Goal: Task Accomplishment & Management: Use online tool/utility

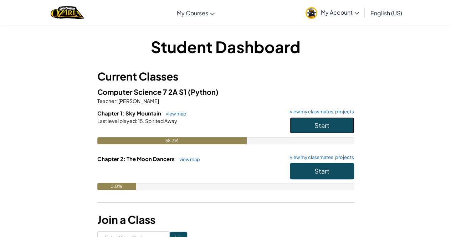
drag, startPoint x: 326, startPoint y: 126, endPoint x: 298, endPoint y: 130, distance: 28.1
click at [298, 130] on button "Start" at bounding box center [322, 125] width 64 height 16
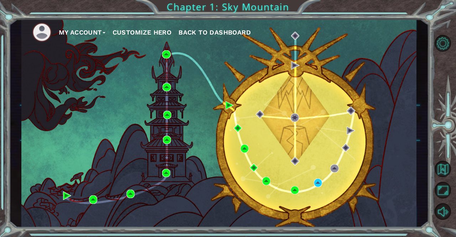
drag, startPoint x: 298, startPoint y: 130, endPoint x: 208, endPoint y: 163, distance: 95.3
click at [208, 163] on div "My Account Customize Hero Back to Dashboard" at bounding box center [219, 123] width 396 height 208
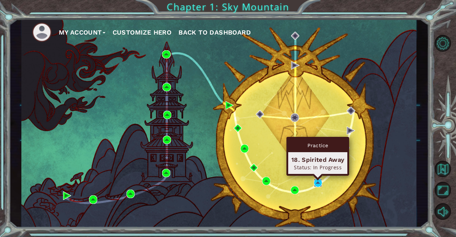
click at [319, 181] on img at bounding box center [318, 183] width 8 height 8
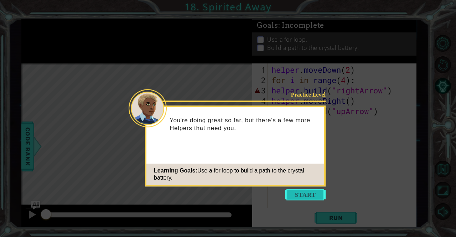
click at [315, 195] on button "Start" at bounding box center [305, 194] width 41 height 11
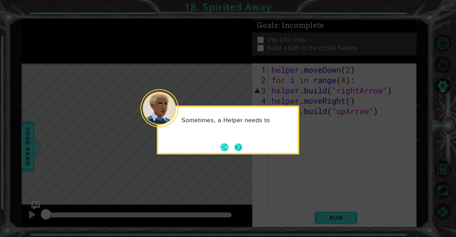
click at [234, 143] on button "Next" at bounding box center [238, 147] width 8 height 8
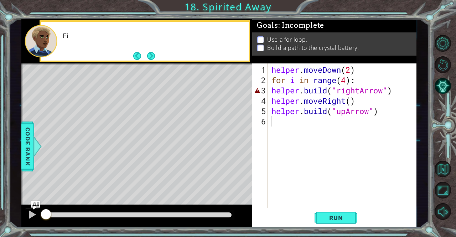
click at [234, 141] on div "Level Map" at bounding box center [185, 168] width 329 height 210
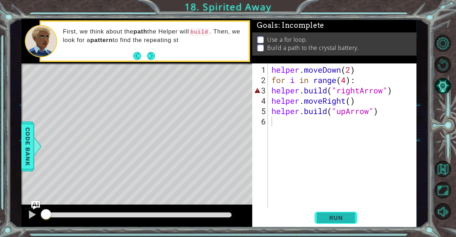
click at [330, 220] on span "Run" at bounding box center [336, 217] width 28 height 7
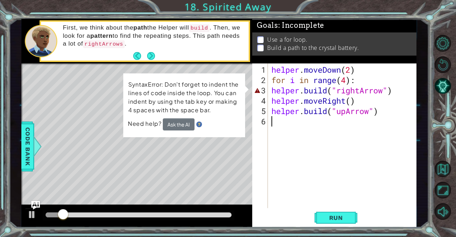
click at [204, 169] on div "Level Map" at bounding box center [185, 168] width 329 height 210
click at [343, 92] on div "helper . moveDown ( 2 ) for i in range ( 4 ) : helper . build ( "rightArrow" ) …" at bounding box center [344, 146] width 148 height 165
click at [301, 79] on div "helper . moveDown ( 2 ) for i in range ( 4 ) : helper . build ( "rightArrow" ) …" at bounding box center [344, 146] width 148 height 165
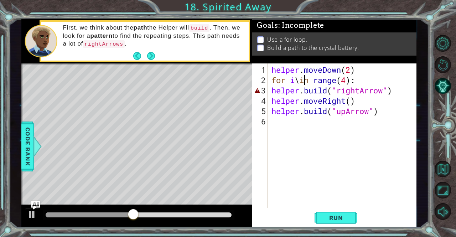
scroll to position [0, 1]
click at [324, 80] on div "helper . moveDown ( 2 ) forin range ( 4 ) : helper . build ( "rightArrow" ) hel…" at bounding box center [344, 146] width 148 height 165
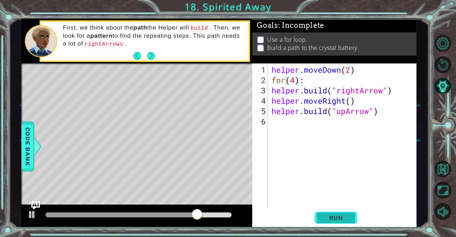
click at [343, 222] on button "Run" at bounding box center [336, 218] width 43 height 16
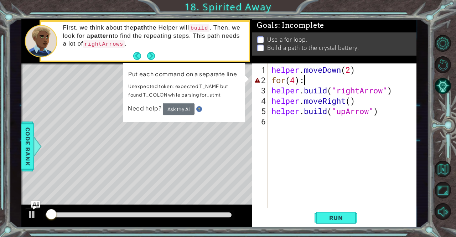
drag, startPoint x: 308, startPoint y: 82, endPoint x: 254, endPoint y: 72, distance: 54.9
click at [254, 72] on div "for(4): 1 2 3 4 5 6 helper . moveDown ( 2 ) for ( 4 ) : helper . build ( "right…" at bounding box center [333, 135] width 162 height 145
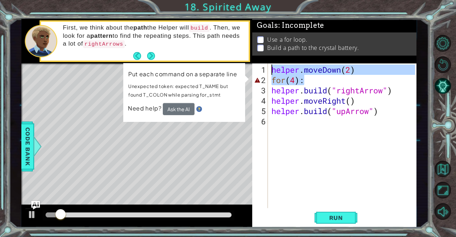
click at [316, 73] on div "helper . moveDown ( 2 ) for ( 4 ) : helper . build ( "rightArrow" ) helper . mo…" at bounding box center [342, 135] width 145 height 145
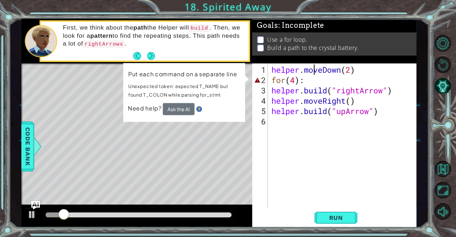
click at [315, 77] on div "helper . moveDown ( 2 ) for ( 4 ) : helper . build ( "rightArrow" ) helper . mo…" at bounding box center [344, 146] width 148 height 165
type textarea "for(4):"
drag, startPoint x: 309, startPoint y: 77, endPoint x: 207, endPoint y: 79, distance: 102.6
click at [207, 79] on div "1 ההההההההההההההההההההההההההההההההההההההההההההההההההההההההההההההההההההההההההההה…" at bounding box center [219, 123] width 396 height 208
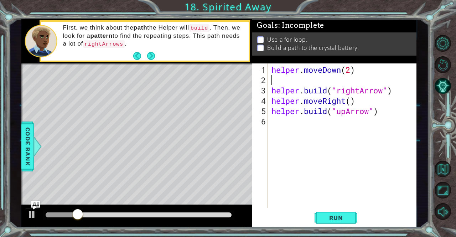
type textarea "helper.moveDown(2)"
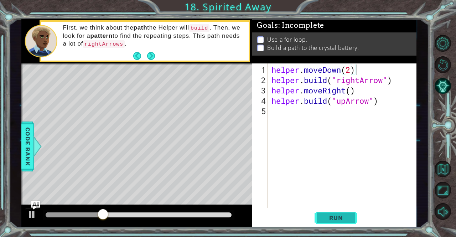
click at [333, 222] on button "Run" at bounding box center [336, 218] width 43 height 16
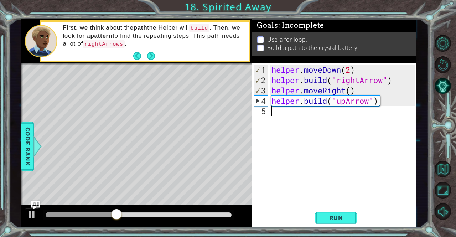
click at [355, 125] on div "helper . moveDown ( 2 ) helper . build ( "rightArrow" ) helper . moveRight ( ) …" at bounding box center [344, 146] width 148 height 165
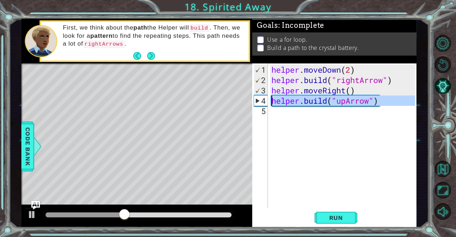
drag, startPoint x: 388, startPoint y: 107, endPoint x: 234, endPoint y: 93, distance: 153.9
click at [234, 93] on div "1 ההההההההההההההההההההההההההההההההההההההההההההההההההההההההההההההההההההההההההההה…" at bounding box center [219, 123] width 396 height 208
type textarea "helper.moveRight() [DOMAIN_NAME]("upArrow")"
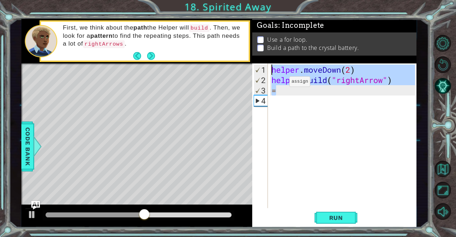
drag, startPoint x: 397, startPoint y: 85, endPoint x: 260, endPoint y: 67, distance: 138.7
click at [260, 67] on div "= 1 2 3 4 helper . moveDown ( 2 ) helper . build ( "rightArrow" ) = ההההההההההה…" at bounding box center [333, 135] width 162 height 145
type textarea "helper.moveDown(2) [DOMAIN_NAME]("rightArrow")"
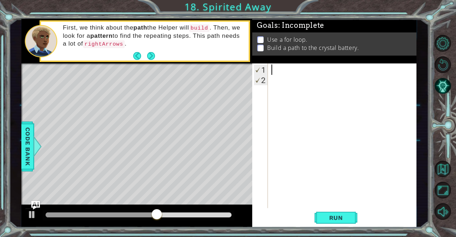
click at [281, 66] on div at bounding box center [344, 146] width 148 height 165
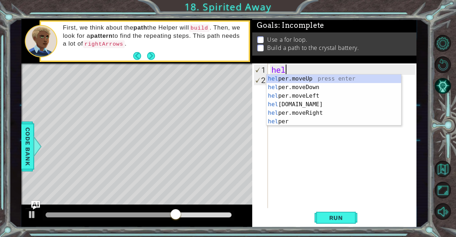
scroll to position [0, 1]
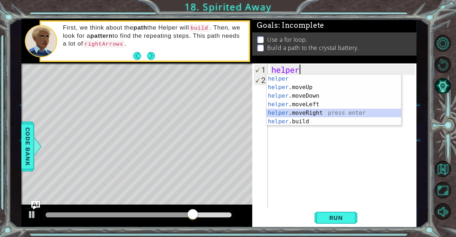
click at [317, 112] on div "helper press enter helper .moveUp press enter helper .moveDown press enter help…" at bounding box center [334, 108] width 135 height 68
type textarea "helper.moveRight(1)"
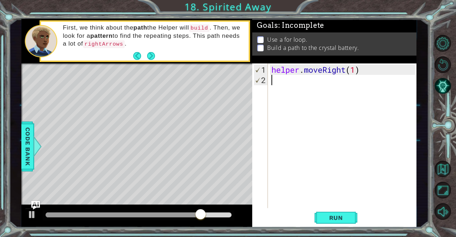
click at [297, 86] on div "helper . moveRight ( 1 )" at bounding box center [344, 146] width 148 height 165
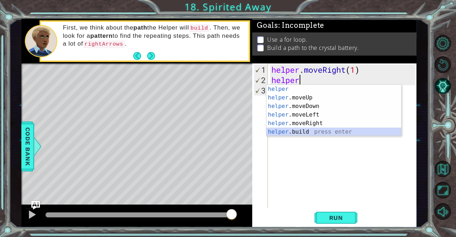
click at [327, 130] on div "helper press enter helper .moveUp press enter helper .moveDown press enter help…" at bounding box center [334, 119] width 135 height 68
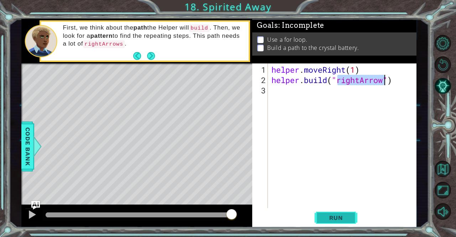
click at [330, 217] on span "Run" at bounding box center [336, 217] width 28 height 7
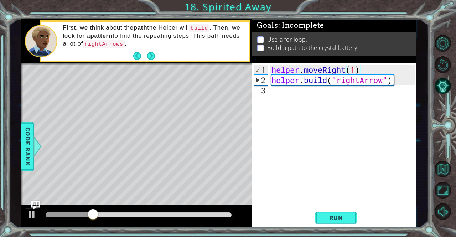
click at [346, 73] on div "helper . moveRight ( 1 ) helper . build ( "rightArrow" )" at bounding box center [344, 146] width 148 height 165
click at [325, 71] on div "helper . movedown ( 1 ) helper . build ( "rightArrow" )" at bounding box center [344, 146] width 148 height 165
click at [329, 70] on div "helper . movedown ( 1 ) helper . build ( "rightArrow" )" at bounding box center [344, 146] width 148 height 165
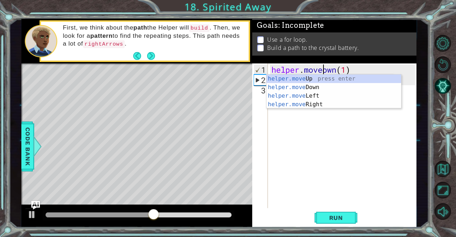
scroll to position [0, 2]
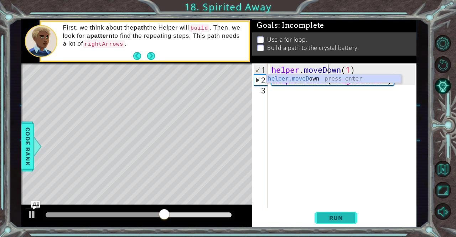
click at [327, 224] on button "Run" at bounding box center [336, 218] width 43 height 16
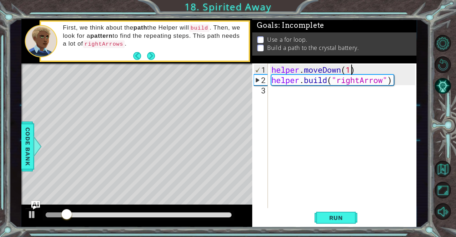
click at [351, 72] on div "helper . moveDown ( 1 ) helper . build ( "rightArrow" )" at bounding box center [344, 146] width 148 height 165
type textarea "helper.moveDown(2)"
click at [332, 212] on button "Run" at bounding box center [336, 218] width 43 height 16
click at [322, 97] on div "helper . moveDown ( 2 ) helper . build ( "rightArrow" )" at bounding box center [344, 146] width 148 height 165
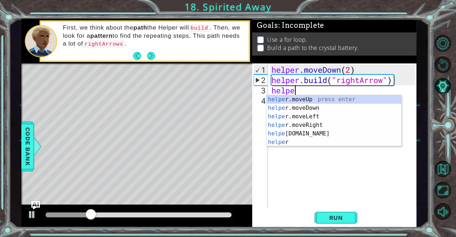
scroll to position [0, 1]
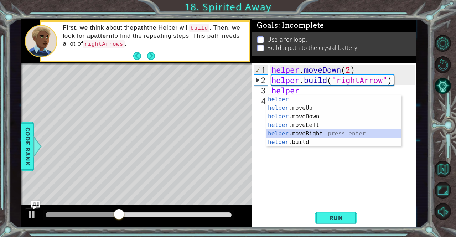
click at [322, 130] on div "helper press enter helper .moveUp press enter helper .moveDown press enter help…" at bounding box center [334, 129] width 135 height 68
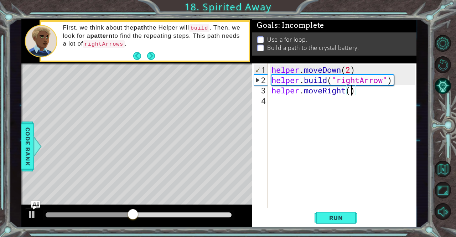
type textarea "helper.moveRight(2)"
click at [340, 106] on div "helper . moveDown ( 2 ) helper . build ( "rightArrow" ) helper . moveRight ( 2 )" at bounding box center [344, 146] width 148 height 165
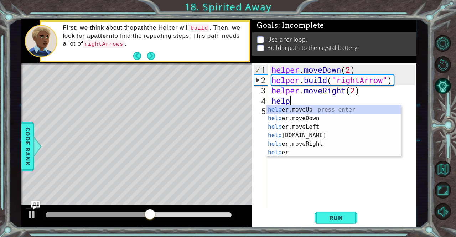
scroll to position [0, 1]
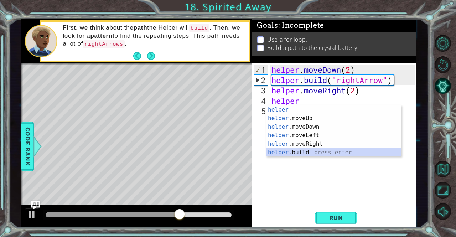
click at [317, 152] on div "helper press enter helper .moveUp press enter helper .moveDown press enter help…" at bounding box center [334, 139] width 135 height 68
type textarea "[DOMAIN_NAME]("rightArrow")"
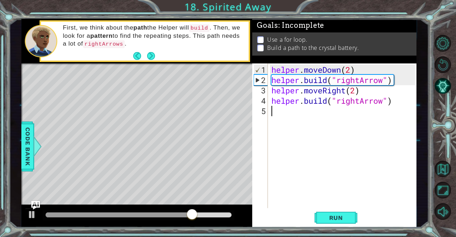
click at [398, 119] on div "helper . moveDown ( 2 ) helper . build ( "rightArrow" ) helper . moveRight ( 2 …" at bounding box center [344, 146] width 148 height 165
click at [337, 215] on span "Run" at bounding box center [336, 217] width 28 height 7
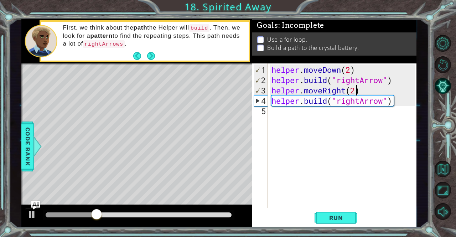
click at [355, 86] on div "helper . moveDown ( 2 ) helper . build ( "rightArrow" ) helper . moveRight ( 2 …" at bounding box center [344, 146] width 148 height 165
type textarea "helper.moveRight(1)"
click at [321, 125] on div "helper . moveDown ( 2 ) helper . build ( "rightArrow" ) helper . moveRight ( 1 …" at bounding box center [344, 146] width 148 height 165
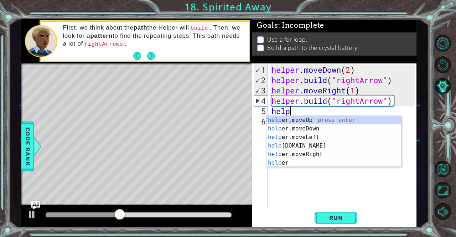
scroll to position [0, 1]
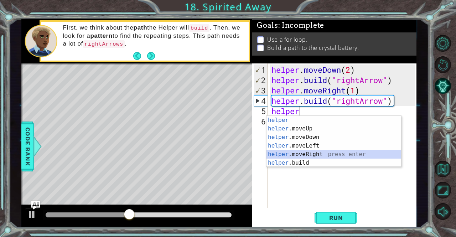
click at [322, 153] on div "helper press enter helper .moveUp press enter helper .moveDown press enter help…" at bounding box center [334, 150] width 135 height 68
type textarea "helper.moveRight(1)"
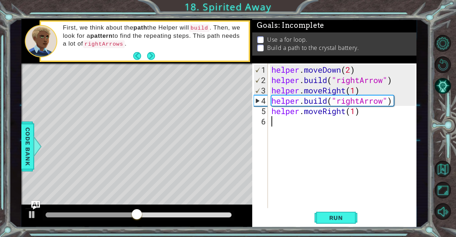
click at [316, 130] on div "helper . moveDown ( 2 ) helper . build ( "rightArrow" ) helper . moveRight ( 1 …" at bounding box center [344, 146] width 148 height 165
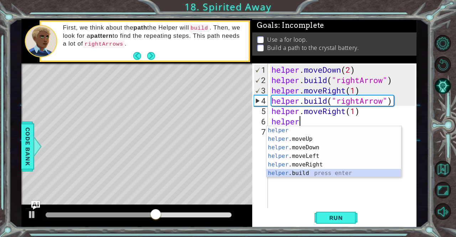
click at [318, 176] on div "helper press enter helper .moveUp press enter helper .moveDown press enter help…" at bounding box center [334, 160] width 135 height 68
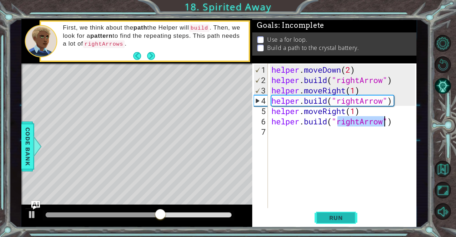
type textarea "[DOMAIN_NAME]("rightArrow")"
click at [328, 217] on span "Run" at bounding box center [336, 217] width 28 height 7
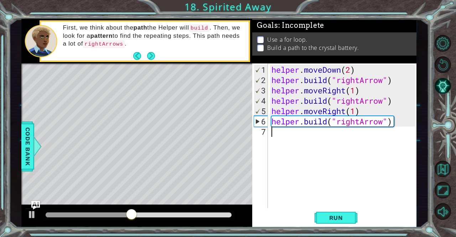
click at [317, 133] on div "helper . moveDown ( 2 ) helper . build ( "rightArrow" ) helper . moveRight ( 1 …" at bounding box center [344, 146] width 148 height 165
click at [386, 123] on div "helper . moveDown ( 2 ) helper . build ( "rightArrow" ) helper . moveRight ( 1 …" at bounding box center [344, 146] width 148 height 165
click at [386, 123] on div "helper . moveDown ( 2 ) helper . build ( "rightArrow" ) helper . moveRight ( 1 …" at bounding box center [342, 135] width 145 height 145
click at [324, 126] on div "helper . moveDown ( 2 ) helper . build ( "rightArrow" ) helper . moveRight ( 1 …" at bounding box center [344, 146] width 148 height 165
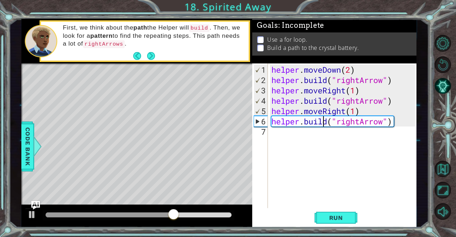
type textarea "[DOMAIN_NAME]("rightArrow")"
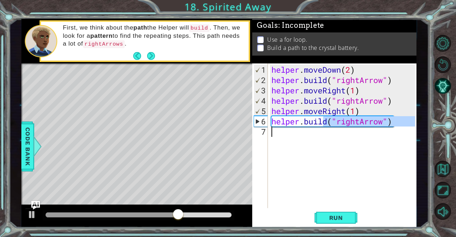
click at [320, 141] on div "helper . moveDown ( 2 ) helper . build ( "rightArrow" ) helper . moveRight ( 1 …" at bounding box center [342, 135] width 145 height 145
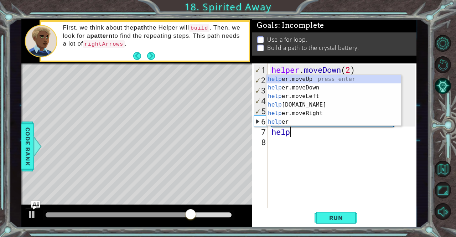
scroll to position [0, 1]
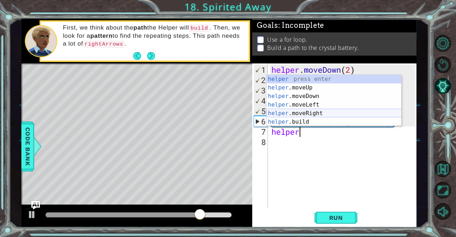
click at [307, 113] on div "helper press enter helper .moveUp press enter helper .moveDown press enter help…" at bounding box center [334, 109] width 135 height 68
type textarea "helper.moveRight(1)"
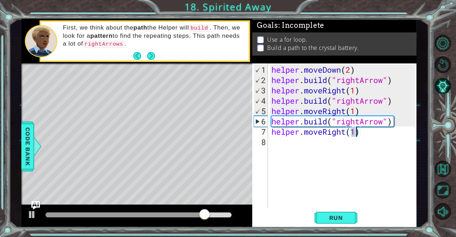
click at [316, 148] on div "helper . moveDown ( 2 ) helper . build ( "rightArrow" ) helper . moveRight ( 1 …" at bounding box center [344, 146] width 148 height 165
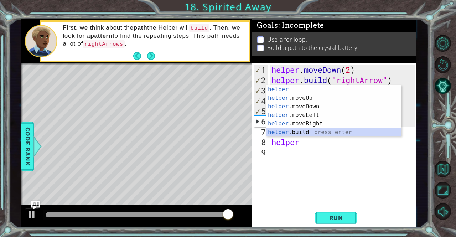
click at [317, 131] on div "helper press enter helper .moveUp press enter helper .moveDown press enter help…" at bounding box center [334, 119] width 135 height 68
type textarea "[DOMAIN_NAME]("rightArrow")"
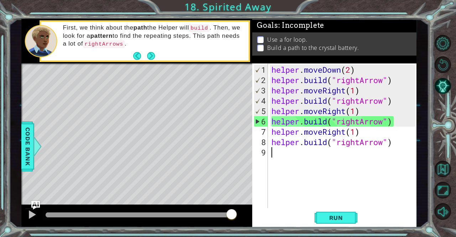
click at [356, 157] on div "helper . moveDown ( 2 ) helper . build ( "rightArrow" ) helper . moveRight ( 1 …" at bounding box center [344, 146] width 148 height 165
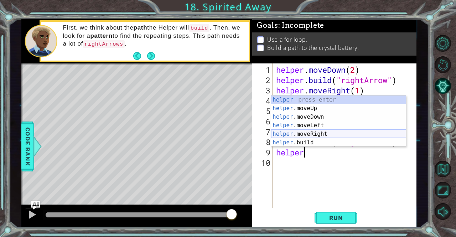
click at [330, 132] on div "helper press enter helper .moveUp press enter helper .moveDown press enter help…" at bounding box center [338, 129] width 135 height 68
type textarea "helper.moveRight(1)"
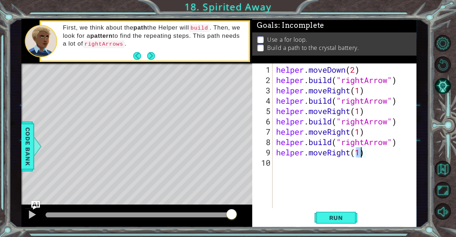
click at [323, 175] on div "helper . moveDown ( 2 ) helper . build ( "rightArrow" ) helper . moveRight ( 1 …" at bounding box center [347, 146] width 144 height 165
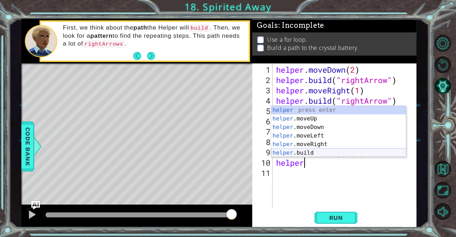
click at [310, 154] on div "helper press enter helper .moveUp press enter helper .moveDown press enter help…" at bounding box center [338, 140] width 135 height 68
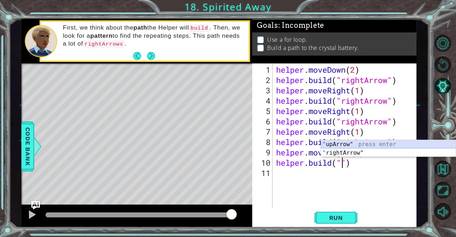
click at [357, 145] on div "" upArrow" press enter " rightArrow" press enter" at bounding box center [388, 157] width 135 height 34
type textarea "[DOMAIN_NAME]("upArrow")"
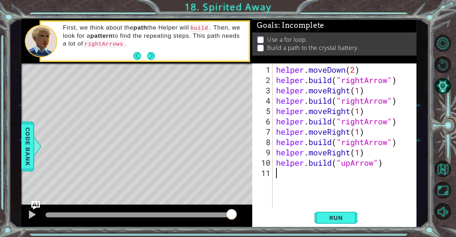
click at [319, 175] on div "helper . moveDown ( 2 ) helper . build ( "rightArrow" ) helper . moveRight ( 1 …" at bounding box center [347, 146] width 144 height 165
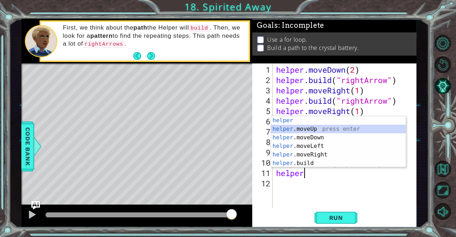
click at [311, 128] on div "helper press enter helper .moveUp press enter helper .moveDown press enter help…" at bounding box center [338, 150] width 135 height 68
type textarea "helper.moveUp(1)"
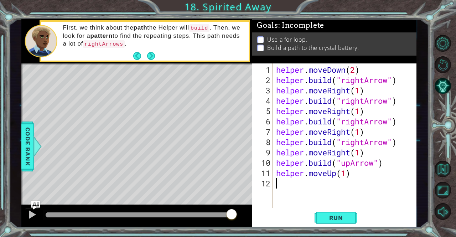
click at [305, 184] on div "helper . moveDown ( 2 ) helper . build ( "rightArrow" ) helper . moveRight ( 1 …" at bounding box center [347, 146] width 144 height 165
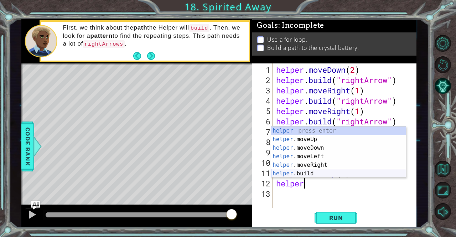
click at [298, 176] on div "helper press enter helper .moveUp press enter helper .moveDown press enter help…" at bounding box center [338, 160] width 135 height 68
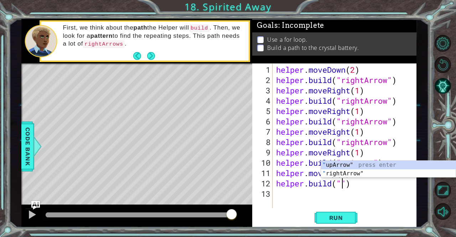
click at [371, 170] on div "" upArrow" press enter " rightArrow" press enter" at bounding box center [388, 178] width 135 height 34
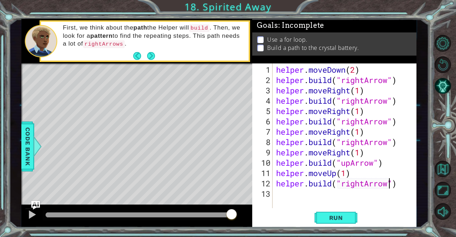
type textarea "[DOMAIN_NAME]("rightArrow")"
click at [349, 220] on span "Run" at bounding box center [336, 217] width 28 height 7
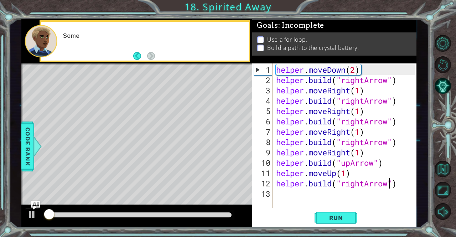
click at [359, 190] on div "helper . moveDown ( 2 ) helper . build ( "rightArrow" ) helper . moveRight ( 1 …" at bounding box center [347, 146] width 144 height 165
click at [368, 182] on div "helper . moveDown ( 2 ) helper . build ( "rightArrow" ) helper . moveRight ( 1 …" at bounding box center [347, 146] width 144 height 165
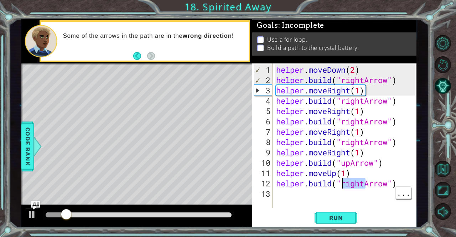
drag, startPoint x: 364, startPoint y: 181, endPoint x: 343, endPoint y: 182, distance: 21.0
click at [343, 182] on div "helper . moveDown ( 2 ) helper . build ( "rightArrow" ) helper . moveRight ( 1 …" at bounding box center [347, 146] width 144 height 165
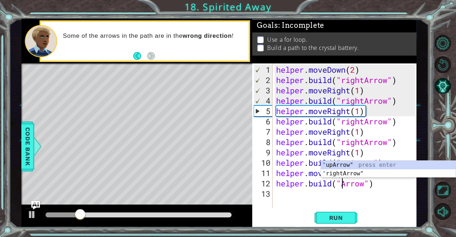
scroll to position [0, 3]
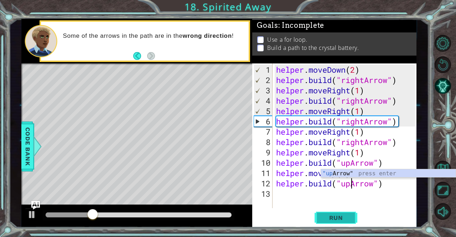
type textarea "[DOMAIN_NAME]("upArrow")"
click at [338, 218] on span "Run" at bounding box center [336, 217] width 28 height 7
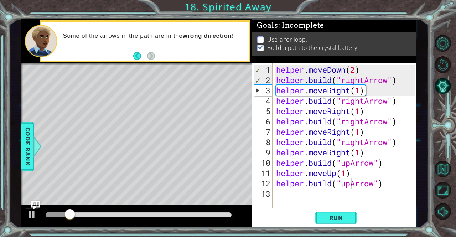
click at [180, 110] on div "methods helper moveUp() moveDown() moveLeft() moveRight() build(item) tools for…" at bounding box center [219, 123] width 396 height 208
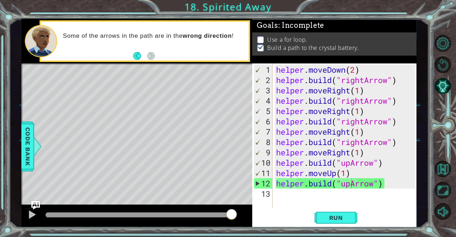
click at [374, 212] on div "Run" at bounding box center [336, 218] width 164 height 16
click at [190, 206] on div at bounding box center [136, 216] width 231 height 23
click at [261, 36] on p at bounding box center [260, 39] width 6 height 7
click at [310, 201] on div "helper . moveDown ( 2 ) helper . build ( "rightArrow" ) helper . moveRight ( 1 …" at bounding box center [347, 146] width 144 height 165
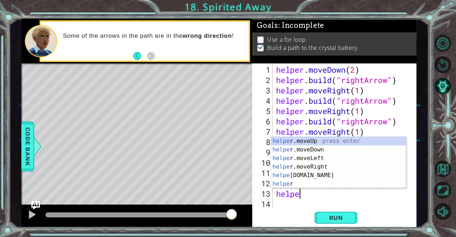
scroll to position [0, 1]
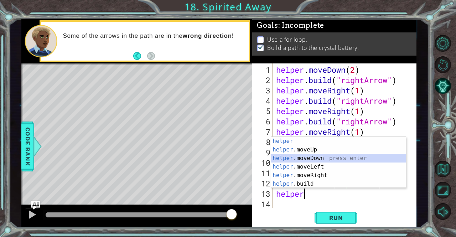
click at [319, 159] on div "helper press enter helper .moveUp press enter helper .moveDown press enter help…" at bounding box center [338, 171] width 135 height 68
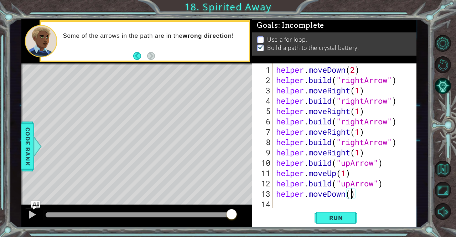
type textarea "helper.moveDown(2)"
click at [291, 203] on div "helper . moveDown ( 2 ) helper . build ( "rightArrow" ) helper . moveRight ( 1 …" at bounding box center [347, 146] width 144 height 165
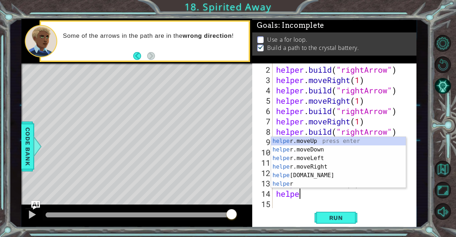
scroll to position [0, 1]
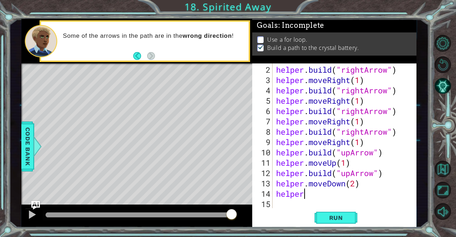
click at [309, 197] on div "helper . build ( "rightArrow" ) helper . moveRight ( 1 ) helper . build ( "righ…" at bounding box center [344, 146] width 138 height 165
click at [349, 184] on div "helper . build ( "rightArrow" ) helper . moveRight ( 1 ) helper . build ( "righ…" at bounding box center [344, 146] width 138 height 165
click at [354, 186] on div "helper . build ( "rightArrow" ) helper . moveRight ( 1 ) helper . build ( "righ…" at bounding box center [344, 146] width 138 height 165
type textarea "helper.moveDown(1)"
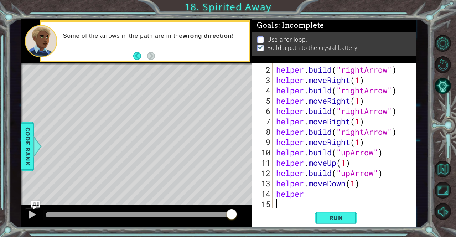
click at [327, 198] on div "helper . build ( "rightArrow" ) helper . moveRight ( 1 ) helper . build ( "righ…" at bounding box center [344, 146] width 138 height 165
click at [327, 193] on div "helper . build ( "rightArrow" ) helper . moveRight ( 1 ) helper . build ( "righ…" at bounding box center [344, 146] width 138 height 165
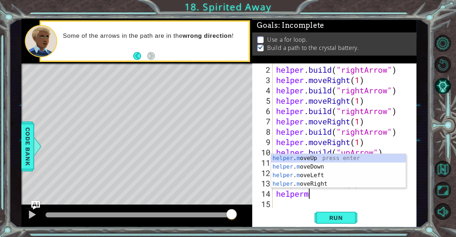
scroll to position [0, 1]
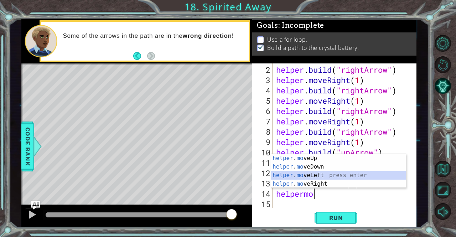
click at [320, 178] on div "helper . mo veUp press enter helper . mo veDown press enter helper . mo veLeft …" at bounding box center [338, 179] width 135 height 51
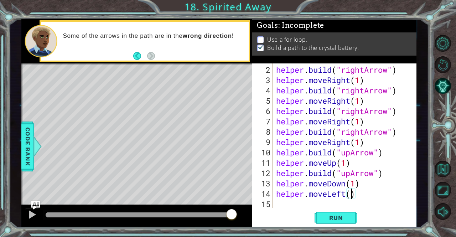
scroll to position [0, 3]
type textarea "helper.moveLeft(4)"
click at [350, 217] on button "Run" at bounding box center [336, 218] width 43 height 16
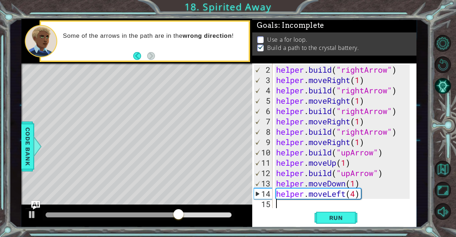
click at [287, 204] on div "helper . build ( "rightArrow" ) helper . moveRight ( 1 ) helper . build ( "righ…" at bounding box center [344, 146] width 138 height 165
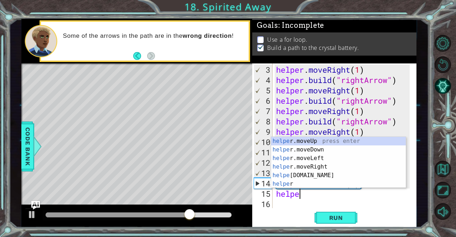
scroll to position [0, 1]
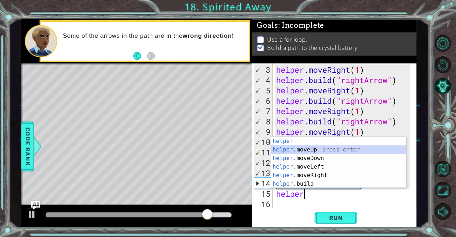
drag, startPoint x: 304, startPoint y: 152, endPoint x: 314, endPoint y: 197, distance: 46.8
click at [314, 197] on body "1 ההההההההההההההההההההההההההההההההההההההההההההההההההההההההההההההההההההההההההההה…" at bounding box center [228, 118] width 456 height 237
click at [314, 145] on div "helper press enter helper .moveUp press enter helper .moveDown press enter help…" at bounding box center [338, 171] width 135 height 68
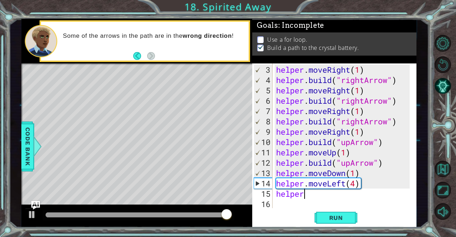
click at [356, 190] on div "helper . moveRight ( 1 ) helper . build ( "rightArrow" ) helper . moveRight ( 1…" at bounding box center [344, 146] width 138 height 165
click at [355, 185] on div "helper . moveRight ( 1 ) helper . build ( "rightArrow" ) helper . moveRight ( 1…" at bounding box center [344, 146] width 138 height 165
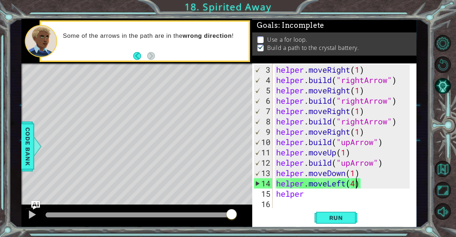
click at [350, 191] on div "helper . moveRight ( 1 ) helper . build ( "rightArrow" ) helper . moveRight ( 1…" at bounding box center [344, 146] width 138 height 165
click at [346, 186] on div "helper . moveRight ( 1 ) helper . build ( "rightArrow" ) helper . moveRight ( 1…" at bounding box center [344, 146] width 138 height 165
type textarea "helper.moveLeft(4)"
click at [316, 201] on div "helper . moveRight ( 1 ) helper . build ( "rightArrow" ) helper . moveRight ( 1…" at bounding box center [344, 146] width 138 height 165
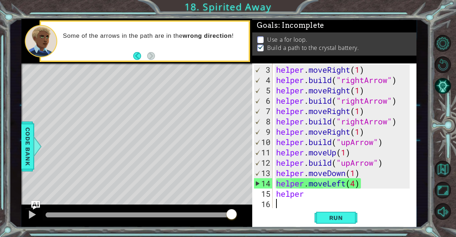
click at [316, 200] on div "helper . moveRight ( 1 ) helper . build ( "rightArrow" ) helper . moveRight ( 1…" at bounding box center [344, 146] width 138 height 165
click at [319, 197] on div "helper . moveRight ( 1 ) helper . build ( "rightArrow" ) helper . moveRight ( 1…" at bounding box center [344, 146] width 138 height 165
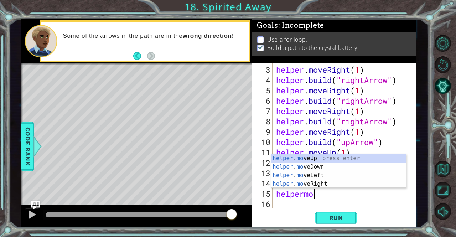
scroll to position [0, 1]
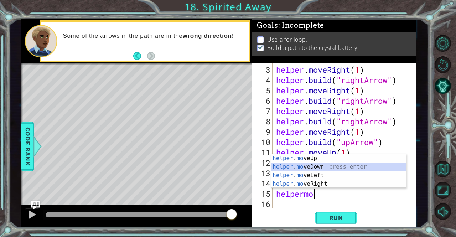
click at [311, 163] on div "helper . mo veUp press enter helper . mo veDown press enter helper . mo veLeft …" at bounding box center [338, 179] width 135 height 51
type textarea "helper.moveDown(1)"
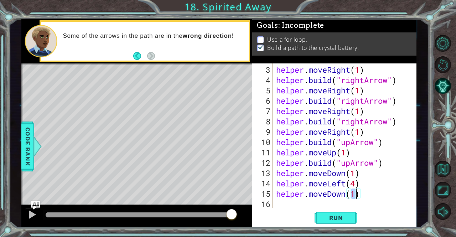
click at [342, 194] on div "helper . moveRight ( 1 ) helper . build ( "rightArrow" ) helper . moveRight ( 1…" at bounding box center [344, 146] width 138 height 165
click at [349, 198] on div "helper . moveRight ( 1 ) helper . build ( "rightArrow" ) helper . moveRight ( 1…" at bounding box center [344, 146] width 138 height 165
click at [346, 195] on div "helper . moveRight ( 1 ) helper . build ( "rightArrow" ) helper . moveRight ( 1…" at bounding box center [344, 146] width 138 height 165
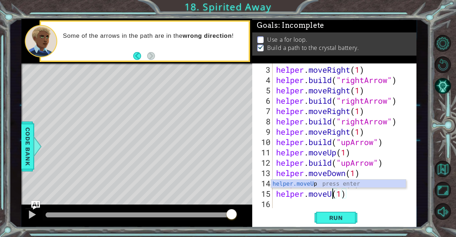
scroll to position [0, 3]
click at [317, 185] on div "helper.moveUp press enter" at bounding box center [338, 193] width 135 height 26
type textarea "helper.moveUp(1)(1)"
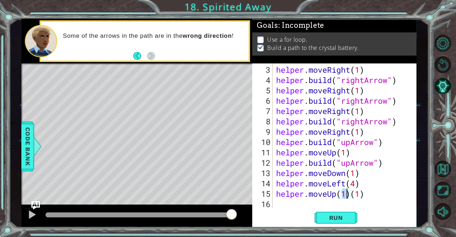
click at [369, 198] on div "helper . moveRight ( 1 ) helper . build ( "rightArrow" ) helper . moveRight ( 1…" at bounding box center [344, 146] width 138 height 165
click at [373, 192] on div "helper . moveRight ( 1 ) helper . build ( "rightArrow" ) helper . moveRight ( 1…" at bounding box center [344, 146] width 138 height 165
click at [367, 195] on div "helper . moveRight ( 1 ) helper . build ( "rightArrow" ) helper . moveRight ( 1…" at bounding box center [344, 146] width 138 height 165
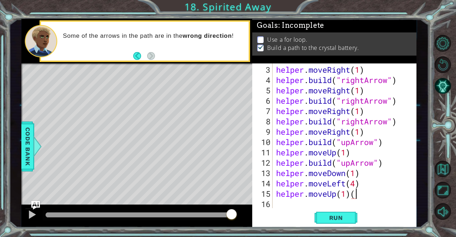
type textarea "helper.moveUp(1)"
click at [315, 203] on div "helper . moveRight ( 1 ) helper . build ( "rightArrow" ) helper . moveRight ( 1…" at bounding box center [344, 146] width 138 height 165
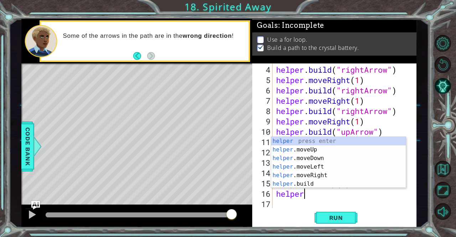
scroll to position [0, 1]
click at [324, 188] on div "helper . build ( "rightArrow" ) helper . moveRight ( 1 ) helper . build ( "righ…" at bounding box center [344, 146] width 138 height 165
click at [303, 184] on div "helper press enter helper .moveUp press enter helper .moveDown press enter help…" at bounding box center [338, 171] width 135 height 68
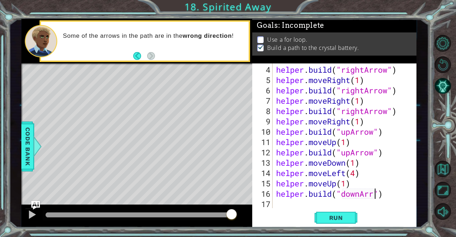
scroll to position [0, 5]
type textarea "[DOMAIN_NAME]("downArrow")"
click at [291, 202] on div "helper . build ( "rightArrow" ) helper . moveRight ( 1 ) helper . build ( "righ…" at bounding box center [344, 146] width 138 height 165
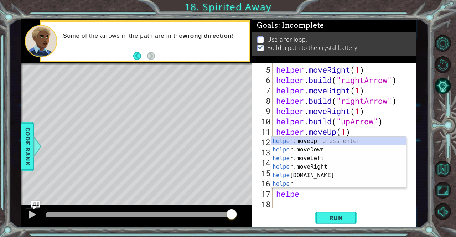
scroll to position [0, 1]
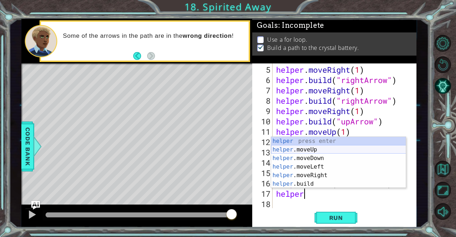
click at [329, 149] on div "helper press enter helper .moveUp press enter helper .moveDown press enter help…" at bounding box center [338, 171] width 135 height 68
type textarea "helper.moveUp(1)"
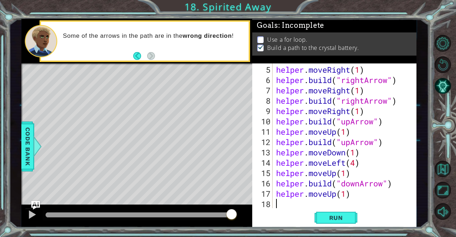
click at [308, 203] on div "helper . moveRight ( 1 ) helper . build ( "rightArrow" ) helper . moveRight ( 1…" at bounding box center [344, 146] width 138 height 165
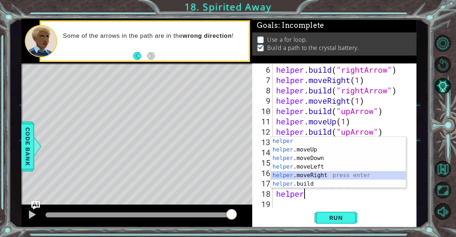
click at [328, 177] on div "helper press enter helper .moveUp press enter helper .moveDown press enter help…" at bounding box center [338, 171] width 135 height 68
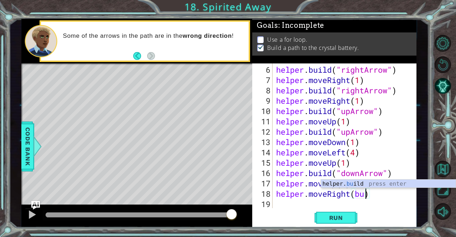
scroll to position [0, 4]
click at [368, 185] on div "helper. bu ild press enter" at bounding box center [388, 193] width 135 height 26
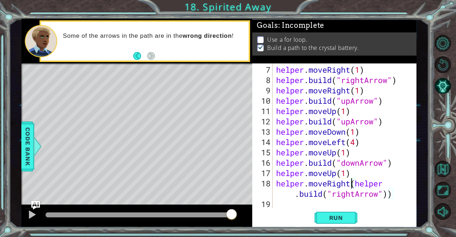
click at [352, 185] on div "helper . moveRight ( 1 ) helper . build ( "rightArrow" ) helper . moveRight ( 1…" at bounding box center [344, 146] width 138 height 165
click at [282, 193] on div "helper . moveRight ( 1 ) helper . build ( "rightArrow" ) helper . moveRight ( 1…" at bounding box center [344, 146] width 138 height 165
click at [397, 196] on div "helper . moveRight ( 1 ) helper . build ( "rightArrow" ) helper . moveRight ( 1…" at bounding box center [344, 146] width 138 height 165
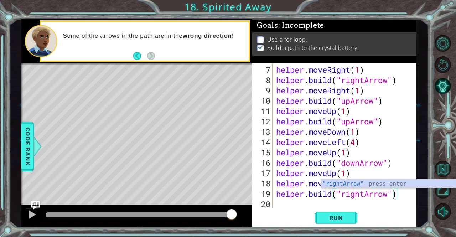
click at [365, 193] on div "helper . moveRight ( 1 ) helper . build ( "rightArrow" ) helper . moveRight ( 1…" at bounding box center [344, 146] width 138 height 165
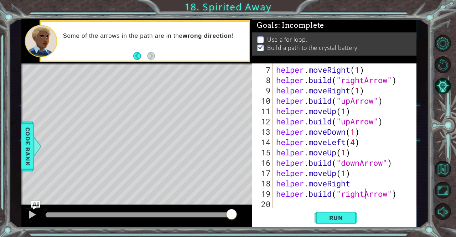
scroll to position [0, 4]
type textarea "[DOMAIN_NAME]("leftArrow")"
click at [306, 201] on div "helper . moveRight ( 1 ) helper . build ( "rightArrow" ) helper . moveRight ( 1…" at bounding box center [344, 146] width 138 height 165
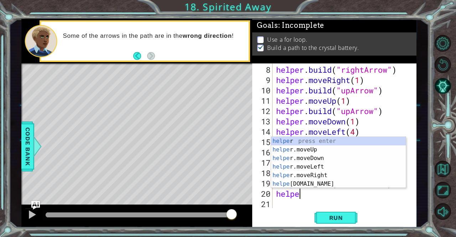
scroll to position [0, 1]
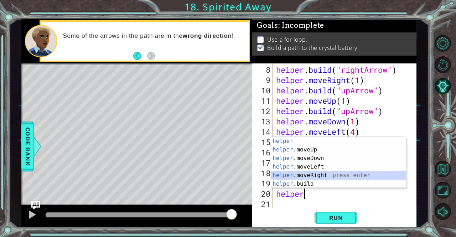
click at [328, 173] on div "helper press enter helper .moveUp press enter helper .moveDown press enter help…" at bounding box center [338, 171] width 135 height 68
type textarea "helper.moveRight(1)"
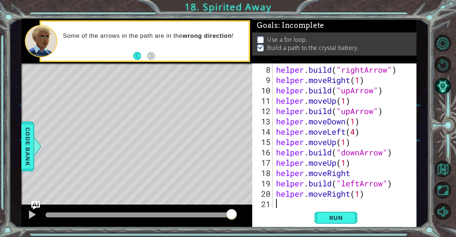
click at [321, 200] on div "helper . build ( "rightArrow" ) helper . moveRight ( 1 ) helper . build ( "upAr…" at bounding box center [344, 146] width 138 height 165
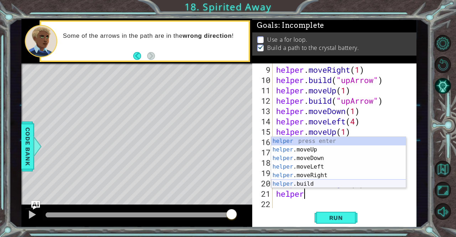
click at [309, 186] on div "helper press enter helper .moveUp press enter helper .moveDown press enter help…" at bounding box center [338, 171] width 135 height 68
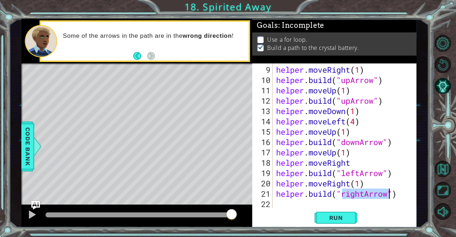
click at [365, 196] on div "helper . moveRight ( 1 ) helper . build ( "upArrow" ) helper . moveUp ( 1 ) hel…" at bounding box center [342, 135] width 135 height 145
type textarea "[DOMAIN_NAME]("leftArrow")"
click at [324, 200] on div "helper . moveRight ( 1 ) helper . build ( "upArrow" ) helper . moveUp ( 1 ) hel…" at bounding box center [344, 146] width 138 height 165
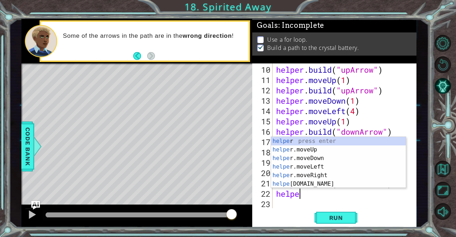
scroll to position [0, 1]
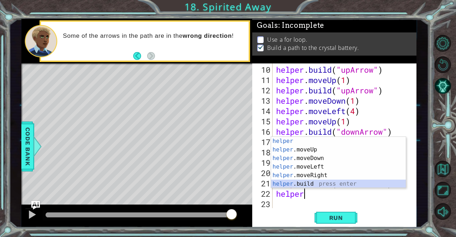
click at [304, 181] on div "helper press enter helper .moveUp press enter helper .moveDown press enter help…" at bounding box center [338, 171] width 135 height 68
type textarea "[DOMAIN_NAME]("rightArrow")"
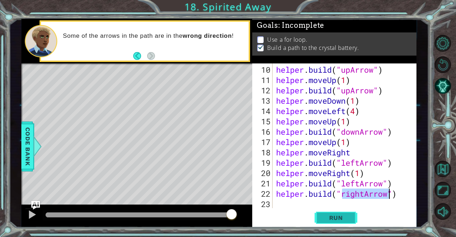
click at [355, 222] on button "Run" at bounding box center [336, 218] width 43 height 16
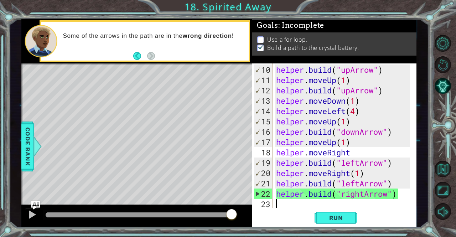
click at [301, 205] on div "helper . build ( "upArrow" ) helper . moveUp ( 1 ) helper . build ( "upArrow" )…" at bounding box center [344, 146] width 138 height 165
click at [366, 199] on div "helper . build ( "upArrow" ) helper . moveUp ( 1 ) helper . build ( "upArrow" )…" at bounding box center [344, 146] width 138 height 165
click at [397, 196] on div "helper . build ( "upArrow" ) helper . moveUp ( 1 ) helper . build ( "upArrow" )…" at bounding box center [344, 146] width 138 height 165
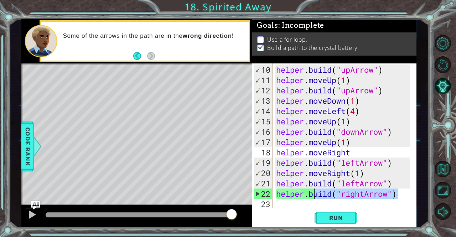
drag, startPoint x: 398, startPoint y: 196, endPoint x: 312, endPoint y: 196, distance: 85.9
click at [312, 196] on div "helper . build ( "upArrow" ) helper . moveUp ( 1 ) helper . build ( "upArrow" )…" at bounding box center [344, 146] width 138 height 165
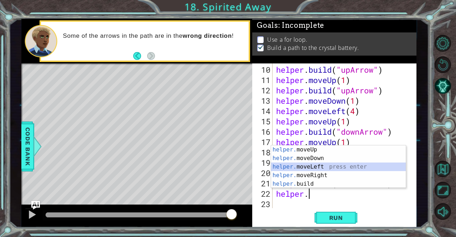
click at [322, 167] on div "helper. moveUp press enter helper. moveDown press enter helper. moveLeft press …" at bounding box center [338, 175] width 135 height 60
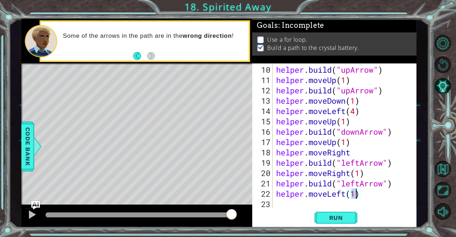
click at [348, 196] on div "helper . build ( "upArrow" ) helper . moveUp ( 1 ) helper . build ( "upArrow" )…" at bounding box center [344, 146] width 138 height 165
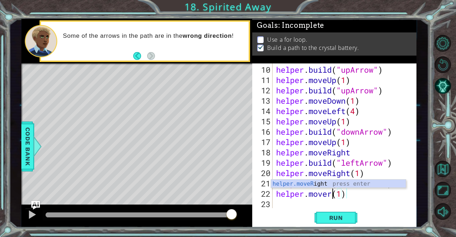
scroll to position [0, 3]
type textarea "helper.moveright(1)"
click at [333, 193] on div "helper . build ( "upArrow" ) helper . moveUp ( 1 ) helper . build ( "upArrow" )…" at bounding box center [344, 146] width 138 height 165
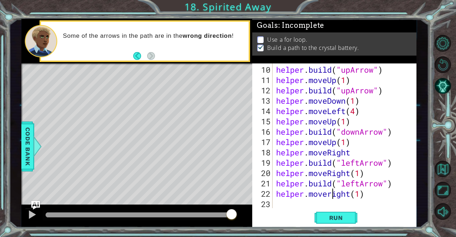
click at [304, 201] on div "helper . build ( "upArrow" ) helper . moveUp ( 1 ) helper . build ( "upArrow" )…" at bounding box center [344, 146] width 138 height 165
drag, startPoint x: 310, startPoint y: 206, endPoint x: 274, endPoint y: 202, distance: 36.9
drag, startPoint x: 274, startPoint y: 202, endPoint x: 277, endPoint y: 220, distance: 18.5
click at [277, 220] on div "Run" at bounding box center [336, 218] width 164 height 16
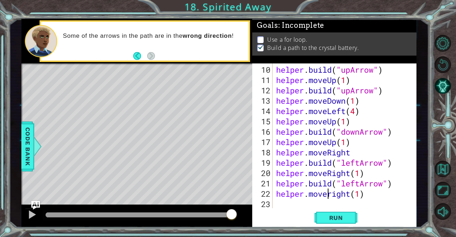
click at [329, 195] on div "helper . build ( "upArrow" ) helper . moveUp ( 1 ) helper . build ( "upArrow" )…" at bounding box center [344, 146] width 138 height 165
click at [332, 195] on div "helper . build ( "upArrow" ) helper . moveUp ( 1 ) helper . build ( "upArrow" )…" at bounding box center [344, 146] width 138 height 165
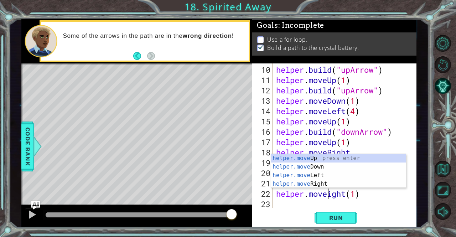
type textarea "helper.moveRight(1)"
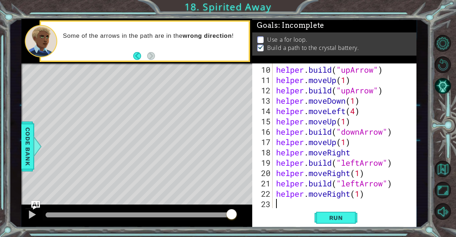
click at [295, 202] on div "helper . build ( "upArrow" ) helper . moveUp ( 1 ) helper . build ( "upArrow" )…" at bounding box center [344, 146] width 138 height 165
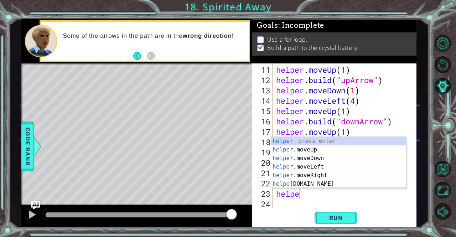
scroll to position [0, 1]
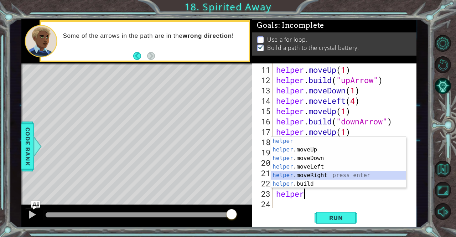
click at [314, 174] on div "helper press enter helper .moveUp press enter helper .moveDown press enter help…" at bounding box center [338, 171] width 135 height 68
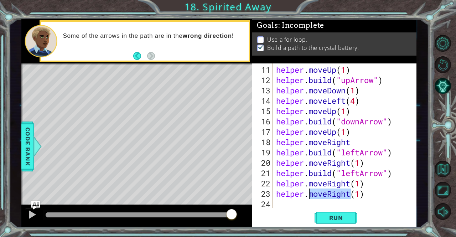
drag, startPoint x: 353, startPoint y: 196, endPoint x: 308, endPoint y: 195, distance: 45.6
click at [308, 195] on div "helper . moveUp ( 1 ) helper . build ( "upArrow" ) helper . moveDown ( 1 ) help…" at bounding box center [344, 146] width 138 height 165
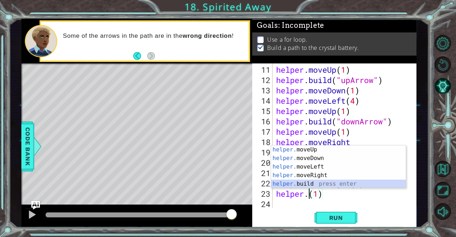
click at [296, 180] on div "helper. moveUp press enter helper. moveDown press enter helper. moveLeft press …" at bounding box center [338, 175] width 135 height 60
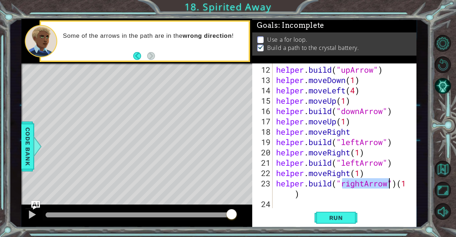
click at [365, 182] on div "helper . build ( "upArrow" ) helper . moveDown ( 1 ) helper . moveLeft ( 4 ) he…" at bounding box center [342, 135] width 135 height 145
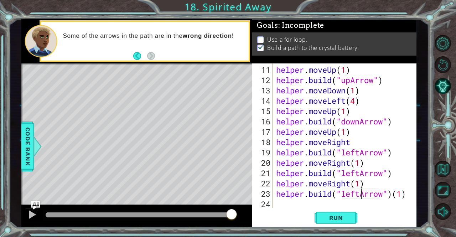
scroll to position [0, 4]
click at [407, 195] on div "helper . moveUp ( 1 ) helper . build ( "upArrow" ) helper . moveDown ( 1 ) help…" at bounding box center [344, 146] width 138 height 165
type textarea "[DOMAIN_NAME]("leftArrow")"
click at [303, 200] on div "helper . moveUp ( 1 ) helper . build ( "upArrow" ) helper . moveDown ( 1 ) help…" at bounding box center [344, 146] width 138 height 165
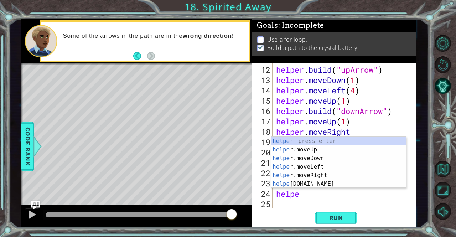
scroll to position [0, 1]
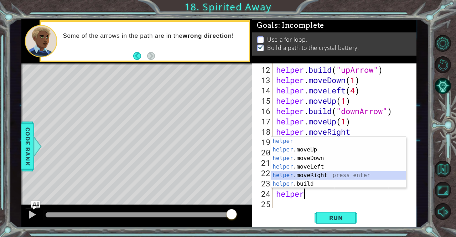
click at [299, 171] on div "helper press enter helper .moveUp press enter helper .moveDown press enter help…" at bounding box center [338, 171] width 135 height 68
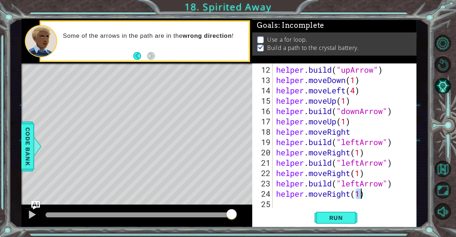
type textarea "helper.moveRight(1)"
click at [298, 209] on div "helper.moveRight(1) 12 13 14 15 16 17 18 19 20 21 22 23 24 25 helper . build ( …" at bounding box center [334, 145] width 164 height 164
click at [293, 207] on div "helper . build ( "upArrow" ) helper . moveDown ( 1 ) helper . moveLeft ( 4 ) he…" at bounding box center [344, 146] width 138 height 165
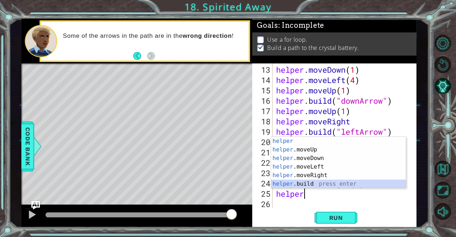
click at [314, 186] on div "helper press enter helper .moveUp press enter helper .moveDown press enter help…" at bounding box center [338, 171] width 135 height 68
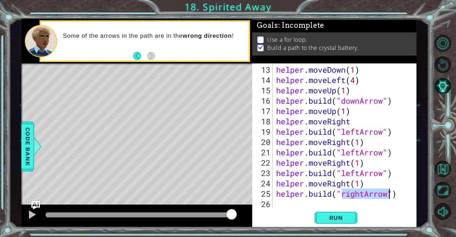
click at [366, 195] on div "helper . moveDown ( 1 ) helper . moveLeft ( 4 ) helper . moveUp ( 1 ) helper . …" at bounding box center [342, 135] width 135 height 145
click at [365, 194] on div "helper . moveDown ( 1 ) helper . moveLeft ( 4 ) helper . moveUp ( 1 ) helper . …" at bounding box center [344, 146] width 138 height 165
type textarea "[DOMAIN_NAME]("leftArrow")"
drag, startPoint x: 355, startPoint y: 213, endPoint x: 341, endPoint y: 217, distance: 15.1
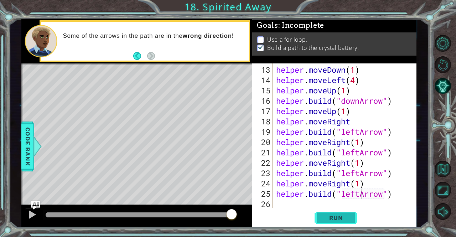
click at [341, 217] on button "Run" at bounding box center [336, 218] width 43 height 16
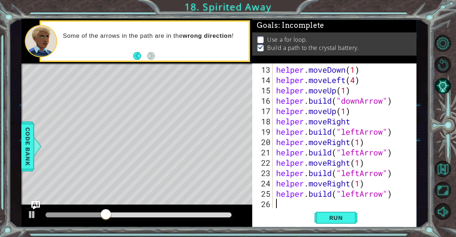
click at [297, 207] on div "helper . moveDown ( 1 ) helper . moveLeft ( 4 ) helper . moveUp ( 1 ) helper . …" at bounding box center [344, 146] width 138 height 165
type textarea "h"
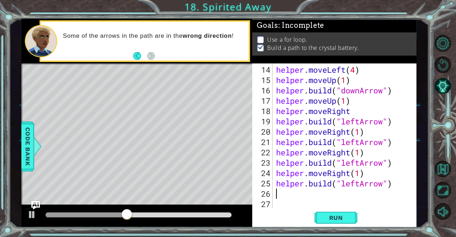
type textarea "[DOMAIN_NAME]("leftArrow")"
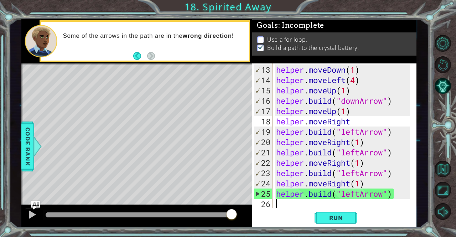
click at [296, 204] on div "helper . moveDown ( 1 ) helper . moveLeft ( 4 ) helper . moveUp ( 1 ) helper . …" at bounding box center [344, 146] width 138 height 165
click at [354, 122] on div "helper . moveDown ( 1 ) helper . moveLeft ( 4 ) helper . moveUp ( 1 ) helper . …" at bounding box center [344, 146] width 138 height 165
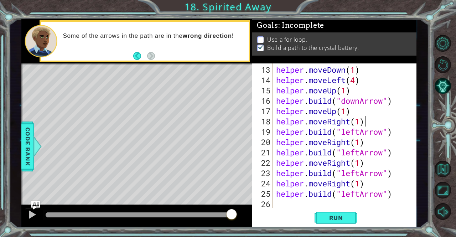
scroll to position [0, 4]
type textarea "helper.moveRight(1)"
click at [344, 222] on button "Run" at bounding box center [336, 218] width 43 height 16
click at [298, 201] on div "helper . moveDown ( 1 ) helper . moveLeft ( 4 ) helper . moveUp ( 1 ) helper . …" at bounding box center [344, 146] width 138 height 165
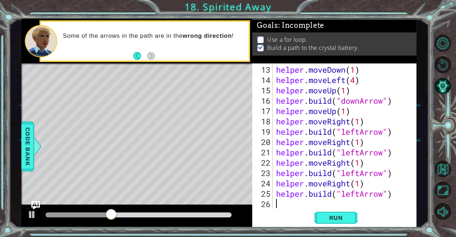
scroll to position [0, 0]
type textarea "y"
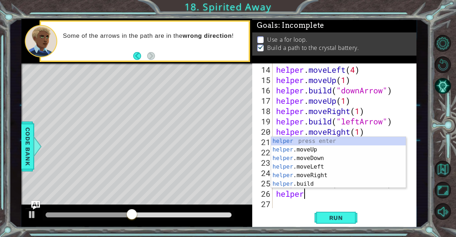
scroll to position [0, 1]
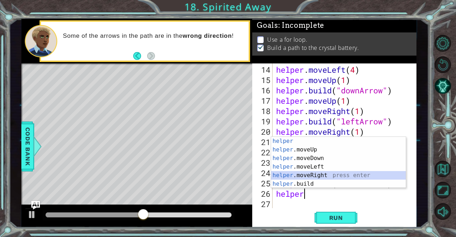
click at [320, 173] on div "helper press enter helper .moveUp press enter helper .moveDown press enter help…" at bounding box center [338, 171] width 135 height 68
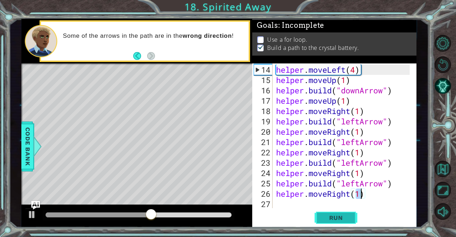
click at [331, 218] on span "Run" at bounding box center [336, 217] width 28 height 7
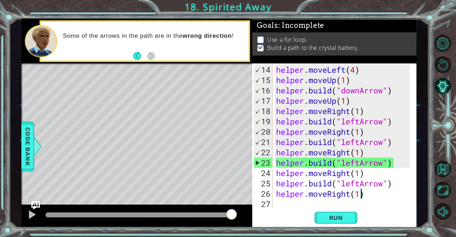
click at [284, 37] on p "Use a for loop." at bounding box center [287, 40] width 40 height 8
click at [258, 36] on p at bounding box center [260, 39] width 6 height 7
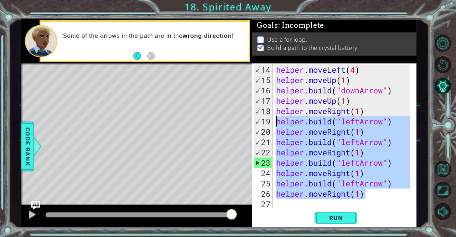
scroll to position [0, 0]
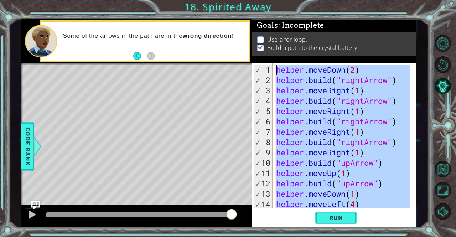
drag, startPoint x: 372, startPoint y: 196, endPoint x: 234, endPoint y: -2, distance: 241.4
click at [234, 0] on html "1 ההההההההההההההההההההההההההההההההההההההההההההההההההההההההההההההההההההההההההההה…" at bounding box center [228, 118] width 456 height 237
type textarea "helper.moveDown(2) [DOMAIN_NAME]("rightArrow")"
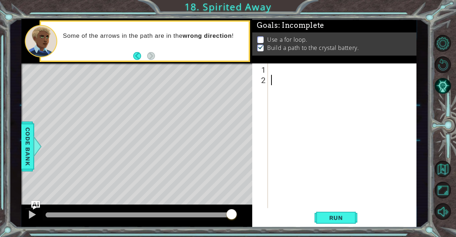
drag, startPoint x: 255, startPoint y: 88, endPoint x: 258, endPoint y: 94, distance: 6.5
click at [233, 124] on div "Level Map" at bounding box center [185, 168] width 329 height 210
drag, startPoint x: 32, startPoint y: 217, endPoint x: 193, endPoint y: 168, distance: 169.2
click at [193, 168] on div "Level Map" at bounding box center [185, 168] width 329 height 210
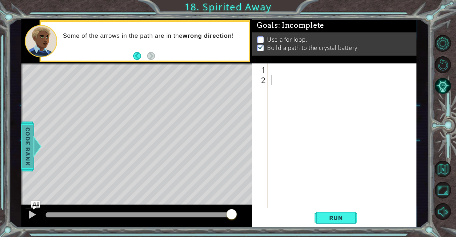
click at [27, 161] on span "Code Bank" at bounding box center [27, 146] width 11 height 43
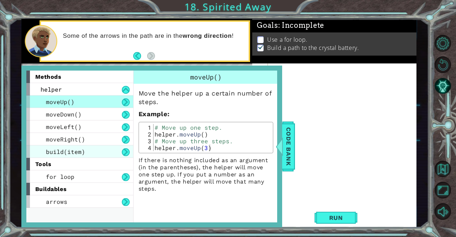
click at [99, 151] on div "build(item)" at bounding box center [79, 151] width 107 height 12
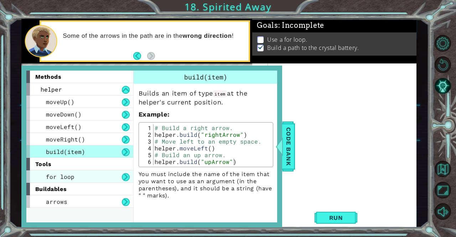
click at [77, 179] on div "for loop" at bounding box center [79, 176] width 107 height 12
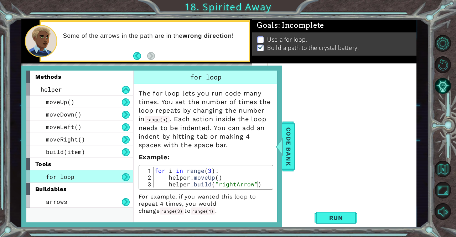
click at [299, 133] on div at bounding box center [344, 146] width 149 height 165
click at [281, 72] on div "methods helper moveUp() moveDown() moveLeft() moveRight() build(item) tools for…" at bounding box center [151, 147] width 261 height 162
click at [26, 176] on div "methods helper moveUp() moveDown() moveLeft() moveRight() build(item) tools for…" at bounding box center [151, 147] width 261 height 162
click at [26, 183] on div "buildables" at bounding box center [79, 189] width 107 height 12
click at [23, 201] on div "methods helper moveUp() moveDown() moveLeft() moveRight() build(item) tools for…" at bounding box center [151, 147] width 261 height 162
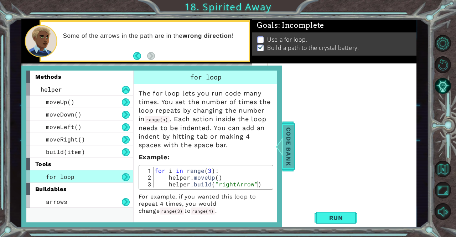
click at [294, 161] on span "Code Bank" at bounding box center [288, 146] width 11 height 43
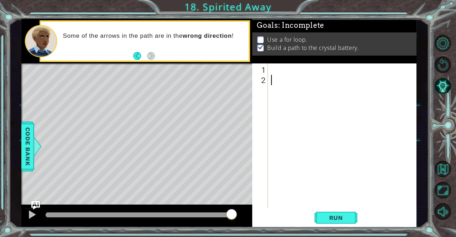
click at [303, 74] on div at bounding box center [344, 146] width 149 height 165
click at [298, 72] on div at bounding box center [344, 146] width 149 height 165
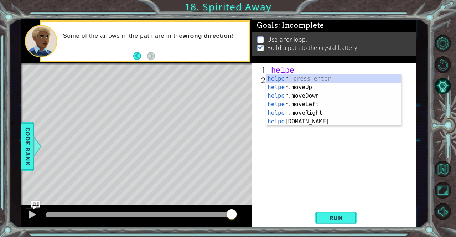
scroll to position [0, 1]
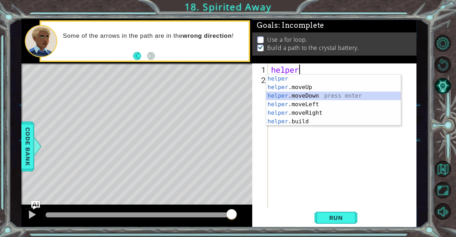
click at [300, 93] on div "helper press enter helper .moveUp press enter helper .moveDown press enter help…" at bounding box center [333, 108] width 135 height 68
type textarea "helper.moveDown(1)"
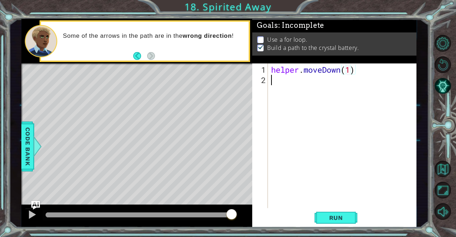
click at [284, 82] on div "helper . moveDown ( 1 )" at bounding box center [344, 146] width 149 height 165
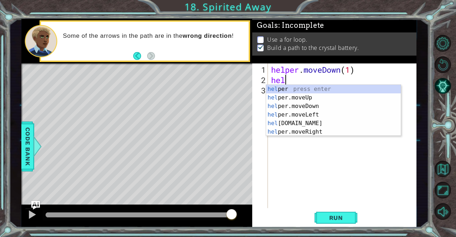
scroll to position [0, 0]
click at [353, 69] on div "helper . moveDown ( 1 ) hel" at bounding box center [344, 146] width 149 height 165
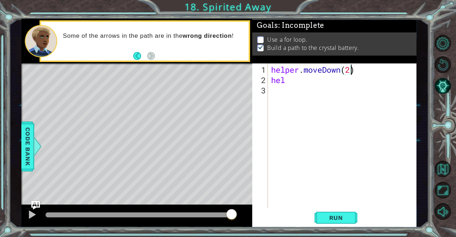
scroll to position [0, 3]
click at [338, 77] on div "helper . moveDown ( 2 ) hel" at bounding box center [344, 146] width 149 height 165
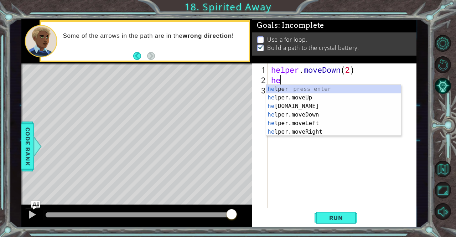
scroll to position [0, 0]
type textarea "h"
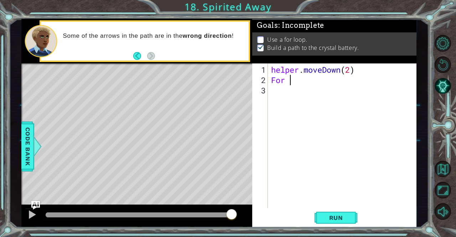
type textarea "For"
click at [23, 154] on span "Code Bank" at bounding box center [27, 146] width 11 height 43
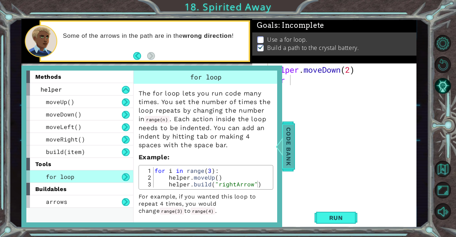
click at [281, 142] on div at bounding box center [279, 146] width 9 height 21
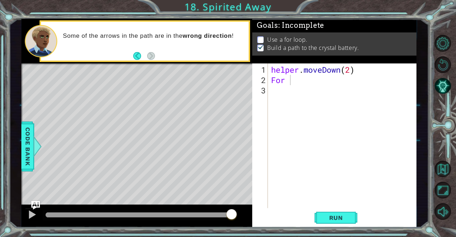
click at [276, 85] on div "helper . moveDown ( 2 ) For" at bounding box center [344, 146] width 149 height 165
click at [276, 82] on div "helper . moveDown ( 2 ) For" at bounding box center [344, 146] width 149 height 165
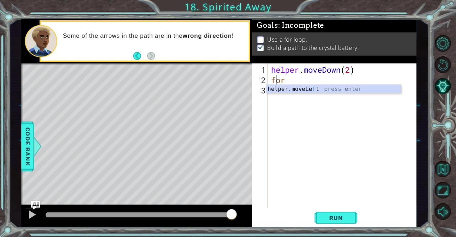
click at [312, 81] on div "helper . moveDown ( 2 ) for" at bounding box center [344, 146] width 149 height 165
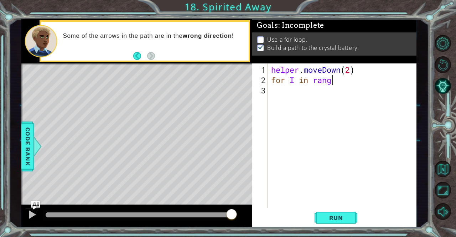
scroll to position [0, 2]
drag, startPoint x: 304, startPoint y: 83, endPoint x: 292, endPoint y: 82, distance: 11.5
click at [292, 82] on div "helper . moveDown ( 2 ) for I in range" at bounding box center [344, 146] width 149 height 165
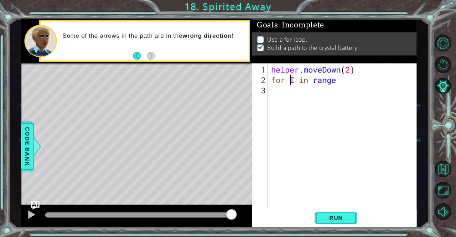
scroll to position [0, 0]
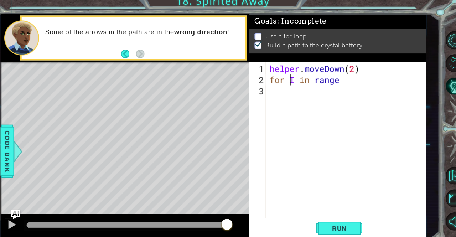
click at [295, 79] on div "helper . moveDown ( 2 ) for I in range" at bounding box center [344, 146] width 149 height 165
type textarea "for in range"
click at [33, 146] on div at bounding box center [37, 146] width 9 height 21
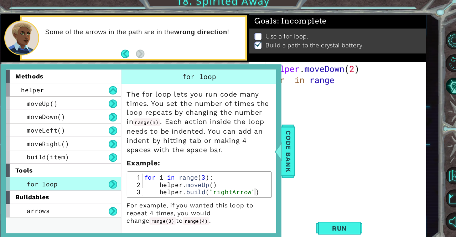
click at [317, 133] on div "helper . moveDown ( 2 ) for in range" at bounding box center [344, 146] width 149 height 165
click at [285, 157] on span "Code Bank" at bounding box center [288, 146] width 11 height 43
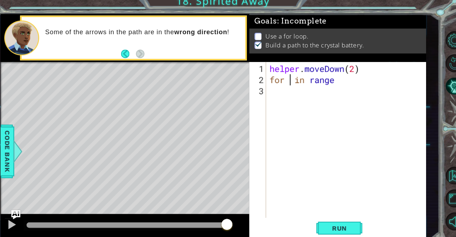
click at [291, 81] on div "helper . moveDown ( 2 ) for in range" at bounding box center [344, 146] width 149 height 165
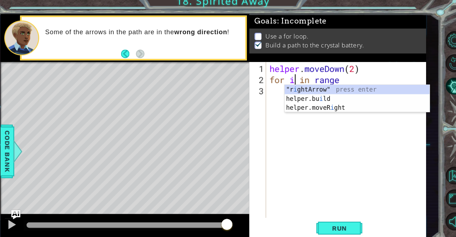
scroll to position [0, 1]
click at [347, 80] on div "helper . moveDown ( 2 ) for I in range" at bounding box center [344, 146] width 149 height 165
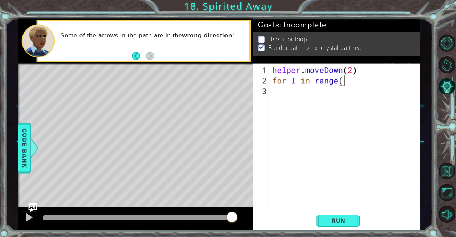
scroll to position [0, 3]
type textarea "for I in range(4)"
click at [329, 94] on div "helper . moveDown ( 2 ) for I in range ( 4 )" at bounding box center [344, 146] width 149 height 165
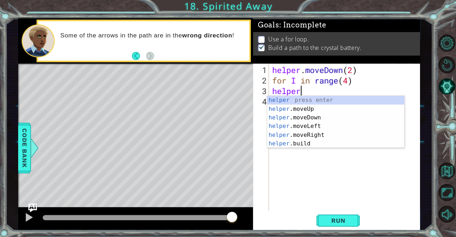
scroll to position [0, 1]
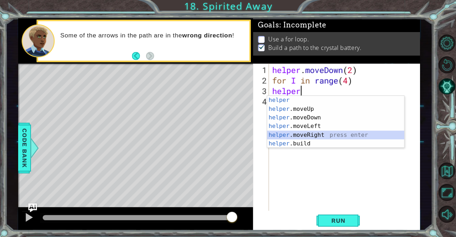
click at [315, 130] on div "helper press enter helper .moveUp press enter helper .moveDown press enter help…" at bounding box center [333, 129] width 135 height 68
type textarea "helper.moveRight(1)"
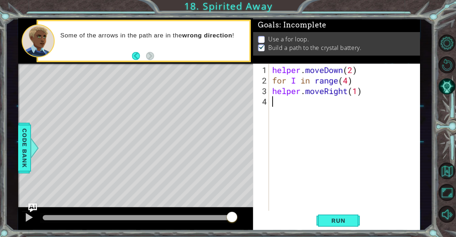
click at [298, 102] on div "helper . moveDown ( 2 ) for I in range ( 4 ) helper . moveRight ( 1 )" at bounding box center [344, 146] width 149 height 165
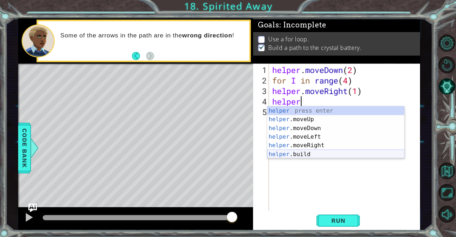
click at [288, 151] on div "helper press enter helper .moveUp press enter helper .moveDown press enter help…" at bounding box center [333, 139] width 135 height 68
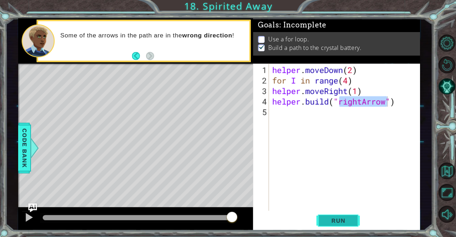
click at [327, 211] on button "Run" at bounding box center [336, 218] width 43 height 16
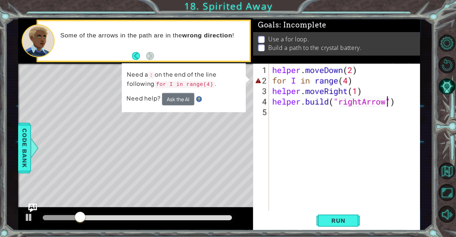
click at [353, 81] on div "helper . moveDown ( 2 ) for I in range ( 4 ) helper . moveRight ( 1 ) helper . …" at bounding box center [344, 146] width 149 height 165
click at [348, 80] on div "helper . moveDown ( 2 ) for I in range ( 4 ) helper . moveRight ( 1 ) helper . …" at bounding box center [344, 146] width 149 height 165
click at [352, 80] on div "helper . moveDown ( 2 ) for I in range ( 4 ) helper . moveRight ( 1 ) helper . …" at bounding box center [344, 146] width 149 height 165
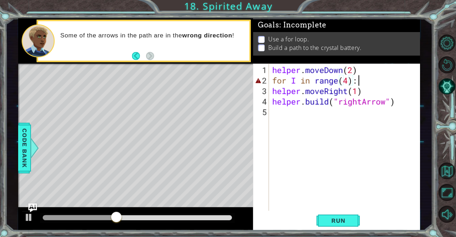
scroll to position [0, 3]
click at [325, 219] on span "Run" at bounding box center [336, 217] width 28 height 7
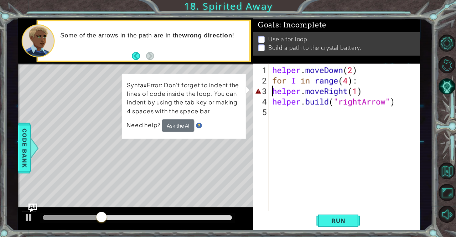
click at [271, 87] on div "helper . moveDown ( 2 ) for I in range ( 4 ) : helper . moveRight ( 1 ) helper …" at bounding box center [344, 146] width 149 height 165
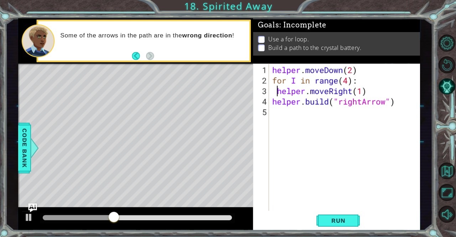
scroll to position [0, 0]
click at [290, 92] on div "helper . moveDown ( 2 ) for I in range ( 4 ) : helper . moveRight ( 1 ) helper …" at bounding box center [344, 146] width 149 height 165
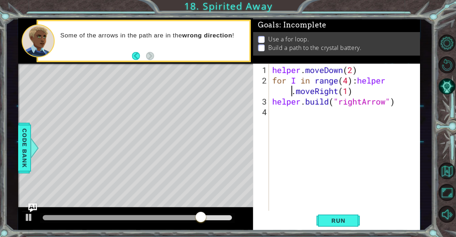
scroll to position [0, 2]
drag, startPoint x: 292, startPoint y: 93, endPoint x: 287, endPoint y: 86, distance: 9.5
click at [287, 86] on div "helper . moveDown ( 2 ) for I in range ( 4 ) : helper . moveRight ( 1 ) helper …" at bounding box center [344, 146] width 149 height 165
click at [349, 93] on div "helper . moveDown ( 2 ) for I in range ( 4 ) : helper . moveRight ( 1 ) helper …" at bounding box center [344, 146] width 149 height 165
click at [289, 91] on div "helper . moveDown ( 2 ) for I in range ( 4 ) : helper . moveRight ( 1 ) helper …" at bounding box center [344, 146] width 149 height 165
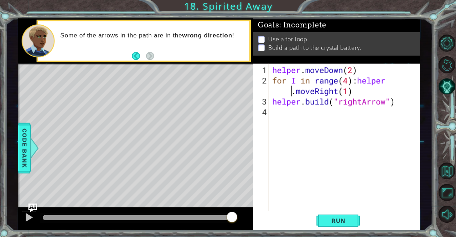
scroll to position [0, 5]
click at [272, 98] on div "helper . moveDown ( 2 ) for I in range ( 4 ) : helper . moveRight ( 1 ) helper …" at bounding box center [344, 146] width 149 height 165
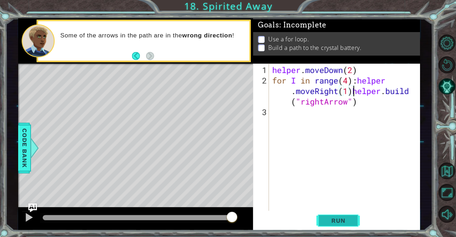
click at [323, 221] on span "Run" at bounding box center [336, 217] width 28 height 7
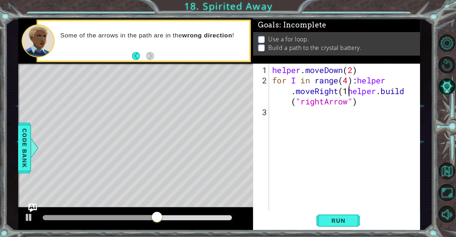
scroll to position [0, 8]
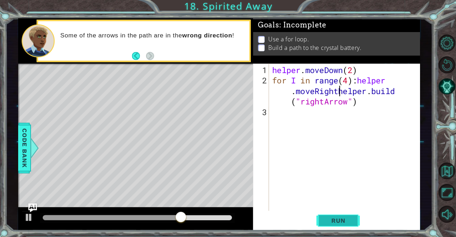
type textarea "for I in range(4):[DOMAIN_NAME]("rightArrow")"
click at [319, 221] on button "Run" at bounding box center [336, 218] width 43 height 16
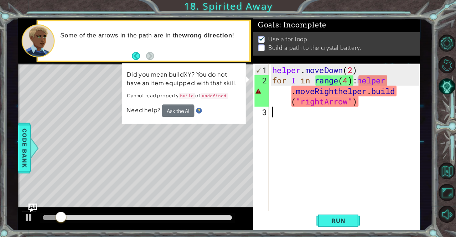
click at [311, 115] on div "helper . moveDown ( 2 ) for I in range ( 4 ) : helper . moveRighthelper . build…" at bounding box center [344, 146] width 149 height 165
click at [337, 95] on div "helper . moveDown ( 2 ) for I in range ( 4 ) : helper . moveRighthelper . build…" at bounding box center [344, 146] width 149 height 165
click at [289, 104] on div "helper . moveDown ( 2 ) for I in range ( 4 ) : helper . moveRighthelper . build…" at bounding box center [344, 146] width 149 height 165
click at [20, 161] on div "1 ההההההההההההההההההההההההההההההההההההההההההההההההההההההההההההההההההההההההההההה…" at bounding box center [219, 123] width 420 height 208
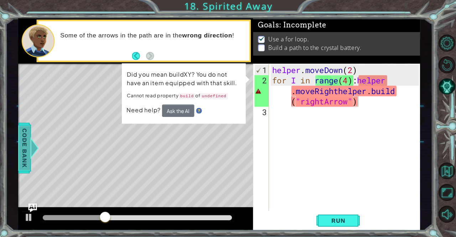
click at [29, 153] on span "Code Bank" at bounding box center [27, 146] width 11 height 43
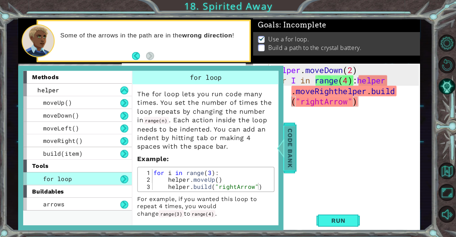
click at [293, 151] on span "Code Bank" at bounding box center [288, 146] width 11 height 43
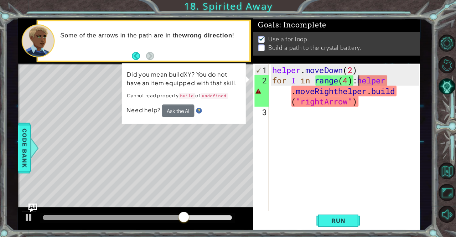
click at [355, 79] on div "helper . moveDown ( 2 ) for I in range ( 4 ) : helper . moveRighthelper . build…" at bounding box center [344, 146] width 149 height 165
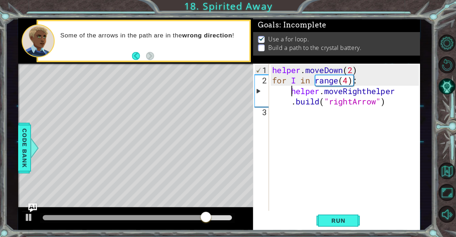
type textarea "[DOMAIN_NAME]("rightArrow")"
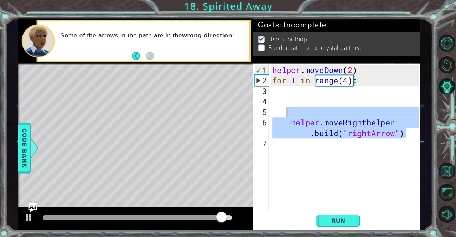
drag, startPoint x: 406, startPoint y: 130, endPoint x: 272, endPoint y: 101, distance: 137.5
click at [272, 101] on div "helper . moveDown ( 2 ) for I in range ( 4 ) : helper . moveRighthelper . build…" at bounding box center [344, 146] width 149 height 165
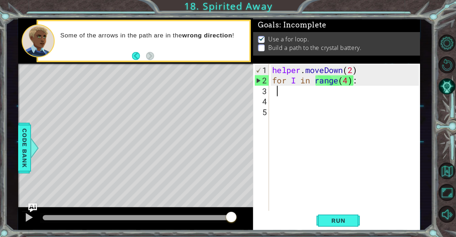
click at [275, 92] on div "helper . moveDown ( 2 ) for I in range ( 4 ) :" at bounding box center [344, 146] width 149 height 165
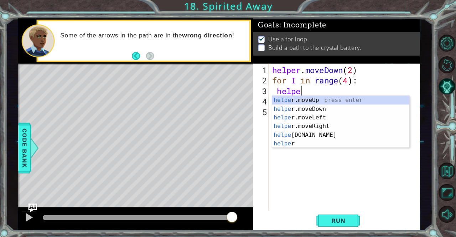
scroll to position [0, 1]
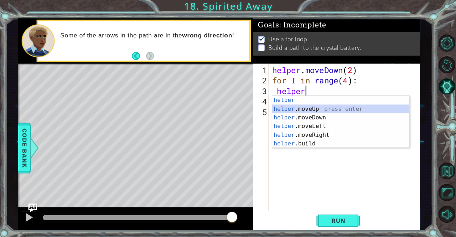
click at [305, 106] on div "helper press enter helper .moveUp press enter helper .moveDown press enter help…" at bounding box center [338, 129] width 135 height 68
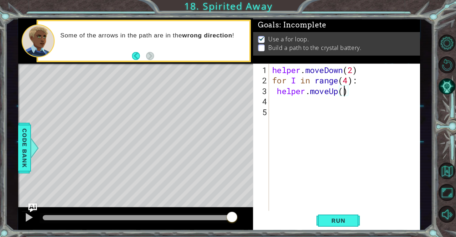
click at [336, 88] on div "helper . moveDown ( 2 ) for I in range ( 4 ) : helper . moveUp ( )" at bounding box center [344, 146] width 149 height 165
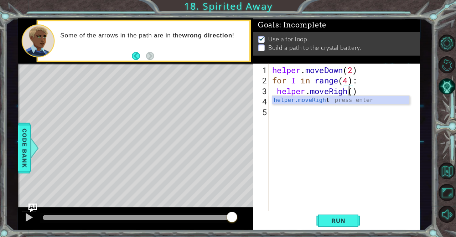
type textarea "helper.moveRight()"
click at [323, 118] on div "helper . moveDown ( 2 ) for I in range ( 4 ) : helper . moveRight ( )" at bounding box center [344, 146] width 149 height 165
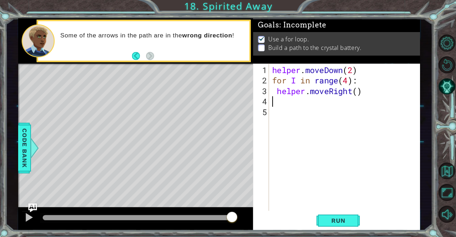
click at [312, 104] on div "helper . moveDown ( 2 ) for I in range ( 4 ) : helper . moveRight ( )" at bounding box center [344, 146] width 149 height 165
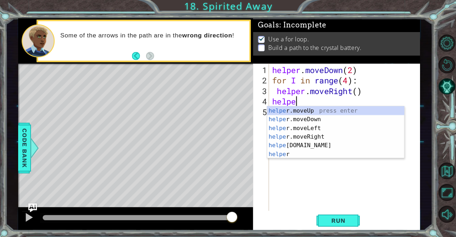
scroll to position [0, 1]
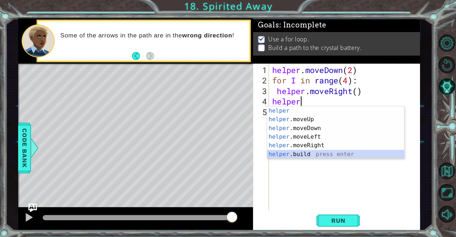
click at [321, 150] on div "helper press enter helper .moveUp press enter helper .moveDown press enter help…" at bounding box center [333, 139] width 135 height 68
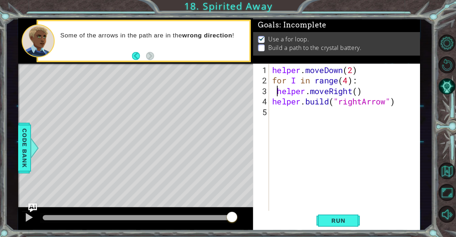
click at [278, 91] on div "helper . moveDown ( 2 ) for I in range ( 4 ) : helper . moveRight ( ) helper . …" at bounding box center [344, 146] width 149 height 165
click at [337, 216] on span "Run" at bounding box center [336, 217] width 28 height 7
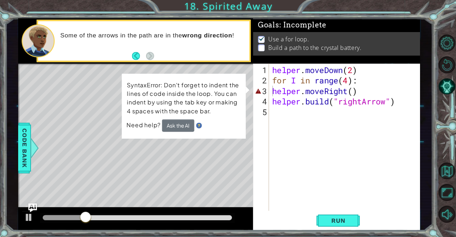
click at [236, 86] on p "SyntaxError: Don't forget to indent the lines of code inside the loop. You can …" at bounding box center [184, 97] width 113 height 36
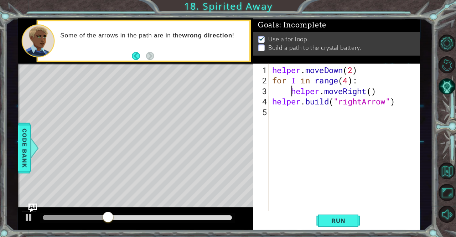
click at [273, 103] on div "helper . moveDown ( 2 ) for I in range ( 4 ) : helper . moveRight ( ) helper . …" at bounding box center [344, 146] width 149 height 165
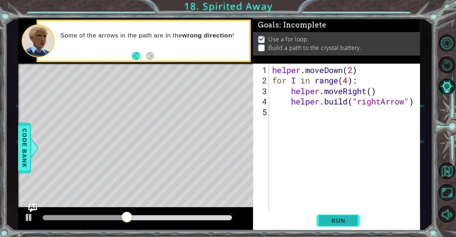
click at [338, 218] on span "Run" at bounding box center [336, 217] width 28 height 7
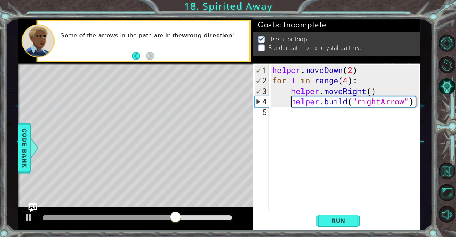
click at [345, 78] on div "helper . moveDown ( 2 ) for I in range ( 4 ) : helper . moveRight ( ) helper . …" at bounding box center [344, 146] width 149 height 165
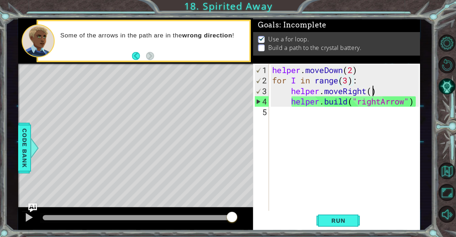
click at [371, 89] on div "helper . moveDown ( 2 ) for I in range ( 3 ) : helper . moveRight ( ) helper . …" at bounding box center [344, 146] width 149 height 165
type textarea "helper.moveRight()"
click at [332, 129] on div "helper . moveDown ( 2 ) for I in range ( 3 ) : helper . moveRight ( ) helper . …" at bounding box center [344, 146] width 149 height 165
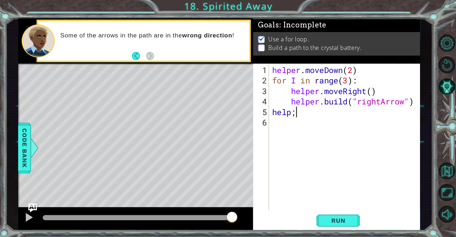
scroll to position [0, 0]
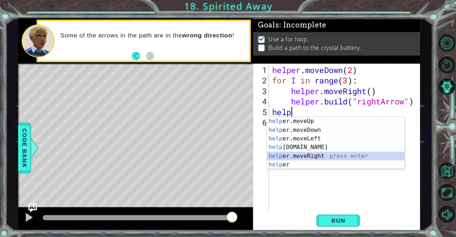
click at [328, 154] on div "help er.moveUp press enter help er.moveDown press enter help er.moveLeft press …" at bounding box center [333, 150] width 135 height 68
type textarea "helper.moveRight(1)"
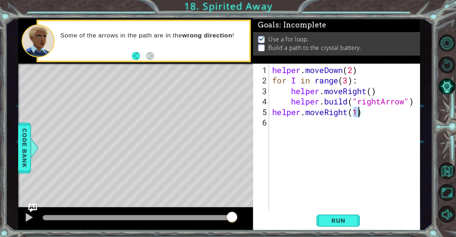
click at [303, 117] on div "helper . moveDown ( 2 ) for I in range ( 3 ) : helper . moveRight ( ) helper . …" at bounding box center [344, 146] width 149 height 165
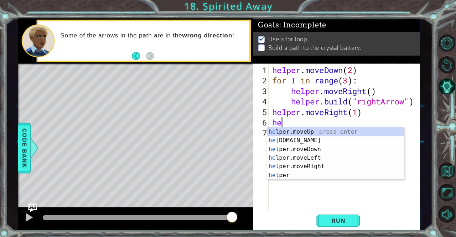
scroll to position [0, 0]
type textarea "helper"
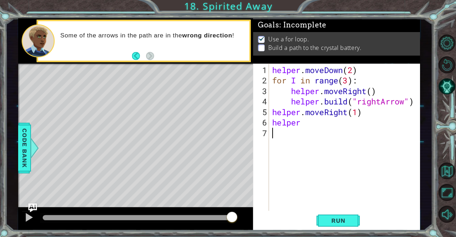
click at [305, 178] on div "helper . moveDown ( 2 ) for I in range ( 3 ) : helper . moveRight ( ) helper . …" at bounding box center [344, 146] width 149 height 165
click at [305, 126] on div "helper . moveDown ( 2 ) for I in range ( 3 ) : helper . moveRight ( ) helper . …" at bounding box center [344, 146] width 149 height 165
click at [304, 115] on div "helper . moveDown ( 2 ) for I in range ( 3 ) : helper . moveRight ( ) helper . …" at bounding box center [344, 146] width 149 height 165
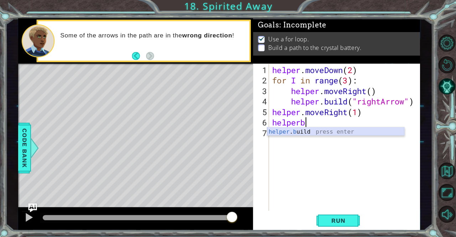
click at [310, 132] on div "helper . b uild press enter" at bounding box center [333, 139] width 135 height 26
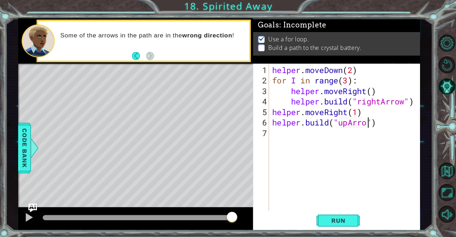
scroll to position [0, 4]
click at [331, 218] on span "Run" at bounding box center [336, 217] width 28 height 7
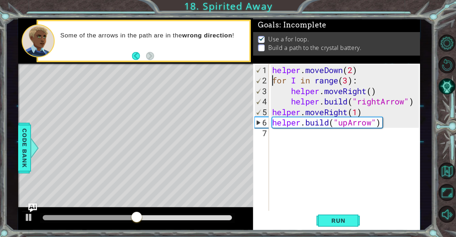
click at [270, 78] on div "helper . moveDown ( 2 ) for I in range ( 3 ) : helper . moveRight ( ) helper . …" at bounding box center [344, 146] width 149 height 165
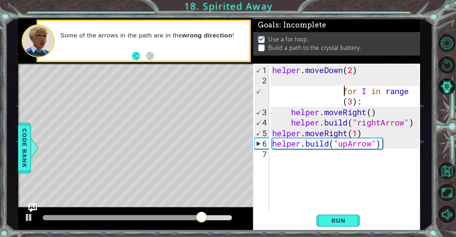
click at [290, 114] on div "helper . moveDown ( 2 ) for I in range ( 3 ) : helper . moveRight ( ) helper . …" at bounding box center [344, 146] width 149 height 165
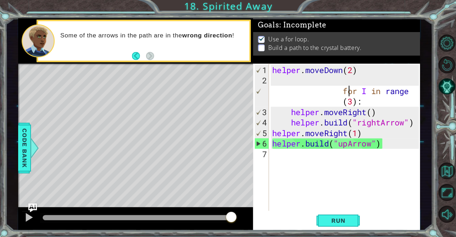
click at [345, 91] on div "helper . moveDown ( 2 ) for I in range ( 3 ) : helper . moveRight ( ) helper . …" at bounding box center [344, 146] width 149 height 165
click at [343, 92] on div "helper . moveDown ( 2 ) for I in range ( 3 ) : helper . moveRight ( ) helper . …" at bounding box center [344, 146] width 149 height 165
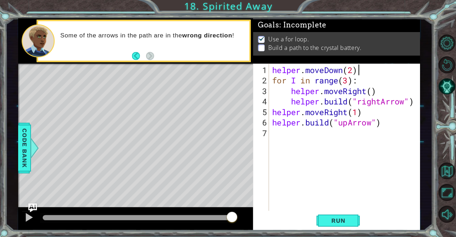
click at [358, 68] on div "helper . moveDown ( 2 ) for I in range ( 3 ) : helper . moveRight ( ) helper . …" at bounding box center [344, 146] width 149 height 165
click at [355, 67] on div "helper . moveDown ( 2 ) for I in range ( 3 ) : helper . moveRight ( ) helper . …" at bounding box center [344, 146] width 149 height 165
click at [273, 82] on div "helper . moveDown ( 2 ) for I in range ( 3 ) : helper . moveRight ( ) helper . …" at bounding box center [344, 146] width 149 height 165
type textarea "for I in range(3):"
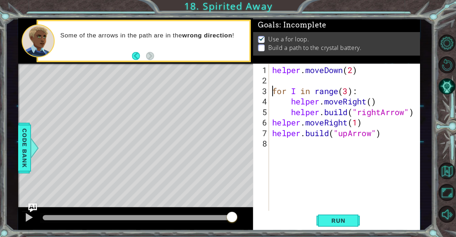
click at [283, 79] on div "helper . moveDown ( 2 ) for I in range ( 3 ) : helper . moveRight ( ) helper . …" at bounding box center [344, 146] width 149 height 165
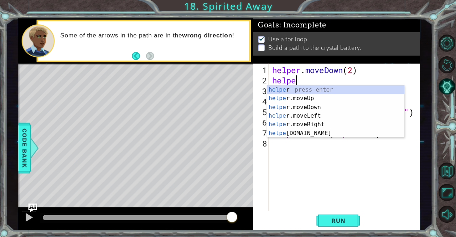
scroll to position [0, 1]
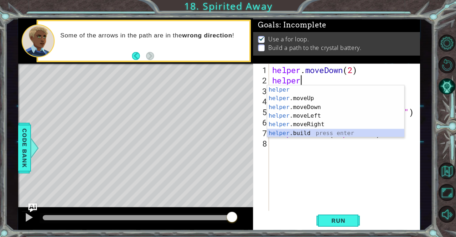
click at [296, 133] on div "helper press enter helper .moveUp press enter helper .moveDown press enter help…" at bounding box center [333, 119] width 135 height 68
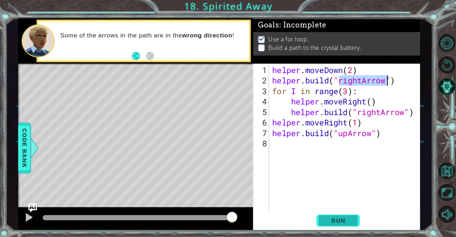
type textarea "[DOMAIN_NAME]("rightArrow")"
click at [355, 215] on button "Run" at bounding box center [336, 218] width 43 height 16
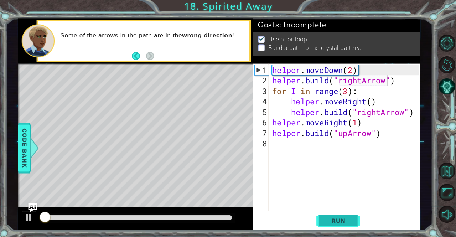
click at [355, 215] on button "Run" at bounding box center [336, 218] width 43 height 16
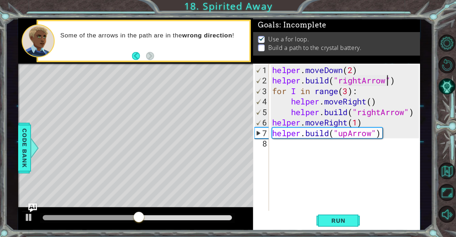
click at [297, 144] on div "helper . moveDown ( 2 ) helper . build ( "rightArrow" ) for I in range ( 3 ) : …" at bounding box center [344, 146] width 149 height 165
click at [268, 123] on div "6" at bounding box center [261, 121] width 14 height 10
type textarea "helper.moveRight(1)"
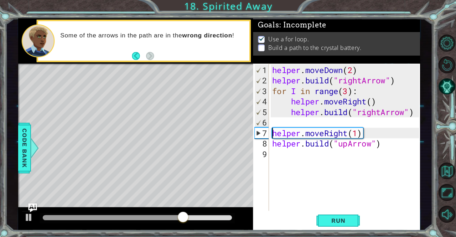
click at [273, 121] on div "helper . moveDown ( 2 ) helper . build ( "rightArrow" ) for I in range ( 3 ) : …" at bounding box center [344, 146] width 149 height 165
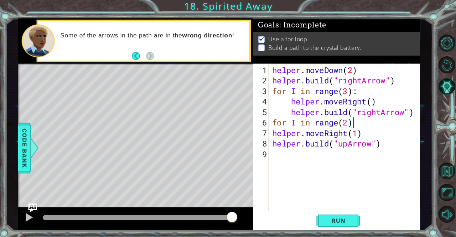
scroll to position [0, 3]
click at [274, 132] on div "helper . moveDown ( 2 ) helper . build ( "rightArrow" ) for I in range ( 3 ) : …" at bounding box center [344, 146] width 149 height 165
click at [272, 131] on div "helper . moveDown ( 2 ) helper . build ( "rightArrow" ) for I in range ( 3 ) : …" at bounding box center [344, 146] width 149 height 165
click at [271, 138] on div "helper . moveDown ( 2 ) helper . build ( "rightArrow" ) for I in range ( 3 ) : …" at bounding box center [344, 146] width 149 height 165
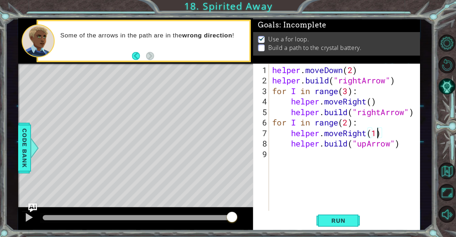
click at [374, 131] on div "helper . moveDown ( 2 ) helper . build ( "rightArrow" ) for I in range ( 3 ) : …" at bounding box center [344, 146] width 149 height 165
click at [352, 217] on button "Run" at bounding box center [336, 218] width 43 height 16
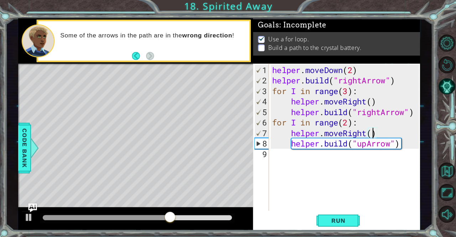
click at [363, 134] on div "helper . moveDown ( 2 ) helper . build ( "rightArrow" ) for I in range ( 3 ) : …" at bounding box center [344, 146] width 149 height 165
click at [269, 120] on div "helper.moveRight() 1 2 3 4 5 6 7 8 9 helper . moveDown ( 2 ) helper . build ( "…" at bounding box center [333, 135] width 162 height 145
click at [272, 119] on div "helper . moveDown ( 2 ) helper . build ( "rightArrow" ) for I in range ( 3 ) : …" at bounding box center [344, 146] width 149 height 165
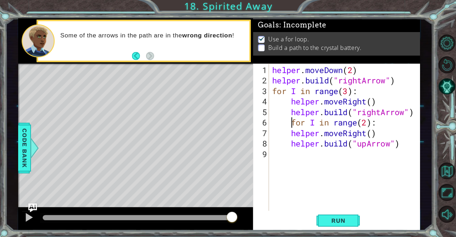
type textarea "for I in range(2):"
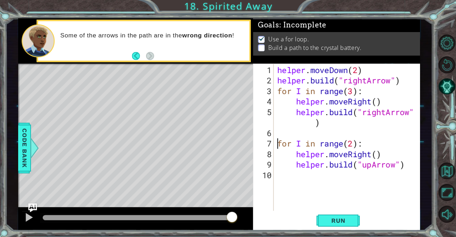
click at [284, 134] on div "helper . moveDown ( 2 ) helper . build ( "rightArrow" ) for I in range ( 3 ) : …" at bounding box center [347, 146] width 144 height 165
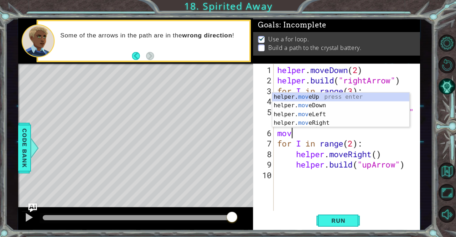
scroll to position [0, 0]
click at [322, 118] on div "helper. move Up press enter helper. move Down press enter helper. move Left pre…" at bounding box center [338, 117] width 135 height 51
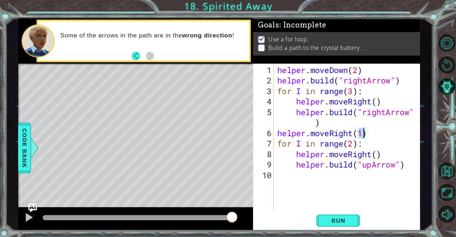
click at [371, 154] on div "helper . moveDown ( 2 ) helper . build ( "rightArrow" ) for I in range ( 3 ) : …" at bounding box center [347, 146] width 144 height 165
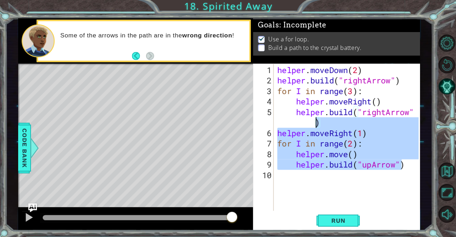
drag, startPoint x: 400, startPoint y: 161, endPoint x: 263, endPoint y: 125, distance: 141.7
click at [263, 125] on div "helper.move() 1 2 3 4 5 6 7 8 9 10 helper . moveDown ( 2 ) helper . build ( "ri…" at bounding box center [333, 135] width 162 height 145
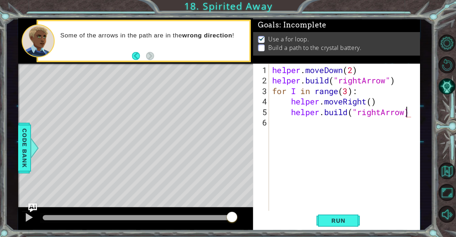
type textarea "[DOMAIN_NAME]("rightArrow")"
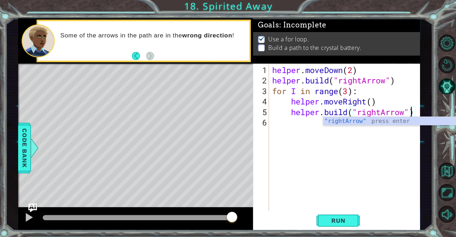
click at [278, 124] on div "helper . moveDown ( 2 ) helper . build ( "rightArrow" ) for I in range ( 3 ) : …" at bounding box center [344, 146] width 149 height 165
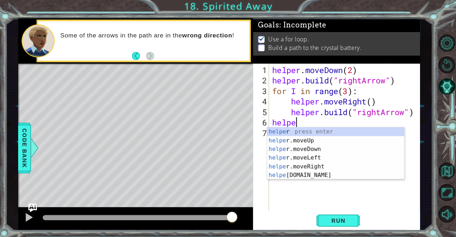
scroll to position [0, 1]
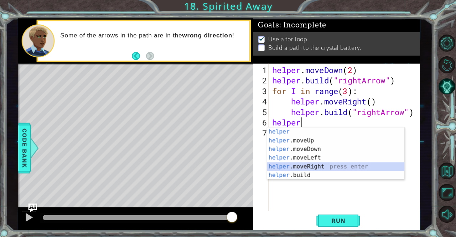
click at [315, 161] on div "helper press enter helper .moveUp press enter helper .moveDown press enter help…" at bounding box center [333, 160] width 135 height 68
type textarea "helper.moveRight(1)"
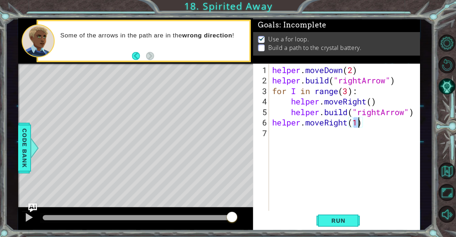
click at [295, 125] on div "helper . moveDown ( 2 ) helper . build ( "rightArrow" ) for I in range ( 3 ) : …" at bounding box center [344, 146] width 149 height 165
click at [296, 134] on div "helper . moveDown ( 2 ) helper . build ( "rightArrow" ) for I in range ( 3 ) : …" at bounding box center [344, 146] width 149 height 165
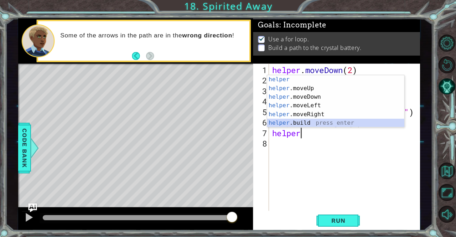
click at [294, 122] on div "helper press enter helper .moveUp press enter helper .moveDown press enter help…" at bounding box center [333, 109] width 135 height 68
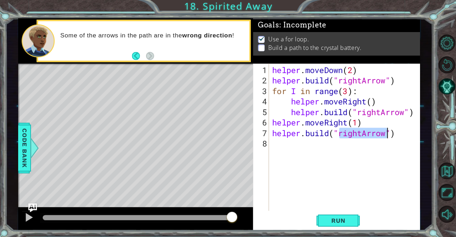
click at [358, 133] on div "helper . moveDown ( 2 ) helper . build ( "rightArrow" ) for I in range ( 3 ) : …" at bounding box center [342, 135] width 145 height 145
click at [362, 130] on div "helper . moveDown ( 2 ) helper . build ( "rightArrow" ) for I in range ( 3 ) : …" at bounding box center [344, 146] width 149 height 165
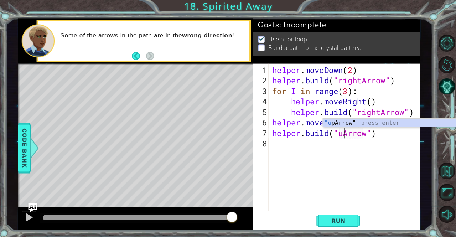
type textarea "[DOMAIN_NAME]("upArrow")"
click at [305, 150] on div "helper . moveDown ( 2 ) helper . build ( "rightArrow" ) for I in range ( 3 ) : …" at bounding box center [344, 146] width 149 height 165
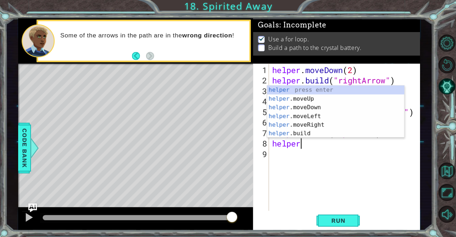
scroll to position [0, 1]
click at [331, 98] on div "helper press enter helper .moveUp press enter helper .moveDown press enter help…" at bounding box center [333, 119] width 135 height 68
type textarea "helper.moveUp(1)"
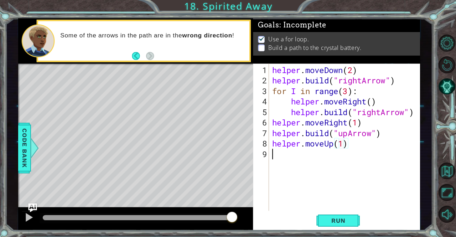
click at [326, 161] on div "helper . moveDown ( 2 ) helper . build ( "rightArrow" ) for I in range ( 3 ) : …" at bounding box center [344, 146] width 149 height 165
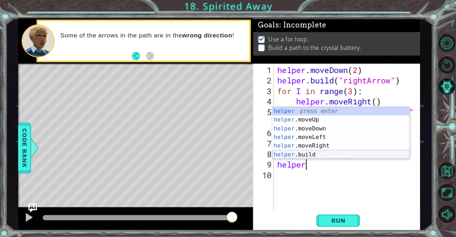
click at [322, 148] on div "helper press enter helper .moveUp press enter helper .moveDown press enter help…" at bounding box center [338, 140] width 135 height 68
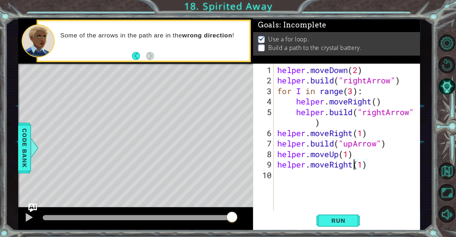
click at [353, 164] on div "helper . moveDown ( 2 ) helper . build ( "rightArrow" ) for I in range ( 3 ) : …" at bounding box center [347, 146] width 144 height 165
drag, startPoint x: 375, startPoint y: 169, endPoint x: 309, endPoint y: 160, distance: 66.1
click at [309, 160] on div "helper . moveDown ( 2 ) helper . build ( "rightArrow" ) for I in range ( 3 ) : …" at bounding box center [347, 146] width 144 height 165
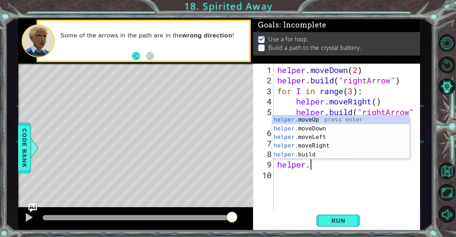
scroll to position [0, 1]
click at [311, 153] on div "helper. moveUp press enter helper. moveDown press enter helper. moveLeft press …" at bounding box center [338, 144] width 135 height 60
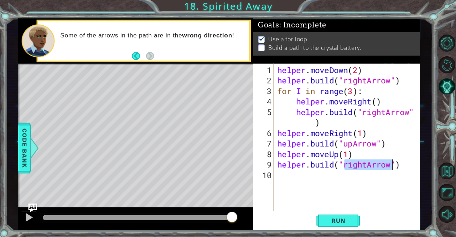
type textarea "[DOMAIN_NAME]("rightArrow")"
click at [360, 164] on div "helper . moveDown ( 2 ) helper . build ( "rightArrow" ) for I in range ( 3 ) : …" at bounding box center [345, 135] width 140 height 145
click at [366, 167] on div "helper . moveDown ( 2 ) helper . build ( "rightArrow" ) for I in range ( 3 ) : …" at bounding box center [347, 146] width 144 height 165
click at [366, 164] on div "helper . moveDown ( 2 ) helper . build ( "rightArrow" ) for I in range ( 3 ) : …" at bounding box center [347, 146] width 144 height 165
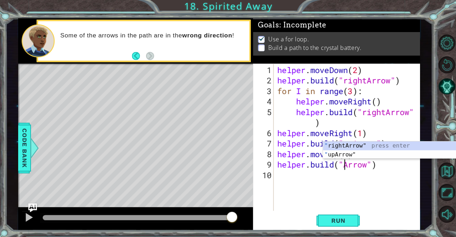
scroll to position [0, 3]
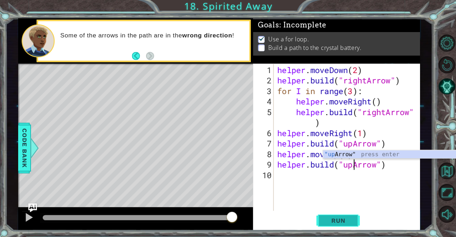
type textarea "[DOMAIN_NAME]("upArrow")"
click at [353, 213] on button "Run" at bounding box center [336, 218] width 43 height 16
click at [349, 219] on span "Run" at bounding box center [336, 217] width 28 height 7
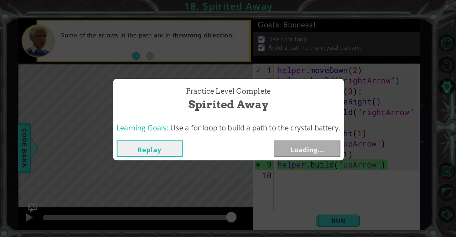
click at [154, 56] on body "1 ההההההההההההההההההההההההההההההההההההההההההההההההההההההההההההההההההההההההההההה…" at bounding box center [228, 118] width 456 height 237
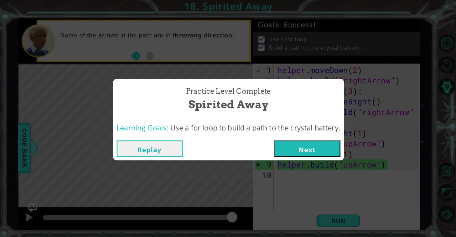
click at [295, 149] on button "Next" at bounding box center [305, 147] width 65 height 16
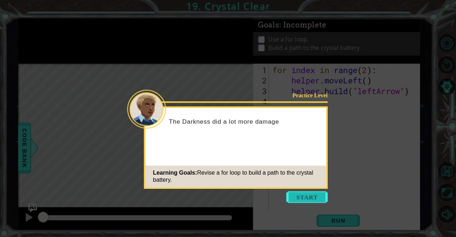
click at [302, 192] on button "Start" at bounding box center [305, 194] width 41 height 11
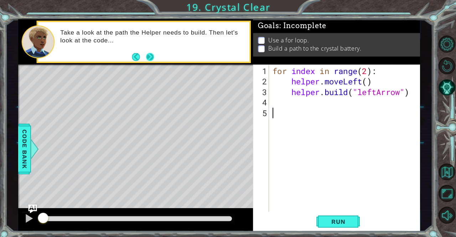
click at [154, 58] on button "Next" at bounding box center [151, 56] width 8 height 8
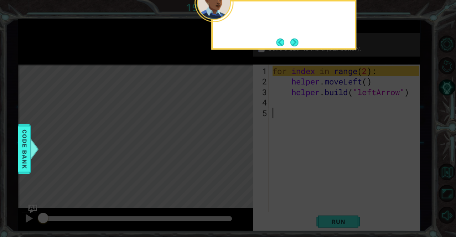
click at [154, 58] on icon at bounding box center [228, 35] width 456 height 403
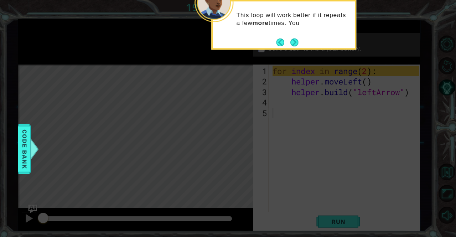
drag, startPoint x: 154, startPoint y: 58, endPoint x: 274, endPoint y: 85, distance: 122.8
click at [274, 85] on icon at bounding box center [228, 35] width 456 height 403
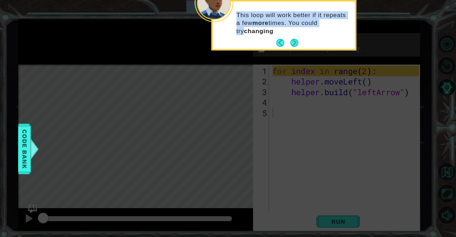
drag, startPoint x: 274, startPoint y: 85, endPoint x: 289, endPoint y: 36, distance: 51.4
click at [289, 36] on body "1 ההההההההההההההההההההההההההההההההההההההההההההההההההההההההההההההההההההההההההההה…" at bounding box center [228, 118] width 456 height 237
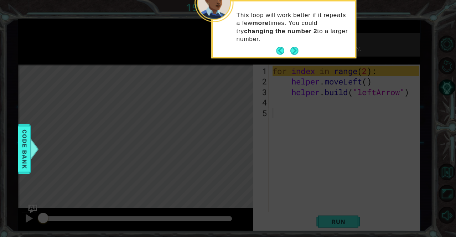
drag, startPoint x: 289, startPoint y: 36, endPoint x: 293, endPoint y: 41, distance: 6.7
click at [293, 41] on div "This loop will work better if it repeats a few more times. You could try changi…" at bounding box center [283, 30] width 140 height 52
drag, startPoint x: 293, startPoint y: 41, endPoint x: 293, endPoint y: 50, distance: 8.2
click at [293, 50] on div "This loop will work better if it repeats a few more times. You could try changi…" at bounding box center [283, 28] width 140 height 55
click at [293, 50] on button "Next" at bounding box center [293, 50] width 8 height 8
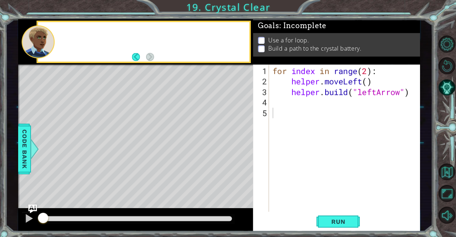
click at [293, 50] on p "Build a path to the crystal battery." at bounding box center [313, 48] width 92 height 8
drag, startPoint x: 293, startPoint y: 50, endPoint x: 279, endPoint y: 97, distance: 49.3
click at [279, 97] on div "Goals : Incomplete Use a for loop. Build a path to the crystal battery. 1 2 3 4…" at bounding box center [334, 123] width 164 height 208
click at [279, 97] on div "for index in range ( 2 ) : helper . moveLeft ( ) helper . build ( "leftArrow" )" at bounding box center [344, 146] width 148 height 165
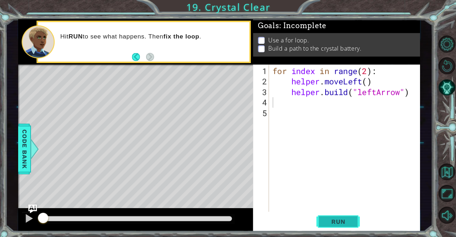
click at [319, 223] on button "Run" at bounding box center [336, 218] width 43 height 16
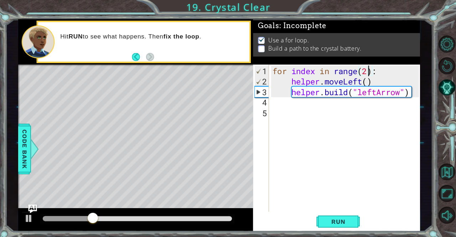
click at [366, 67] on div "for index in range ( 2 ) : helper . moveLeft ( ) helper . build ( "leftArrow" )" at bounding box center [344, 146] width 148 height 165
type textarea "for index in range(5):"
click at [343, 224] on button "Run" at bounding box center [336, 218] width 43 height 16
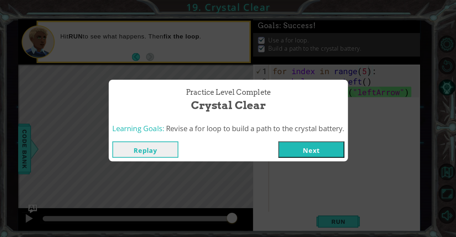
click at [302, 146] on button "Next" at bounding box center [309, 147] width 65 height 16
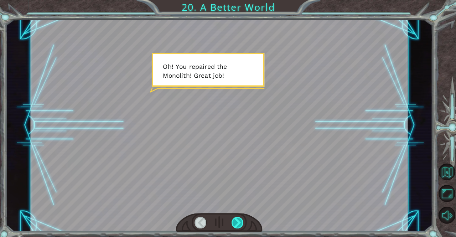
drag, startPoint x: 227, startPoint y: 219, endPoint x: 234, endPoint y: 215, distance: 8.6
click at [234, 215] on div at bounding box center [219, 219] width 86 height 19
click at [238, 214] on div at bounding box center [237, 218] width 12 height 11
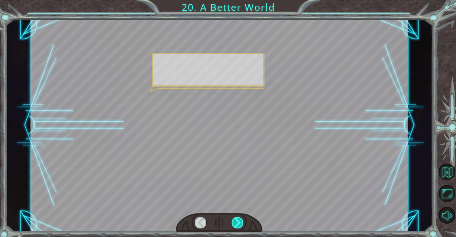
click at [238, 214] on div at bounding box center [237, 218] width 12 height 11
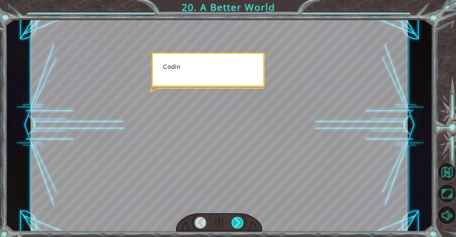
click at [238, 214] on div at bounding box center [237, 218] width 12 height 11
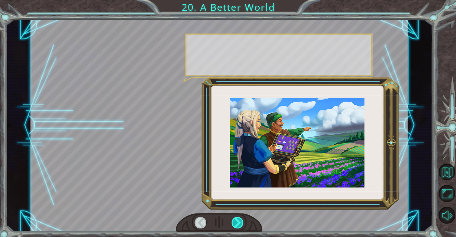
click at [238, 214] on div at bounding box center [237, 218] width 12 height 11
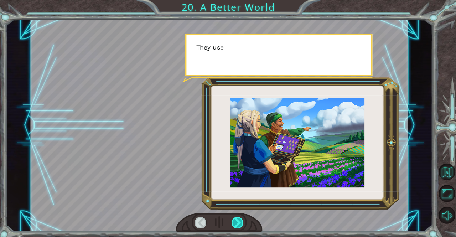
click at [238, 214] on div at bounding box center [237, 218] width 12 height 11
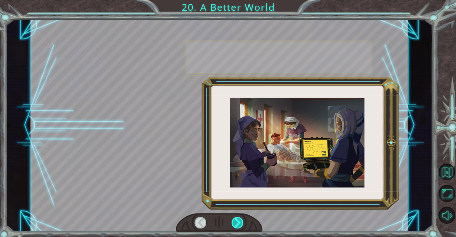
click at [238, 214] on div at bounding box center [237, 218] width 12 height 11
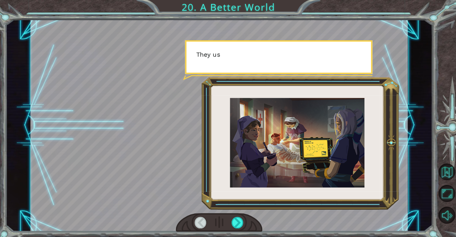
drag, startPoint x: 238, startPoint y: 214, endPoint x: 268, endPoint y: 200, distance: 33.2
click at [268, 200] on div at bounding box center [218, 123] width 371 height 209
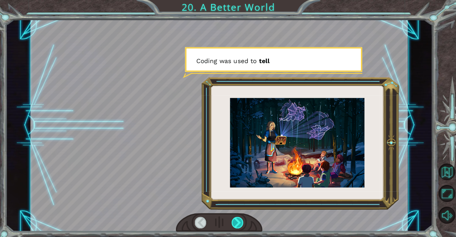
click at [239, 213] on div at bounding box center [237, 218] width 12 height 11
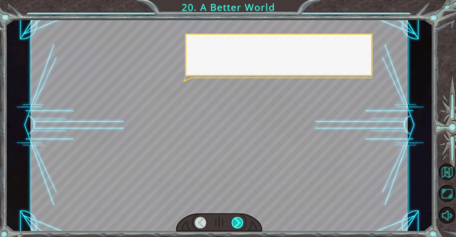
click at [239, 213] on div at bounding box center [237, 218] width 12 height 11
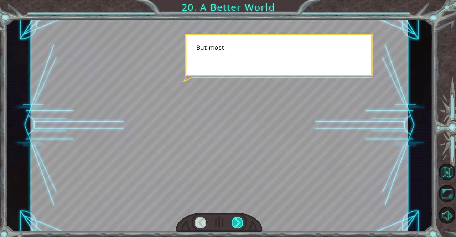
click at [239, 213] on div at bounding box center [237, 218] width 12 height 11
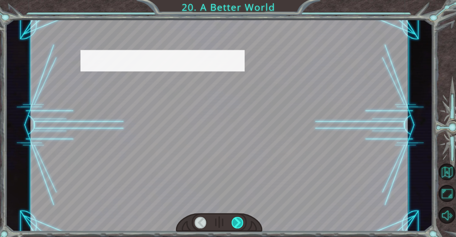
click at [239, 213] on div at bounding box center [237, 218] width 12 height 11
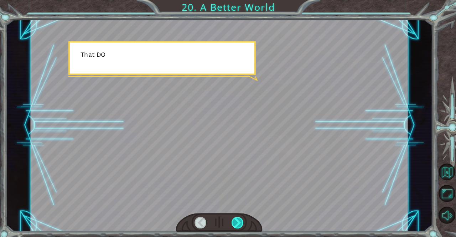
click at [239, 213] on div at bounding box center [237, 218] width 12 height 11
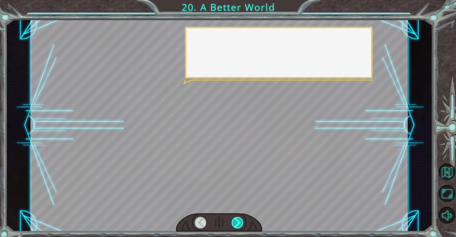
click at [239, 213] on div at bounding box center [237, 218] width 12 height 11
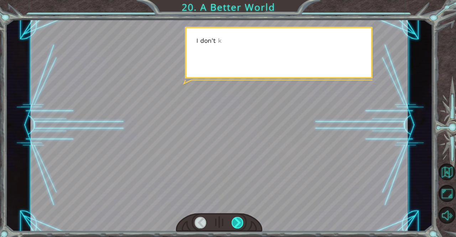
click at [239, 213] on div at bounding box center [237, 218] width 12 height 11
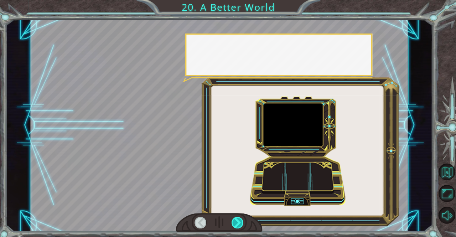
click at [239, 213] on div at bounding box center [237, 218] width 12 height 11
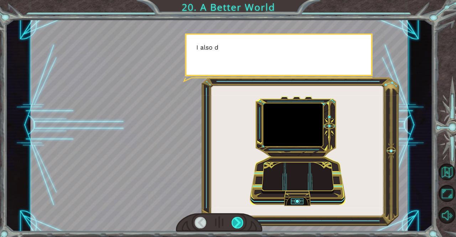
click at [239, 213] on div at bounding box center [237, 218] width 12 height 11
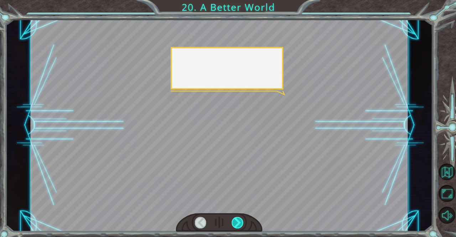
click at [239, 213] on div at bounding box center [237, 218] width 12 height 11
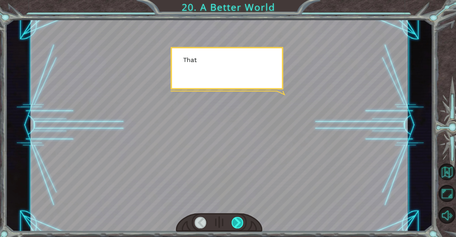
click at [239, 213] on div at bounding box center [237, 218] width 12 height 11
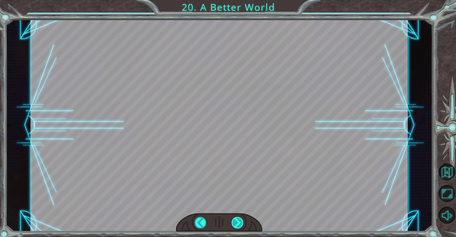
click at [239, 0] on div "O h ! Y o u r e p a i r e d t h e M o n o l i t h ! G r e a t j o b ! A n d i t…" at bounding box center [228, 0] width 456 height 0
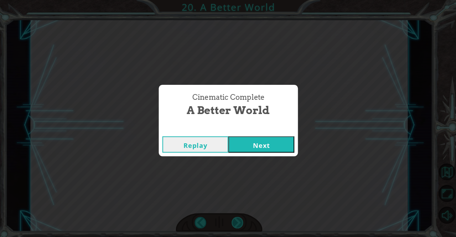
click at [239, 213] on div "Cinematic Complete A Better World Replay Next" at bounding box center [228, 118] width 456 height 237
click at [314, 166] on div "Cinematic Complete A Better World Replay Next" at bounding box center [228, 118] width 456 height 237
click at [281, 140] on button "Next" at bounding box center [260, 142] width 65 height 16
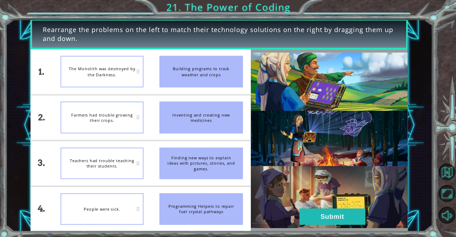
click at [197, 81] on div "Building programs to track weather and crops" at bounding box center [201, 70] width 82 height 31
click at [123, 158] on div "Teachers had trouble teaching their students." at bounding box center [104, 160] width 82 height 31
drag, startPoint x: 213, startPoint y: 113, endPoint x: 180, endPoint y: 124, distance: 34.8
click at [180, 124] on div "Inventing and creating new medicines" at bounding box center [201, 115] width 82 height 31
click at [362, 167] on img at bounding box center [327, 138] width 154 height 172
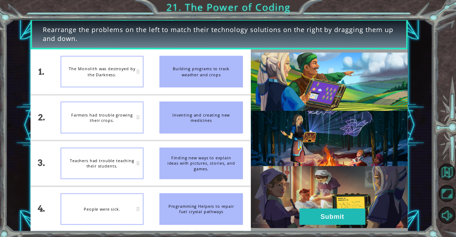
click at [352, 205] on img at bounding box center [327, 138] width 154 height 172
click at [346, 212] on button "Submit" at bounding box center [330, 213] width 65 height 16
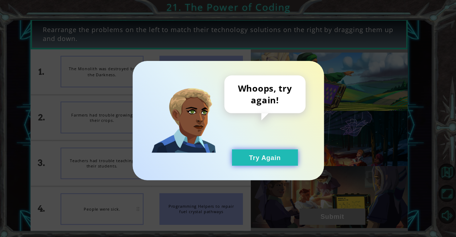
click at [258, 155] on button "Try Again" at bounding box center [264, 155] width 65 height 16
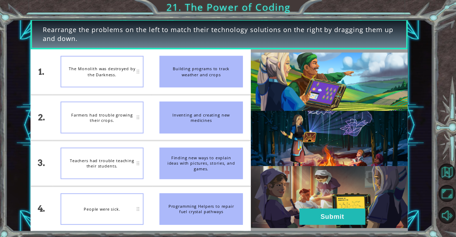
click at [49, 109] on div "2." at bounding box center [44, 115] width 22 height 44
drag, startPoint x: 222, startPoint y: 110, endPoint x: 146, endPoint y: 104, distance: 76.5
click at [146, 104] on div "1. 2. 3. 4. The Monolith was destroyed by the Darkness. Farmers had trouble gro…" at bounding box center [141, 137] width 217 height 179
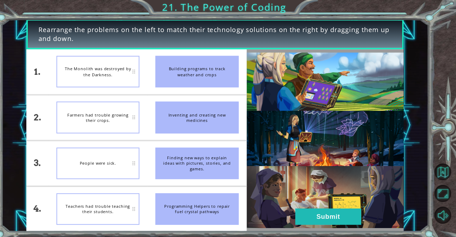
drag, startPoint x: 37, startPoint y: 200, endPoint x: 46, endPoint y: 201, distance: 8.7
click at [46, 201] on div "4." at bounding box center [44, 205] width 22 height 44
drag, startPoint x: 45, startPoint y: 208, endPoint x: 54, endPoint y: 208, distance: 8.9
click at [54, 208] on div "4." at bounding box center [44, 205] width 22 height 44
click at [144, 77] on div "The Monolith was destroyed by the Darkness." at bounding box center [104, 70] width 82 height 31
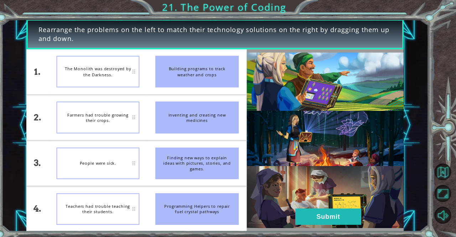
click at [127, 164] on div "People were sick." at bounding box center [104, 160] width 82 height 31
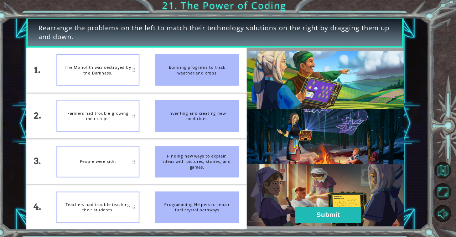
click at [133, 155] on div "People were sick." at bounding box center [104, 160] width 82 height 31
click at [130, 81] on div "Farmers had trouble growing their crops." at bounding box center [104, 70] width 82 height 31
click at [340, 96] on img at bounding box center [327, 138] width 154 height 172
drag, startPoint x: 188, startPoint y: 212, endPoint x: 241, endPoint y: 185, distance: 59.3
click at [241, 185] on li "Programming Helpers to repair fuel crystal pathways" at bounding box center [202, 205] width 98 height 44
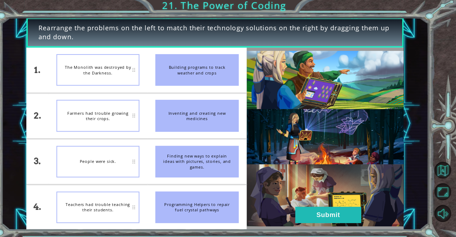
click at [241, 185] on li "Programming Helpers to repair fuel crystal pathways" at bounding box center [202, 205] width 98 height 44
drag, startPoint x: 241, startPoint y: 185, endPoint x: 279, endPoint y: 185, distance: 38.1
click at [279, 185] on div "1. 2. 3. 4. The Monolith was destroyed by the Darkness. Farmers had trouble gro…" at bounding box center [218, 137] width 371 height 179
click at [132, 172] on div "People were sick." at bounding box center [104, 160] width 82 height 31
click at [181, 115] on div "Inventing and creating new medicines" at bounding box center [201, 115] width 82 height 31
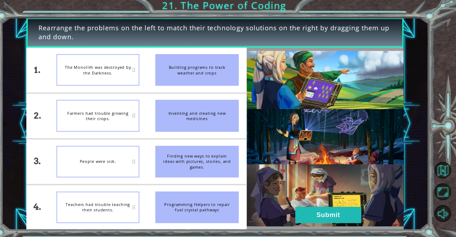
click at [177, 112] on div "Inventing and creating new medicines" at bounding box center [201, 115] width 82 height 31
click at [334, 212] on button "Submit" at bounding box center [330, 213] width 65 height 16
click at [314, 215] on button "Submit" at bounding box center [330, 213] width 65 height 16
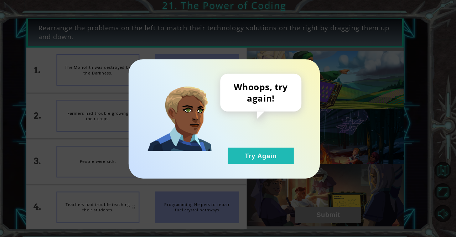
click at [267, 155] on button "Try Again" at bounding box center [264, 155] width 65 height 16
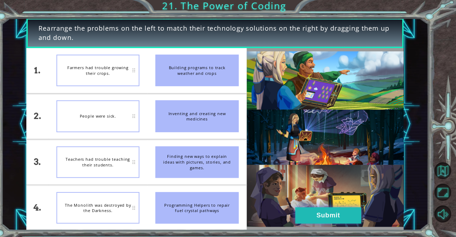
click at [352, 209] on button "Submit" at bounding box center [330, 213] width 65 height 16
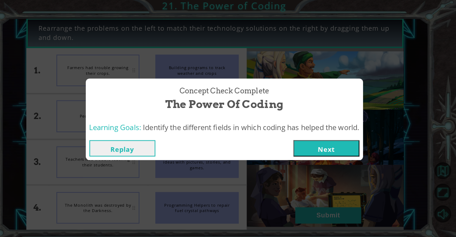
click at [310, 145] on button "Next" at bounding box center [328, 147] width 65 height 16
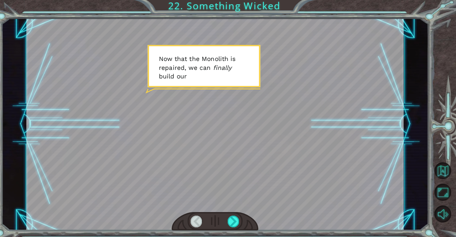
click at [207, 61] on div at bounding box center [218, 123] width 371 height 209
drag, startPoint x: 207, startPoint y: 61, endPoint x: 238, endPoint y: 216, distance: 157.7
click at [238, 216] on div at bounding box center [218, 123] width 371 height 209
click at [238, 216] on div at bounding box center [237, 218] width 12 height 11
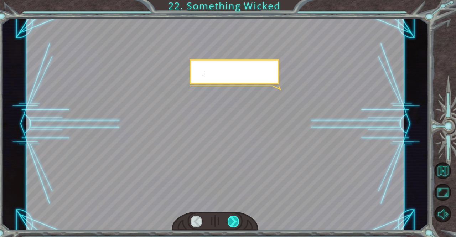
click at [238, 216] on div at bounding box center [237, 218] width 12 height 11
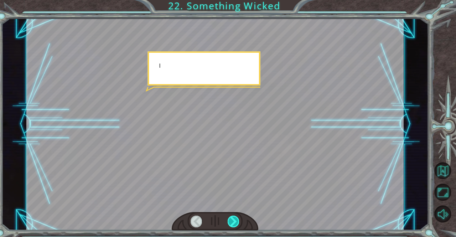
click at [238, 216] on div at bounding box center [237, 218] width 12 height 11
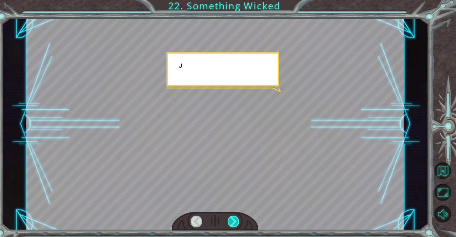
click at [238, 216] on div at bounding box center [237, 218] width 12 height 11
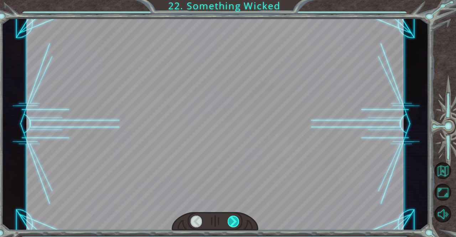
click at [238, 216] on div at bounding box center [237, 218] width 12 height 11
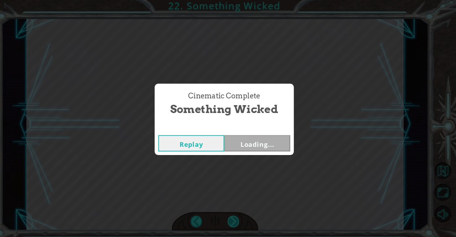
click at [238, 216] on div "Cinematic Complete Something Wicked Replay Loading..." at bounding box center [228, 118] width 456 height 237
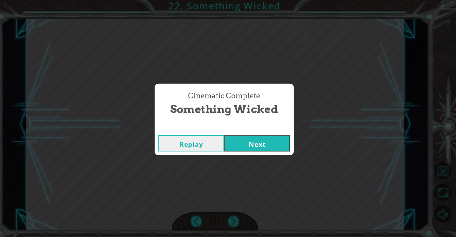
click at [253, 143] on button "Next" at bounding box center [260, 142] width 65 height 16
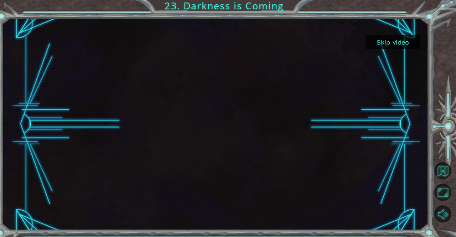
click at [408, 40] on button "Skip video" at bounding box center [393, 43] width 53 height 14
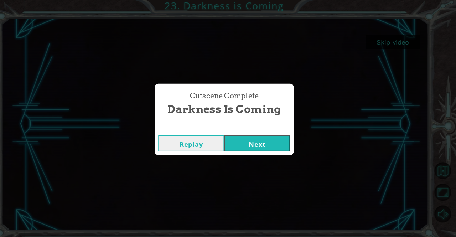
click at [254, 143] on button "Next" at bounding box center [260, 142] width 65 height 16
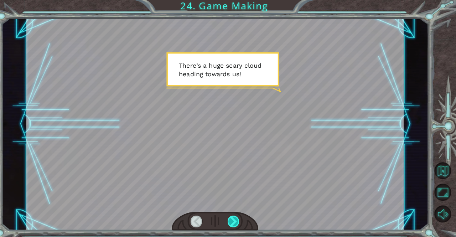
click at [237, 215] on div at bounding box center [237, 218] width 12 height 11
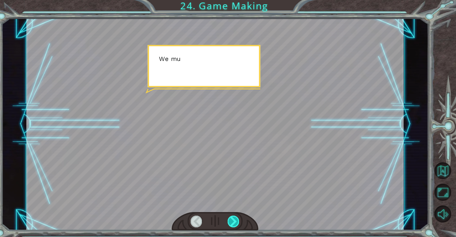
click at [236, 221] on div at bounding box center [237, 218] width 12 height 11
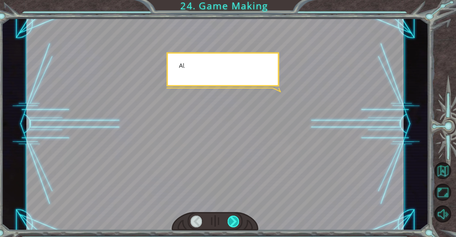
click at [236, 221] on div at bounding box center [237, 218] width 12 height 11
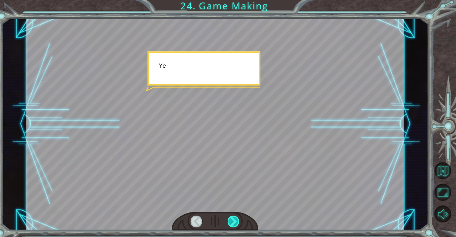
click at [236, 221] on div at bounding box center [237, 218] width 12 height 11
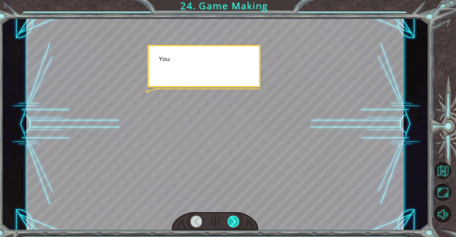
click at [236, 221] on div at bounding box center [237, 218] width 12 height 11
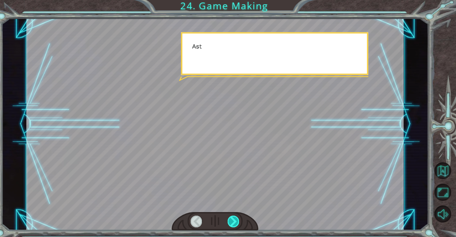
click at [236, 221] on div at bounding box center [237, 218] width 12 height 11
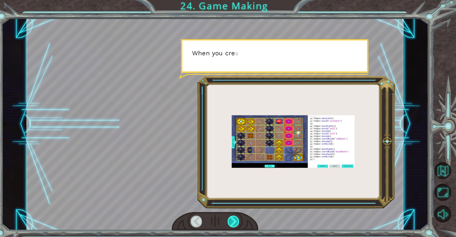
click at [236, 221] on div at bounding box center [237, 218] width 12 height 11
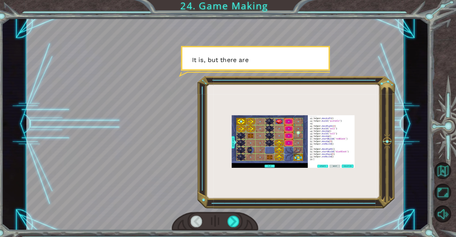
drag, startPoint x: 236, startPoint y: 221, endPoint x: 231, endPoint y: 208, distance: 14.4
click at [231, 208] on div at bounding box center [218, 123] width 371 height 209
click at [237, 219] on div at bounding box center [237, 218] width 12 height 11
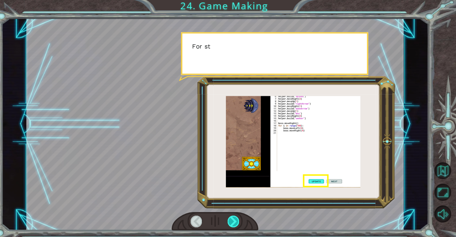
click at [237, 219] on div at bounding box center [237, 218] width 12 height 11
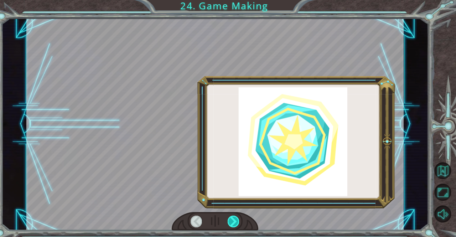
click at [237, 219] on div at bounding box center [237, 218] width 12 height 11
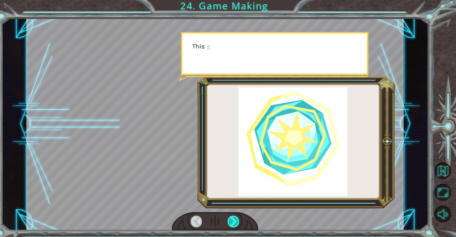
click at [237, 219] on div at bounding box center [237, 218] width 12 height 11
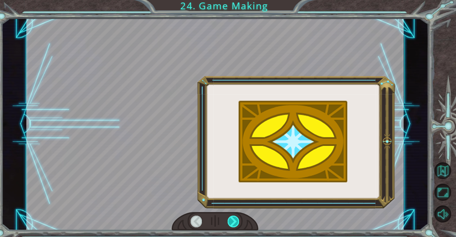
click at [237, 219] on div at bounding box center [237, 218] width 12 height 11
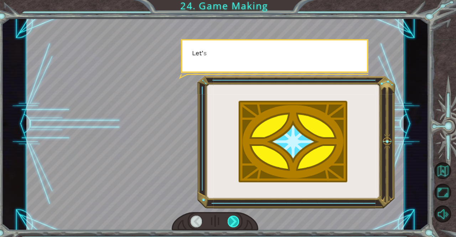
click at [237, 219] on div at bounding box center [237, 218] width 12 height 11
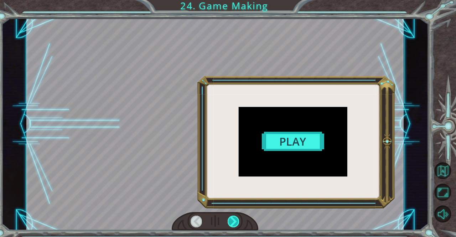
click at [237, 219] on div at bounding box center [237, 218] width 12 height 11
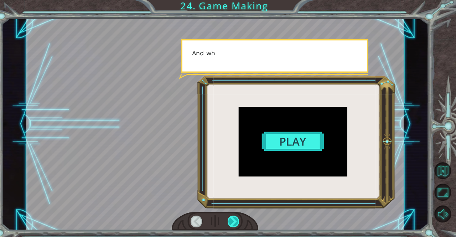
click at [237, 219] on div at bounding box center [237, 218] width 12 height 11
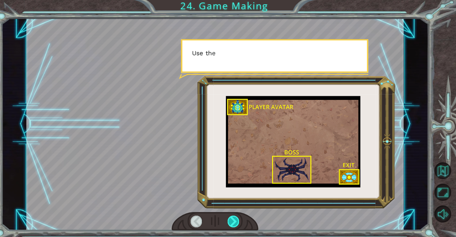
click at [237, 219] on div at bounding box center [237, 218] width 12 height 11
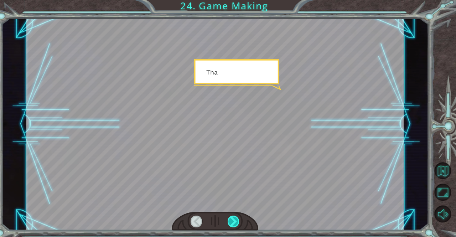
click at [237, 219] on div at bounding box center [237, 218] width 12 height 11
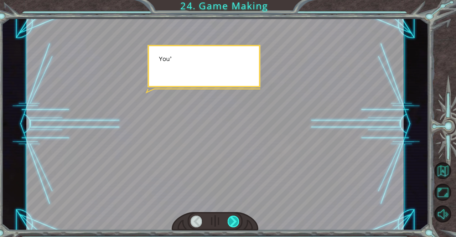
click at [237, 219] on div at bounding box center [237, 218] width 12 height 11
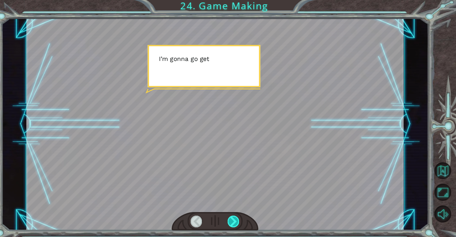
click at [237, 219] on div at bounding box center [237, 218] width 12 height 11
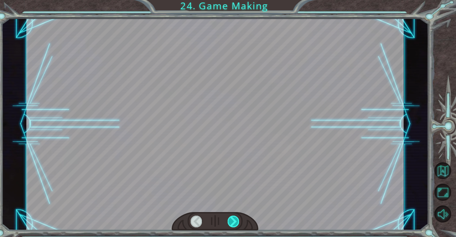
click at [237, 219] on div at bounding box center [237, 218] width 12 height 11
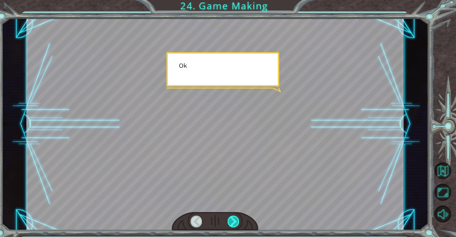
click at [237, 219] on div at bounding box center [237, 218] width 12 height 11
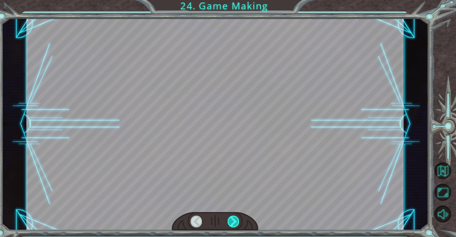
click at [237, 219] on div at bounding box center [237, 218] width 12 height 11
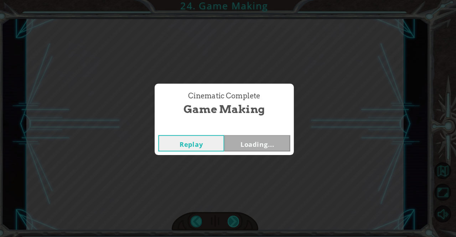
click at [237, 0] on div "T h e r e ’ s a h u g e s c a r y c l o u d h e a d i n g t o w a r d s u s ! W…" at bounding box center [228, 0] width 456 height 0
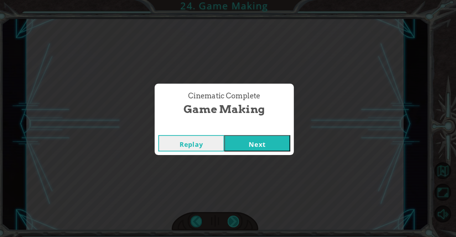
click at [237, 219] on div "Cinematic Complete Game Making Replay Next" at bounding box center [228, 118] width 456 height 237
drag, startPoint x: 237, startPoint y: 219, endPoint x: 246, endPoint y: 143, distance: 77.5
click at [246, 143] on div "Cinematic Complete Game Making Replay Next" at bounding box center [228, 118] width 456 height 237
click at [281, 143] on button "Next" at bounding box center [260, 142] width 65 height 16
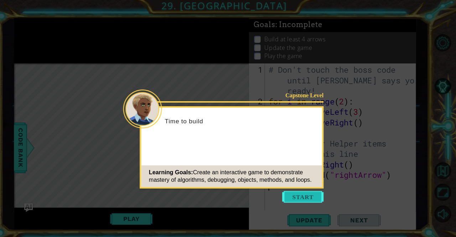
click at [303, 192] on button "Start" at bounding box center [305, 194] width 41 height 11
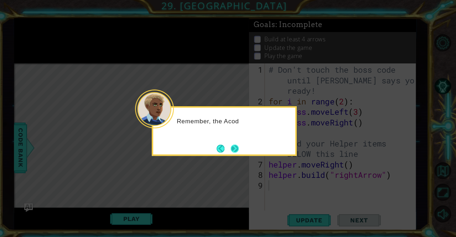
click at [239, 148] on button "Next" at bounding box center [238, 147] width 8 height 8
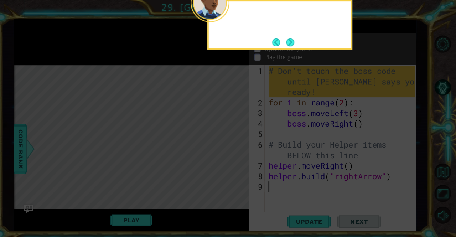
click at [239, 147] on icon at bounding box center [228, 35] width 456 height 403
drag, startPoint x: 288, startPoint y: 37, endPoint x: 290, endPoint y: 43, distance: 5.6
click at [290, 43] on button "Next" at bounding box center [293, 42] width 8 height 8
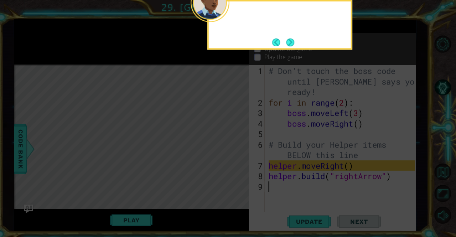
click at [290, 43] on button "Next" at bounding box center [293, 42] width 8 height 8
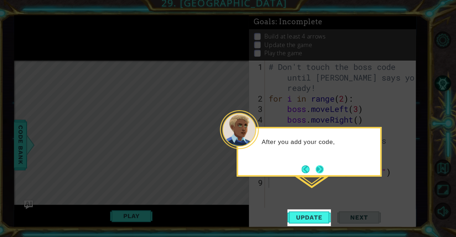
click at [321, 172] on button "Next" at bounding box center [322, 170] width 8 height 8
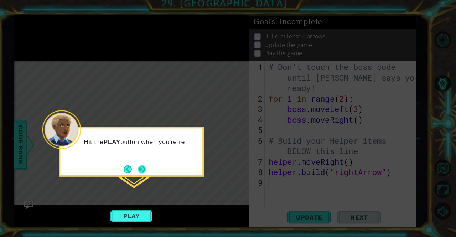
click at [147, 168] on button "Next" at bounding box center [147, 170] width 8 height 8
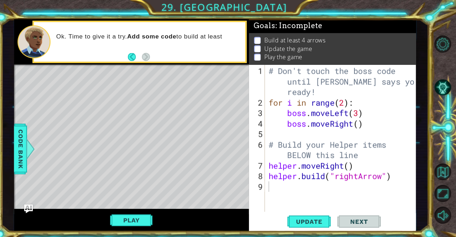
click at [163, 203] on div "Level Map" at bounding box center [185, 168] width 329 height 210
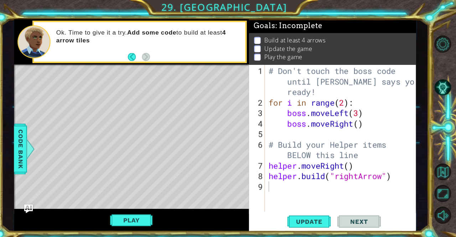
click at [221, 169] on div "Level Map" at bounding box center [185, 168] width 329 height 210
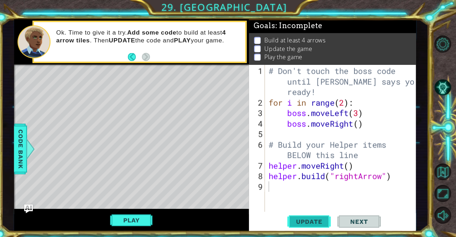
click at [321, 218] on span "Update" at bounding box center [311, 217] width 40 height 7
click at [151, 201] on div "Level Map" at bounding box center [185, 168] width 329 height 210
click at [145, 215] on button "Play" at bounding box center [137, 217] width 42 height 14
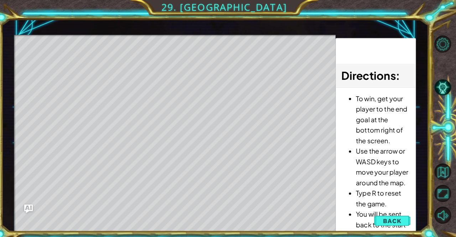
click at [289, 219] on div "Level Map" at bounding box center [185, 139] width 329 height 210
click at [123, 188] on div "Level Map" at bounding box center [185, 139] width 329 height 210
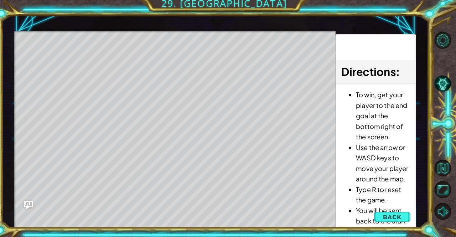
scroll to position [0, 0]
click at [401, 219] on span "Back" at bounding box center [393, 216] width 18 height 7
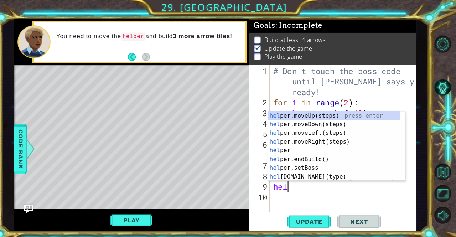
scroll to position [0, 1]
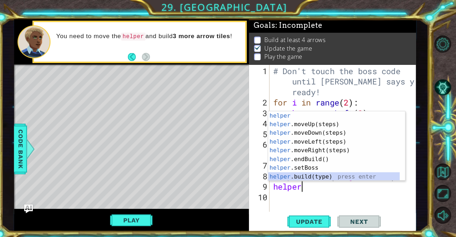
click at [315, 170] on div "helper press enter helper .moveUp(steps) press enter helper .moveDown(steps) pr…" at bounding box center [336, 152] width 130 height 86
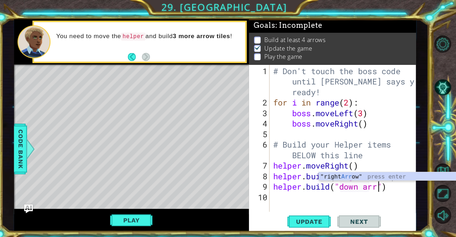
scroll to position [0, 5]
type textarea "[DOMAIN_NAME]("down arrow")"
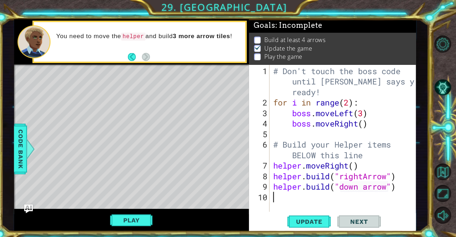
click at [344, 196] on div "# Don't touch the boss code until [PERSON_NAME] says you're ready! for i in ran…" at bounding box center [347, 157] width 144 height 186
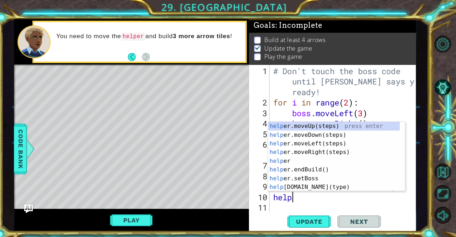
scroll to position [0, 1]
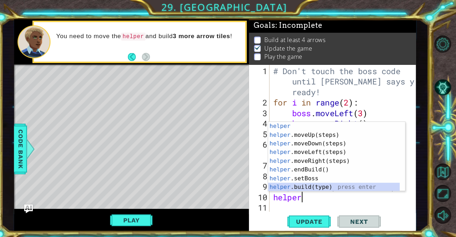
click at [335, 184] on div "helper press enter helper .moveUp(steps) press enter helper .moveDown(steps) pr…" at bounding box center [336, 163] width 130 height 86
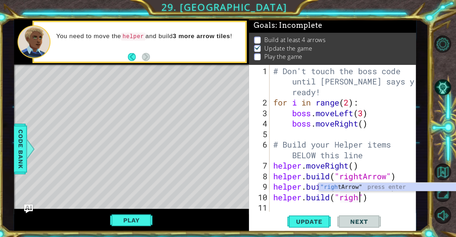
scroll to position [0, 4]
click at [352, 182] on div ""right Arrow" press enter" at bounding box center [388, 193] width 135 height 26
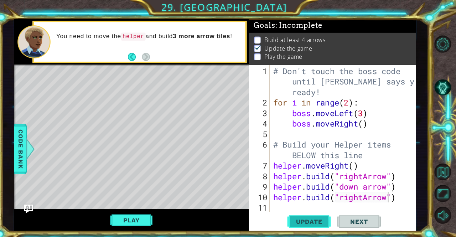
click at [314, 216] on span "Update" at bounding box center [311, 217] width 40 height 7
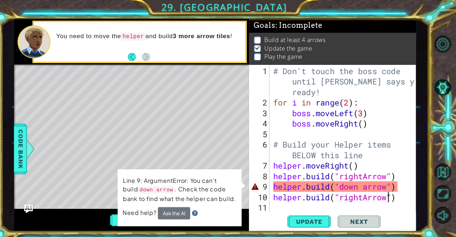
click at [351, 186] on div "# Don't touch the boss code until [PERSON_NAME] says you're ready! for i in ran…" at bounding box center [347, 157] width 144 height 186
click at [389, 185] on div "# Don't touch the boss code until [PERSON_NAME] says you're ready! for i in ran…" at bounding box center [347, 157] width 144 height 186
click at [368, 185] on div "# Don't touch the boss code until [PERSON_NAME] says you're ready! for i in ran…" at bounding box center [347, 157] width 144 height 186
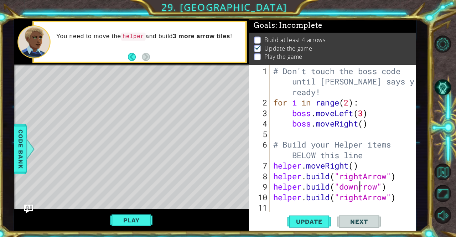
scroll to position [0, 4]
click at [314, 216] on span "Update" at bounding box center [311, 217] width 40 height 7
click at [131, 222] on button "Play" at bounding box center [137, 217] width 42 height 14
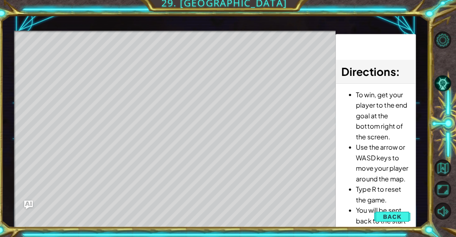
scroll to position [0, 0]
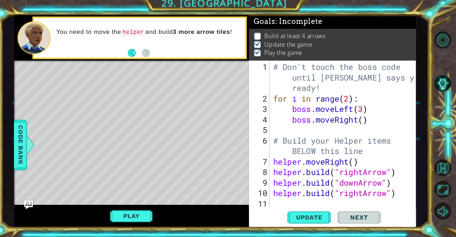
click at [364, 194] on div "# Don't touch the boss code until [PERSON_NAME] says you're ready! for i in ran…" at bounding box center [347, 157] width 144 height 186
type textarea "[DOMAIN_NAME]("leftArrow")"
click at [356, 203] on div "# Don't touch the boss code until [PERSON_NAME] says you're ready! for i in ran…" at bounding box center [347, 157] width 144 height 186
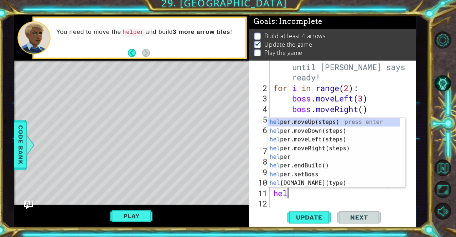
scroll to position [0, 0]
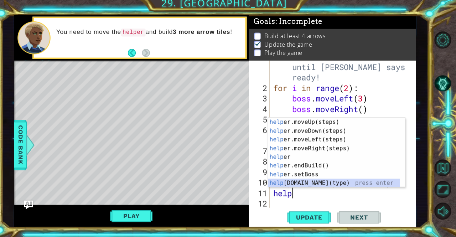
click at [322, 185] on div "help er.moveUp(steps) press enter help er.moveDown(steps) press enter help er.m…" at bounding box center [336, 163] width 130 height 86
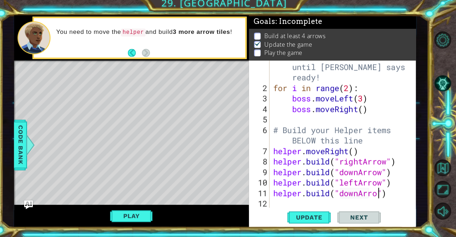
scroll to position [0, 5]
type textarea "[DOMAIN_NAME]("downArrow")"
click at [306, 231] on div "1 ההההההההההההההההההההההההההההההההההההההההההההההההההההההההההההההההההההההההההההה…" at bounding box center [228, 118] width 456 height 237
click at [301, 216] on span "Update" at bounding box center [311, 217] width 40 height 7
click at [153, 209] on div "Play" at bounding box center [136, 216] width 231 height 22
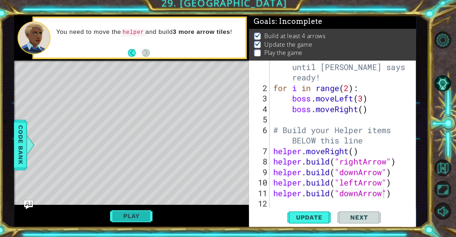
click at [151, 219] on button "Play" at bounding box center [137, 217] width 42 height 14
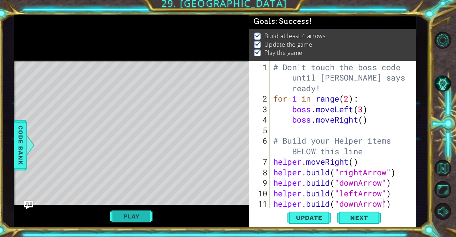
scroll to position [0, 0]
click at [370, 218] on span "Next" at bounding box center [361, 218] width 32 height 7
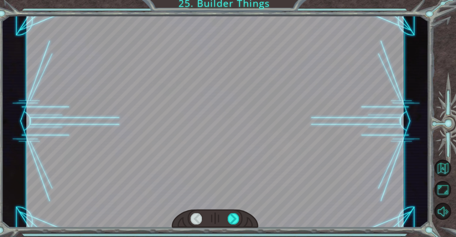
click at [225, 170] on div at bounding box center [218, 123] width 371 height 209
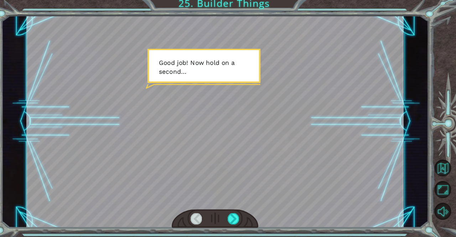
click at [206, 155] on div at bounding box center [218, 123] width 371 height 209
click at [242, 216] on div at bounding box center [237, 218] width 12 height 11
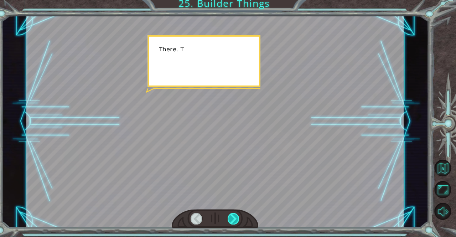
click at [241, 219] on div at bounding box center [237, 218] width 12 height 11
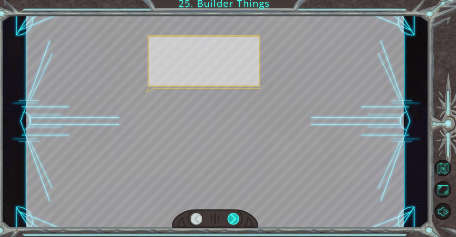
click at [241, 219] on div at bounding box center [237, 218] width 12 height 11
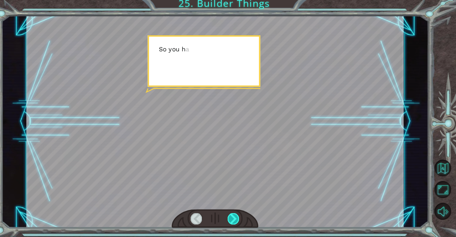
click at [241, 219] on div at bounding box center [237, 218] width 12 height 11
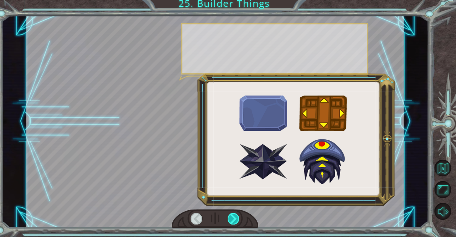
click at [241, 219] on div at bounding box center [237, 218] width 12 height 11
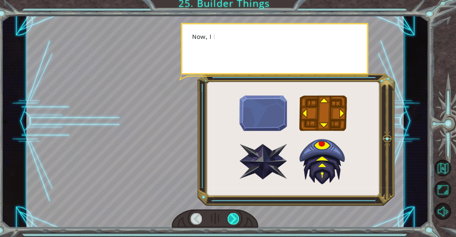
click at [241, 219] on div at bounding box center [237, 218] width 12 height 11
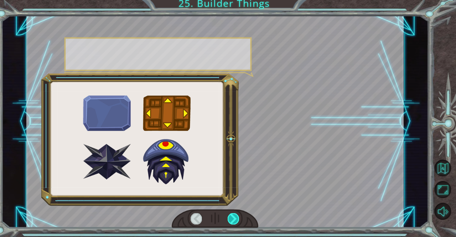
click at [241, 219] on div at bounding box center [237, 218] width 12 height 11
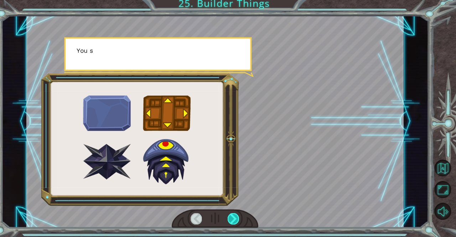
click at [241, 219] on div at bounding box center [237, 218] width 12 height 11
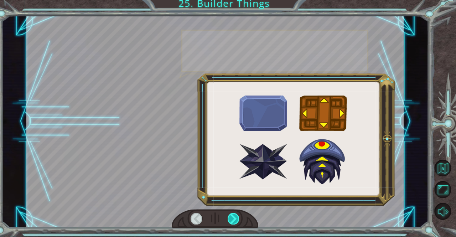
click at [241, 219] on div at bounding box center [237, 218] width 12 height 11
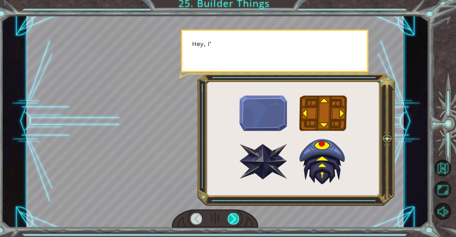
click at [241, 219] on div at bounding box center [237, 218] width 12 height 11
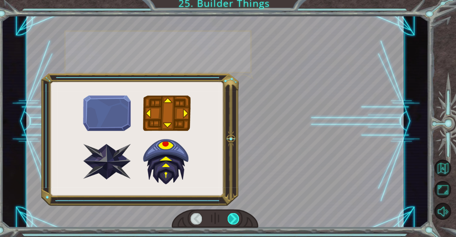
click at [241, 219] on div at bounding box center [237, 218] width 12 height 11
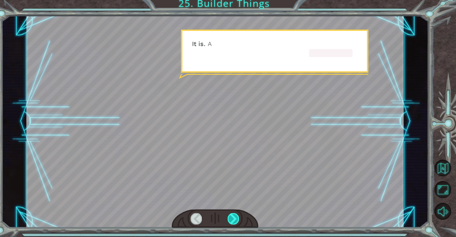
click at [241, 220] on div at bounding box center [237, 218] width 12 height 11
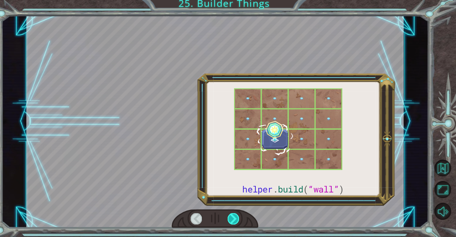
click at [241, 220] on div at bounding box center [237, 218] width 12 height 11
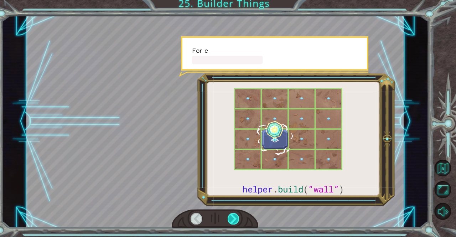
click at [241, 220] on div at bounding box center [237, 218] width 12 height 11
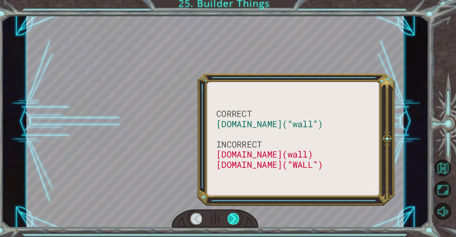
click at [241, 220] on div at bounding box center [237, 218] width 12 height 11
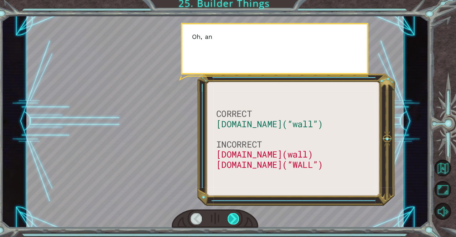
click at [241, 220] on div at bounding box center [237, 218] width 12 height 11
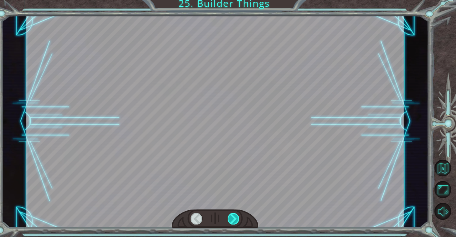
click at [241, 220] on div at bounding box center [237, 218] width 12 height 11
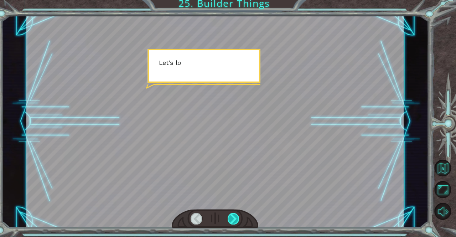
click at [241, 220] on div at bounding box center [237, 218] width 12 height 11
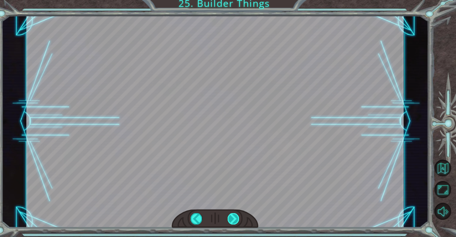
click at [241, 0] on div "CORRECT [DOMAIN_NAME](“wall”) INCORRECT [DOMAIN_NAME](wall) [DOMAIN_NAME](“WALL…" at bounding box center [228, 0] width 456 height 0
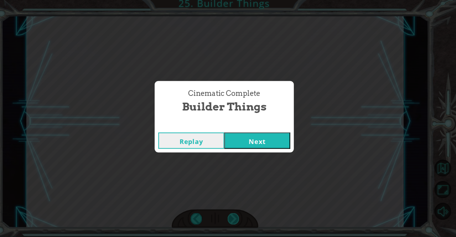
click at [241, 220] on div "Cinematic Complete Builder Things Replay Next" at bounding box center [228, 118] width 456 height 237
drag, startPoint x: 241, startPoint y: 220, endPoint x: 273, endPoint y: 136, distance: 90.1
click at [273, 136] on div "Cinematic Complete Builder Things Replay Next" at bounding box center [228, 118] width 456 height 237
click at [273, 136] on button "Next" at bounding box center [260, 142] width 65 height 16
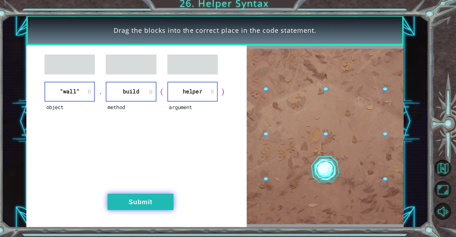
click at [155, 204] on button "Submit" at bounding box center [145, 202] width 65 height 16
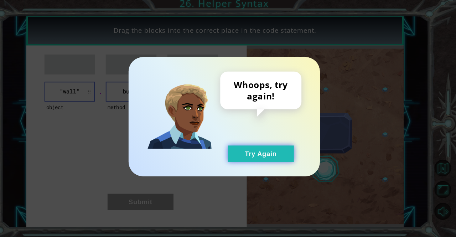
click at [259, 153] on button "Try Again" at bounding box center [264, 155] width 65 height 16
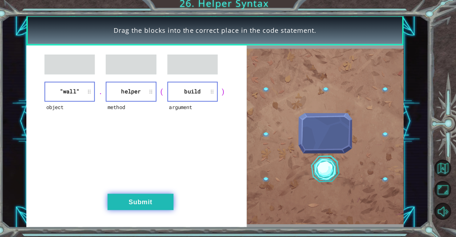
click at [154, 207] on button "Submit" at bounding box center [145, 202] width 65 height 16
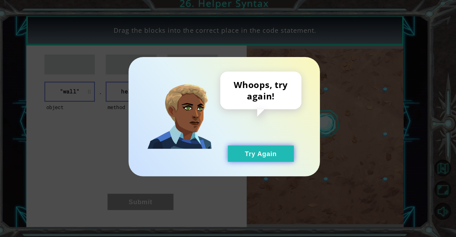
click at [259, 157] on button "Try Again" at bounding box center [264, 155] width 65 height 16
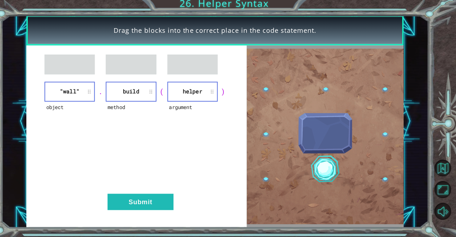
drag, startPoint x: 197, startPoint y: 105, endPoint x: 180, endPoint y: 82, distance: 28.9
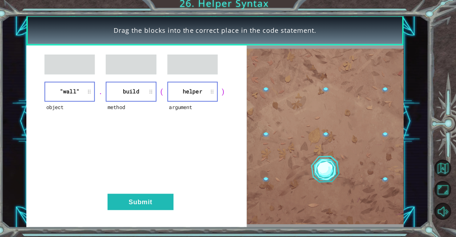
click at [180, 82] on div "object "wall" . method build ( argument helper ) Submit" at bounding box center [141, 137] width 217 height 179
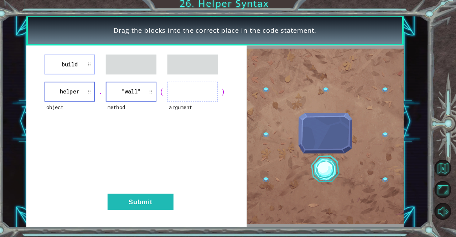
click at [101, 92] on div "." at bounding box center [106, 94] width 11 height 10
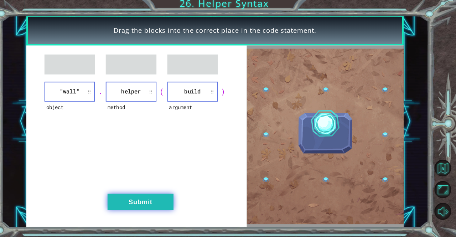
click at [162, 206] on button "Submit" at bounding box center [145, 202] width 65 height 16
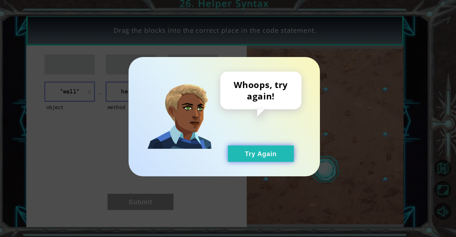
click at [264, 161] on button "Try Again" at bounding box center [264, 155] width 65 height 16
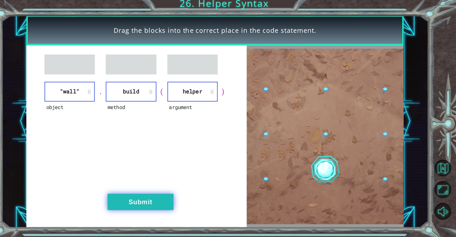
click at [175, 198] on button "Submit" at bounding box center [145, 202] width 65 height 16
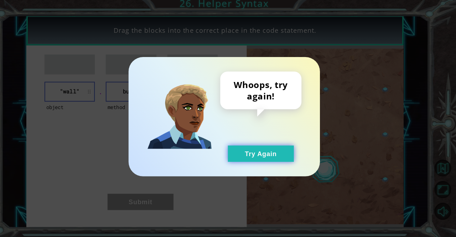
click at [259, 161] on button "Try Again" at bounding box center [264, 155] width 65 height 16
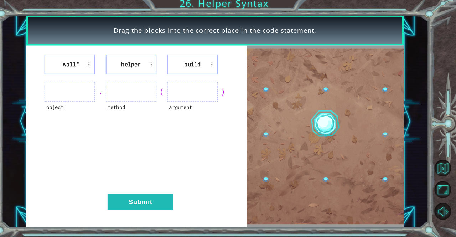
drag, startPoint x: 228, startPoint y: 99, endPoint x: 269, endPoint y: 173, distance: 84.8
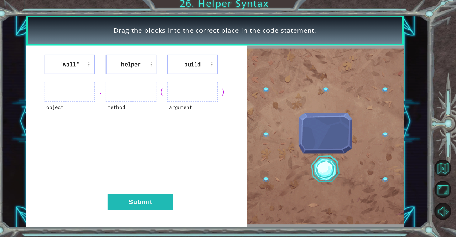
click at [269, 173] on div ""wall" helper build object . method ( argument ) Submit" at bounding box center [218, 137] width 371 height 179
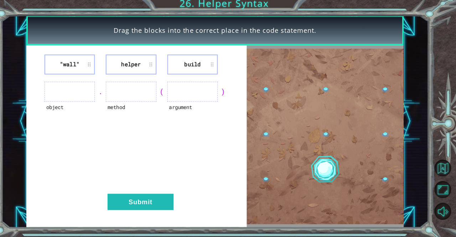
click at [247, 165] on div ""wall" helper build object . method ( argument ) Submit" at bounding box center [141, 137] width 217 height 179
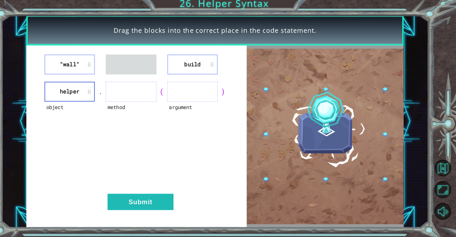
click at [77, 77] on div ""wall" build object helper . method ( argument ) Submit" at bounding box center [141, 137] width 217 height 179
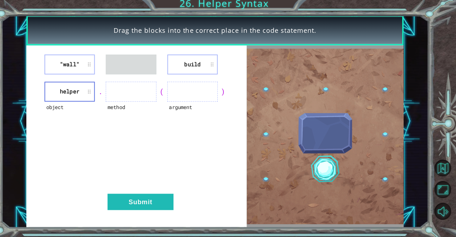
drag, startPoint x: 83, startPoint y: 64, endPoint x: 141, endPoint y: 99, distance: 67.2
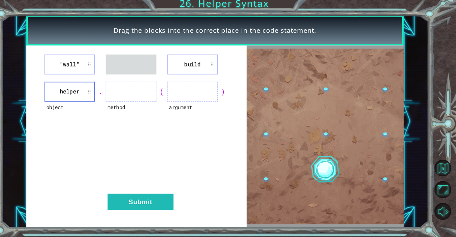
drag, startPoint x: 141, startPoint y: 99, endPoint x: 180, endPoint y: 109, distance: 40.4
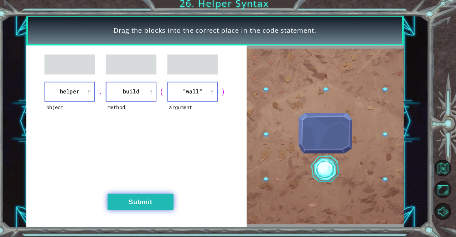
click at [153, 207] on button "Submit" at bounding box center [145, 202] width 65 height 16
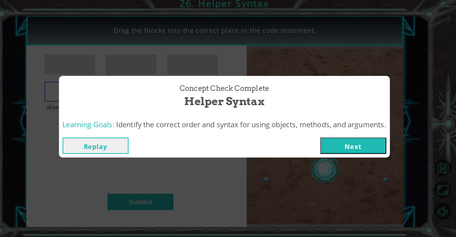
click at [361, 147] on button "Next" at bounding box center [354, 147] width 65 height 16
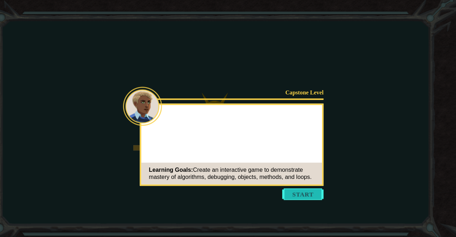
click at [302, 191] on button "Start" at bounding box center [305, 194] width 41 height 11
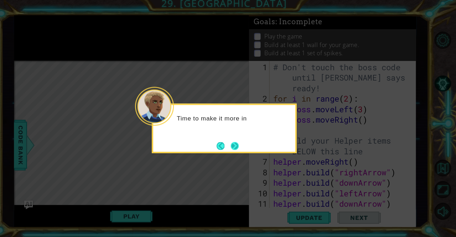
drag, startPoint x: 249, startPoint y: 152, endPoint x: 242, endPoint y: 143, distance: 11.6
click at [242, 143] on div "Time to make it more in" at bounding box center [228, 129] width 143 height 49
click at [239, 139] on div "Time to make it more interesting. The Helper" at bounding box center [228, 128] width 140 height 36
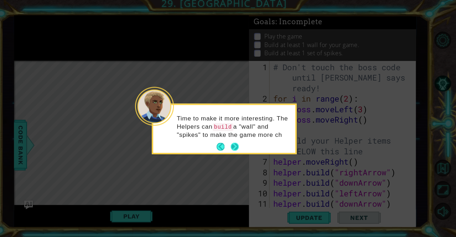
click at [232, 149] on div "Time to make it more interesting. The Helpers can build a "wall" and "spikes" t…" at bounding box center [228, 130] width 140 height 47
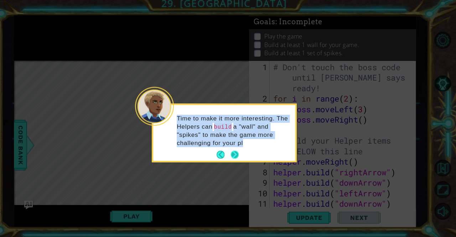
click at [232, 149] on div "Time to make it more interesting. The Helpers can build a "wall" and "spikes" t…" at bounding box center [228, 136] width 140 height 52
click at [232, 152] on button "Back" at bounding box center [228, 156] width 14 height 8
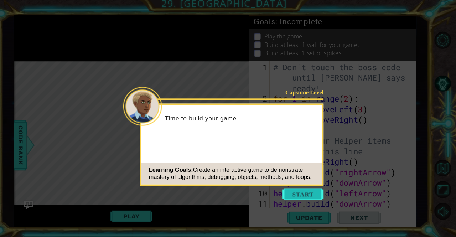
click at [307, 195] on button "Start" at bounding box center [305, 194] width 41 height 11
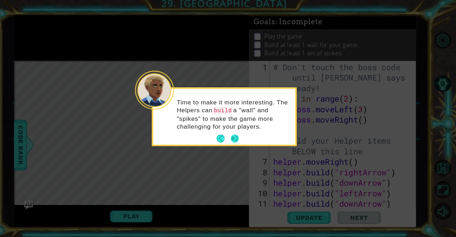
click at [236, 137] on button "Next" at bounding box center [238, 140] width 8 height 8
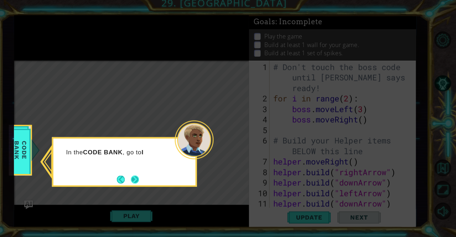
click at [136, 184] on button "Next" at bounding box center [140, 180] width 8 height 8
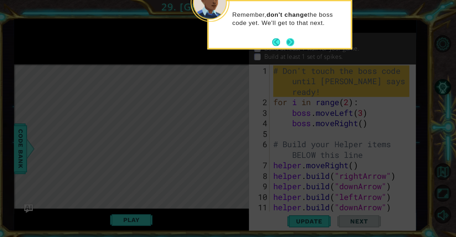
drag, startPoint x: 289, startPoint y: 47, endPoint x: 291, endPoint y: 36, distance: 11.5
click at [291, 36] on footer at bounding box center [286, 41] width 22 height 11
click at [293, 43] on button "Next" at bounding box center [293, 42] width 8 height 8
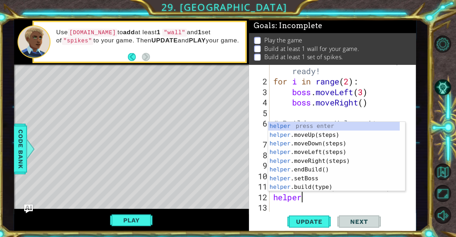
scroll to position [0, 1]
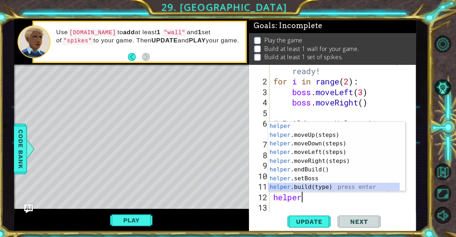
click at [320, 184] on div "helper press enter helper .moveUp(steps) press enter helper .moveDown(steps) pr…" at bounding box center [336, 163] width 130 height 86
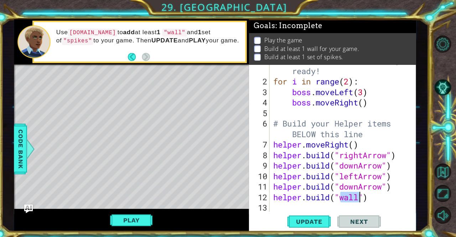
type textarea "[DOMAIN_NAME]("wall")"
click at [349, 220] on span "Next" at bounding box center [361, 217] width 32 height 7
click at [348, 216] on span "Next" at bounding box center [361, 217] width 32 height 7
click at [304, 217] on span "Update" at bounding box center [311, 217] width 40 height 7
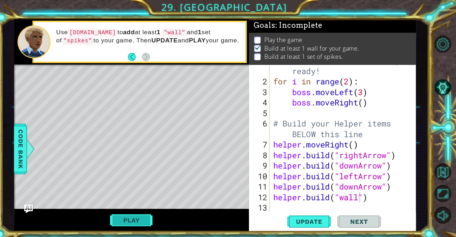
click at [144, 211] on button "Play" at bounding box center [137, 217] width 42 height 14
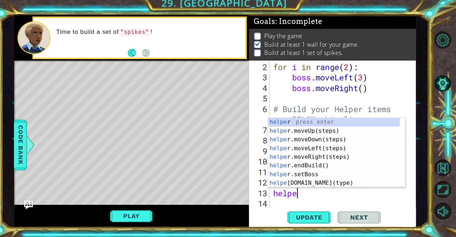
scroll to position [0, 1]
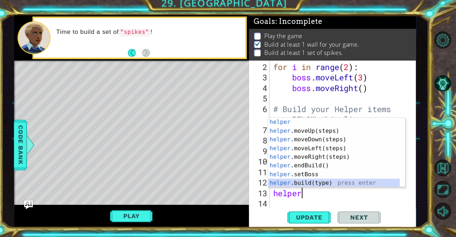
click at [322, 184] on div "helper press enter helper .moveUp(steps) press enter helper .moveDown(steps) pr…" at bounding box center [336, 163] width 130 height 86
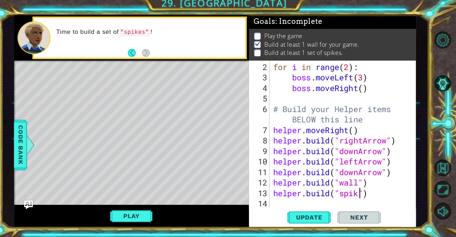
scroll to position [0, 4]
type textarea "[DOMAIN_NAME]("spikes")"
click at [317, 218] on span "Update" at bounding box center [311, 217] width 40 height 7
click at [135, 207] on div "Play" at bounding box center [136, 216] width 231 height 22
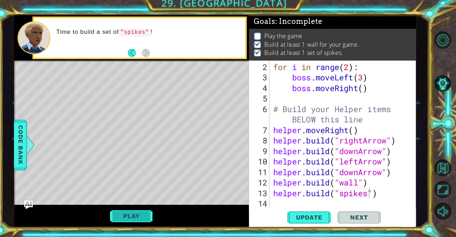
click at [135, 215] on button "Play" at bounding box center [137, 217] width 42 height 14
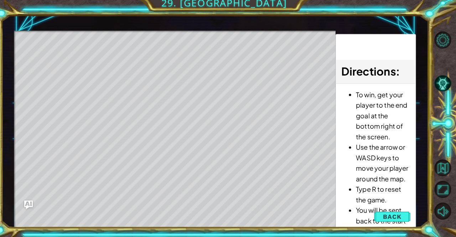
scroll to position [1, 0]
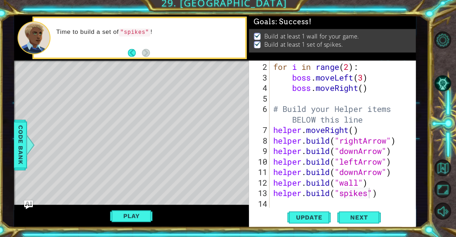
drag, startPoint x: 411, startPoint y: 38, endPoint x: 398, endPoint y: 77, distance: 41.6
click at [398, 77] on div "Goals : Success! Build at least 1 wall for your game. Build at least 1 set of s…" at bounding box center [334, 123] width 164 height 208
click at [357, 217] on span "Next" at bounding box center [361, 218] width 32 height 7
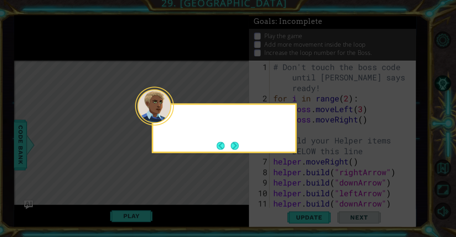
scroll to position [0, 0]
click at [234, 143] on button "Next" at bounding box center [238, 147] width 8 height 8
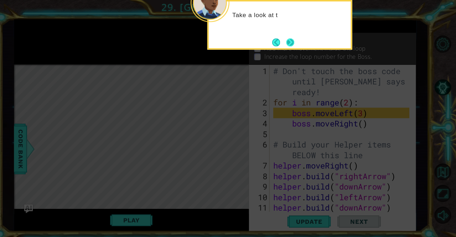
click at [297, 43] on button "Next" at bounding box center [293, 42] width 8 height 8
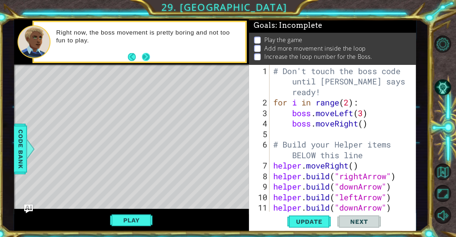
click at [149, 58] on button "Next" at bounding box center [151, 56] width 8 height 8
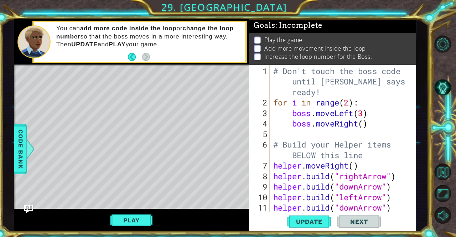
click at [302, 129] on div "# Don't touch the boss code until [PERSON_NAME] says you're ready! for i in ran…" at bounding box center [344, 157] width 138 height 186
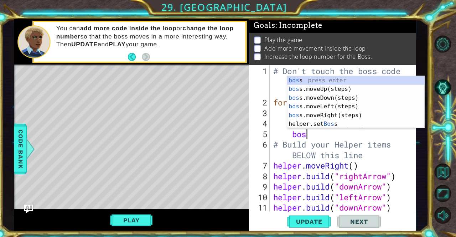
scroll to position [0, 1]
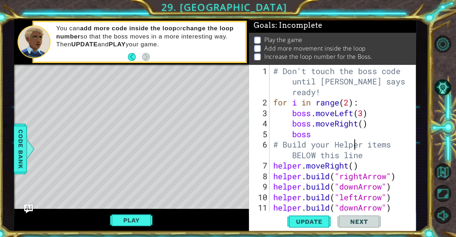
click at [357, 139] on div "# Don't touch the boss code until [PERSON_NAME] says you're ready! for i in ran…" at bounding box center [344, 157] width 138 height 186
click at [351, 101] on div "# Don't touch the boss code until [PERSON_NAME] says you're ready! for i in ran…" at bounding box center [344, 157] width 138 height 186
click at [328, 132] on div "# Don't touch the boss code until [PERSON_NAME] says you're ready! for i in ran…" at bounding box center [344, 157] width 138 height 186
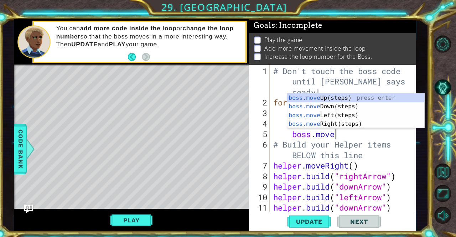
scroll to position [0, 2]
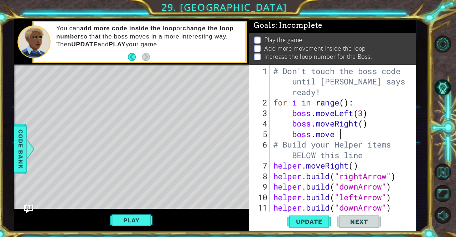
type textarea "boss.move up"
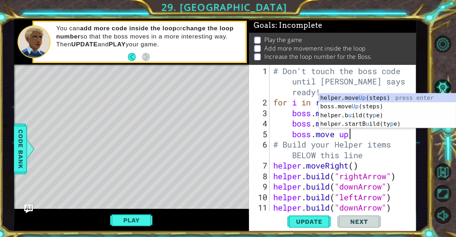
scroll to position [0, 3]
click at [362, 96] on div "helper.move Up (steps) press enter boss.move Up (steps) press enter helper.b u …" at bounding box center [388, 117] width 135 height 51
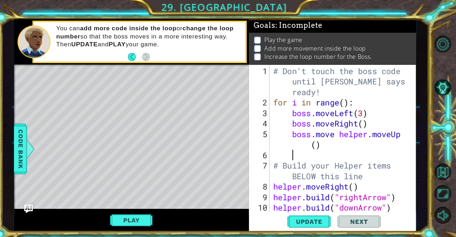
click at [343, 133] on div "# Don't touch the boss code until [PERSON_NAME] says you're ready! for i in ran…" at bounding box center [344, 157] width 138 height 186
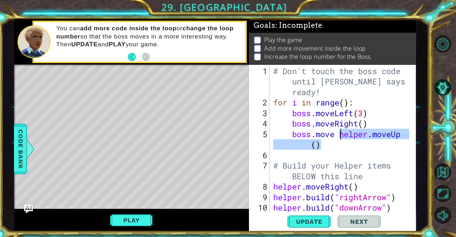
drag, startPoint x: 334, startPoint y: 145, endPoint x: 344, endPoint y: 132, distance: 16.3
click at [344, 132] on div "# Don't touch the boss code until [PERSON_NAME] says you're ready! for i in ran…" at bounding box center [344, 157] width 138 height 186
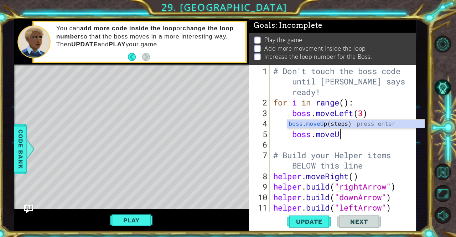
scroll to position [0, 3]
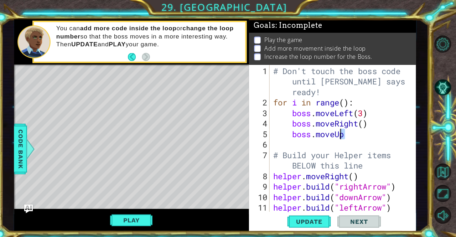
click at [344, 132] on div "# Don't touch the boss code until [PERSON_NAME] says you're ready! for i in ran…" at bounding box center [344, 157] width 138 height 186
click at [348, 132] on div "# Don't touch the boss code until [PERSON_NAME] says you're ready! for i in ran…" at bounding box center [342, 135] width 135 height 145
click at [348, 132] on div "# Don't touch the boss code until [PERSON_NAME] says you're ready! for i in ran…" at bounding box center [344, 157] width 138 height 186
click at [301, 218] on span "Update" at bounding box center [311, 217] width 40 height 7
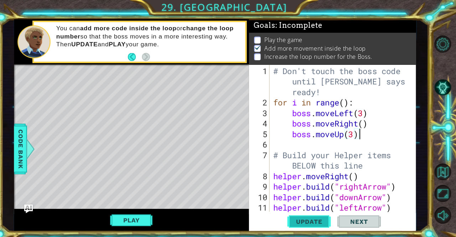
scroll to position [5, 0]
click at [147, 218] on button "Play" at bounding box center [137, 217] width 42 height 14
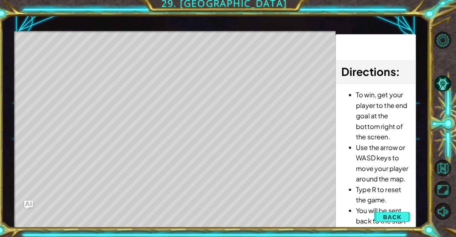
scroll to position [0, 0]
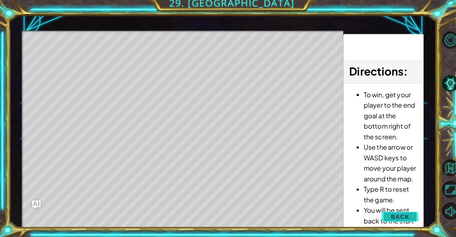
click at [392, 212] on button "Back" at bounding box center [393, 217] width 36 height 14
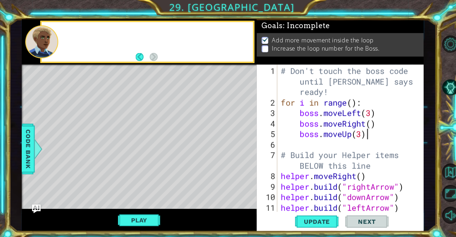
scroll to position [1, 0]
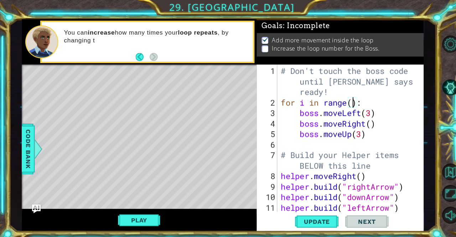
click at [347, 103] on div "# Don't touch the boss code until [PERSON_NAME] says you're ready! for i in ran…" at bounding box center [344, 157] width 138 height 186
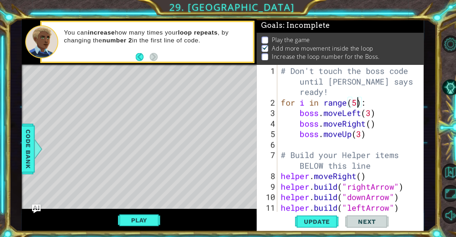
scroll to position [1, 0]
click at [304, 212] on button "Update" at bounding box center [311, 218] width 43 height 16
click at [153, 211] on button "Play" at bounding box center [137, 217] width 42 height 14
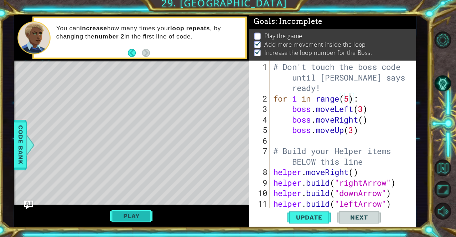
scroll to position [1, 0]
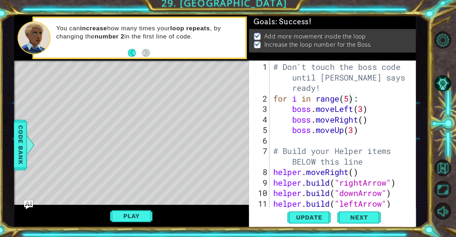
click at [351, 100] on div "# Don't touch the boss code until [PERSON_NAME] says you're ready! for i in ran…" at bounding box center [344, 157] width 138 height 186
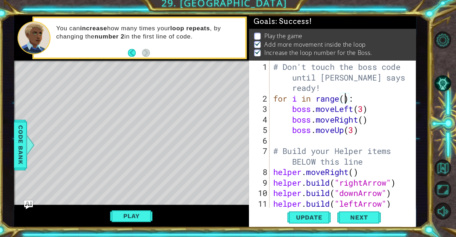
scroll to position [0, 4]
click at [357, 134] on div "# Don't touch the boss code until [PERSON_NAME] says you're ready! for i in ran…" at bounding box center [344, 157] width 138 height 186
type textarea "boss.moveUp(3)"
click at [330, 140] on div "# Don't touch the boss code until [PERSON_NAME] says you're ready! for i in ran…" at bounding box center [344, 157] width 138 height 186
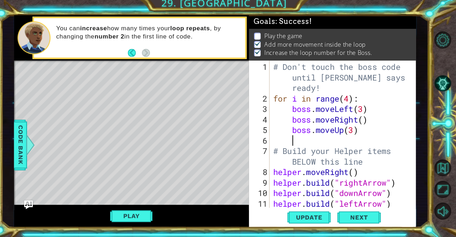
scroll to position [0, 0]
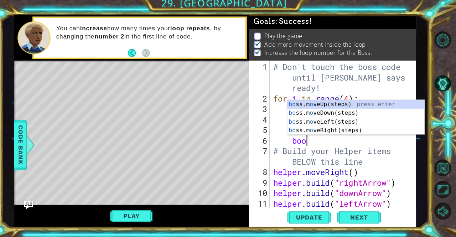
type textarea "boos"
click at [333, 122] on div "bo ss.m o veUp( s teps) press enter bo ss.m o veDown( s teps) press enter bo ss…" at bounding box center [357, 127] width 135 height 51
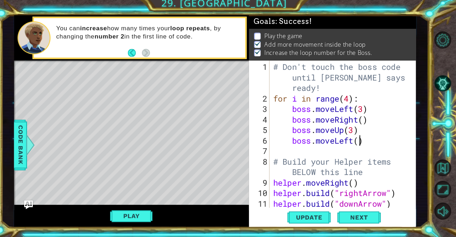
click at [362, 145] on div "# Don't touch the boss code until [PERSON_NAME] says you're ready! for i in ran…" at bounding box center [344, 157] width 138 height 186
type textarea "boss.moveLeft(3)"
click at [143, 216] on button "Play" at bounding box center [137, 217] width 42 height 14
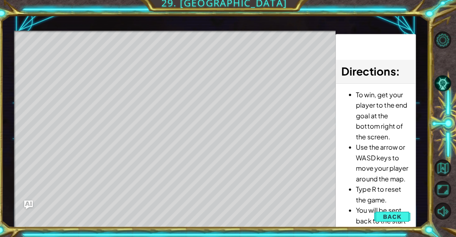
scroll to position [1, 0]
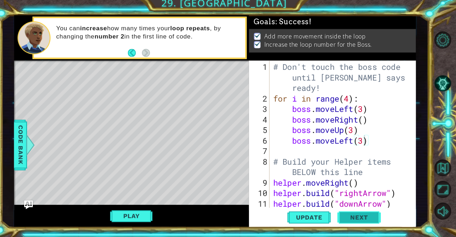
click at [354, 218] on span "Next" at bounding box center [361, 218] width 32 height 7
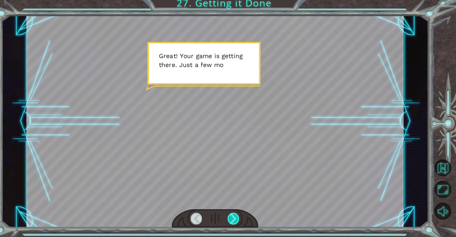
click at [239, 219] on div at bounding box center [237, 218] width 12 height 11
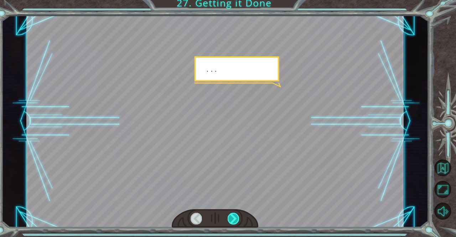
click at [239, 219] on div at bounding box center [237, 218] width 12 height 11
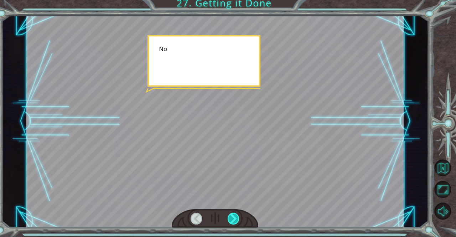
click at [239, 219] on div at bounding box center [237, 218] width 12 height 11
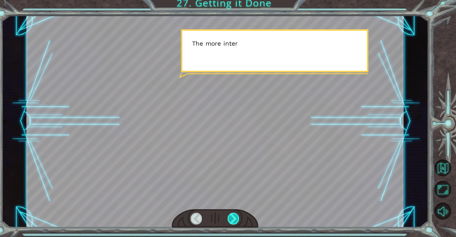
click at [239, 219] on div at bounding box center [237, 218] width 12 height 11
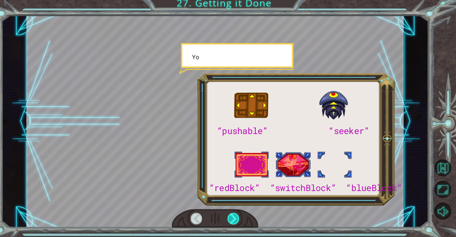
click at [239, 219] on div at bounding box center [237, 218] width 12 height 11
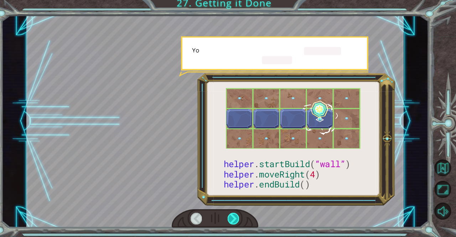
click at [239, 219] on div at bounding box center [237, 218] width 12 height 11
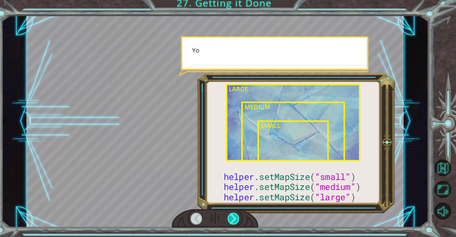
click at [239, 219] on div at bounding box center [237, 218] width 12 height 11
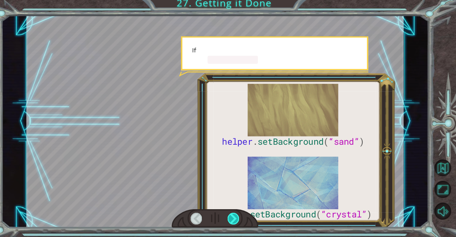
click at [239, 219] on div at bounding box center [237, 218] width 12 height 11
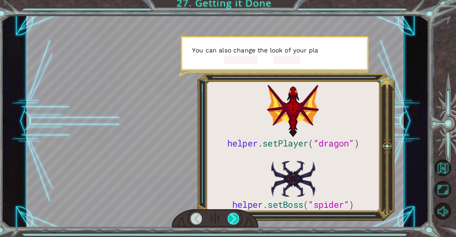
click at [239, 219] on div at bounding box center [237, 218] width 12 height 11
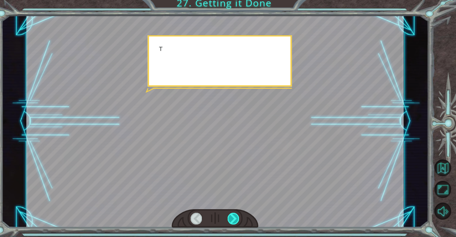
click at [239, 219] on div at bounding box center [237, 218] width 12 height 11
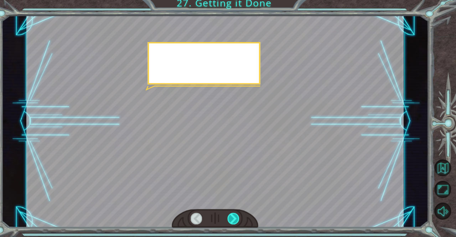
click at [238, 219] on div at bounding box center [237, 218] width 12 height 11
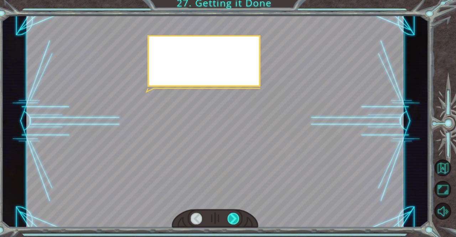
click at [238, 219] on div at bounding box center [237, 218] width 12 height 11
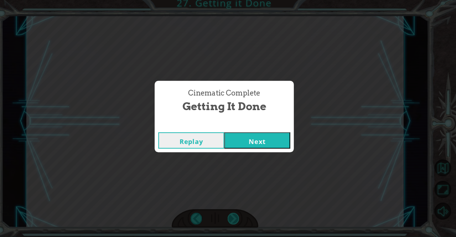
click at [238, 219] on div "Cinematic Complete Getting it Done Replay Next" at bounding box center [228, 118] width 456 height 237
drag, startPoint x: 238, startPoint y: 219, endPoint x: 281, endPoint y: 140, distance: 89.3
click at [281, 140] on div "Cinematic Complete Getting it Done Replay Next" at bounding box center [228, 118] width 456 height 237
click at [280, 140] on button "Next" at bounding box center [260, 142] width 65 height 16
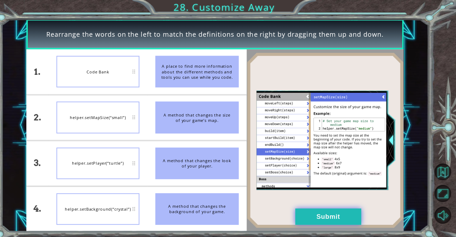
click at [315, 206] on button "Submit" at bounding box center [330, 213] width 65 height 16
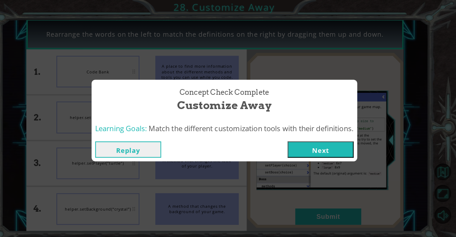
click at [313, 144] on button "Next" at bounding box center [322, 147] width 65 height 16
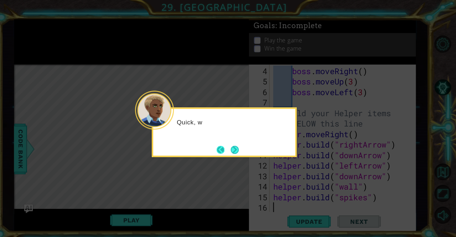
scroll to position [52, 0]
click at [240, 151] on button "Next" at bounding box center [238, 147] width 8 height 8
click at [237, 144] on button "Next" at bounding box center [238, 147] width 8 height 8
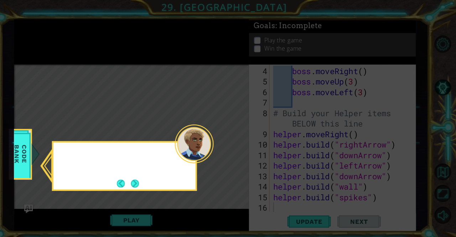
scroll to position [0, 0]
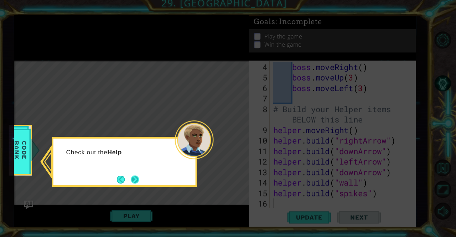
click at [136, 177] on button "Next" at bounding box center [140, 180] width 8 height 8
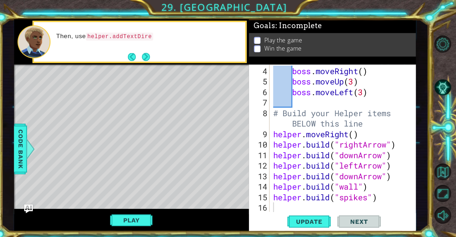
click at [206, 172] on div "Level Map" at bounding box center [185, 168] width 329 height 210
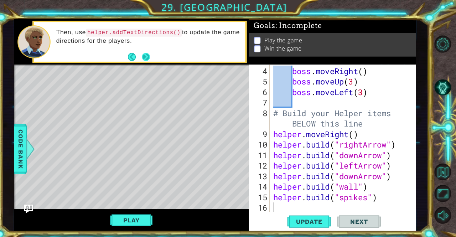
click at [151, 57] on button "Next" at bounding box center [151, 56] width 8 height 8
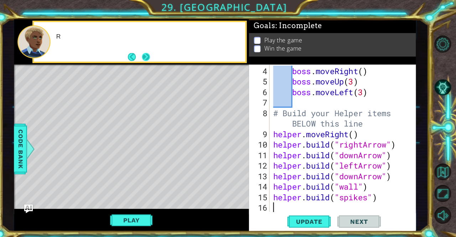
click at [151, 58] on button "Next" at bounding box center [151, 56] width 8 height 8
click at [289, 102] on div "boss . moveRight ( ) boss . moveUp ( 3 ) boss . moveLeft ( 3 ) # Build your Hel…" at bounding box center [344, 146] width 138 height 165
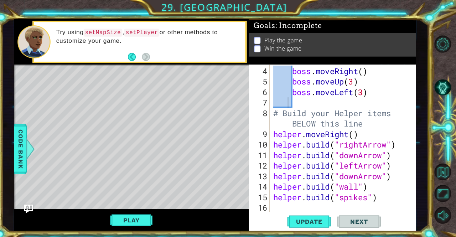
click at [237, 144] on div "Level Map" at bounding box center [185, 168] width 329 height 210
click at [154, 207] on div "Play" at bounding box center [136, 216] width 231 height 22
click at [147, 213] on button "Play" at bounding box center [137, 217] width 42 height 14
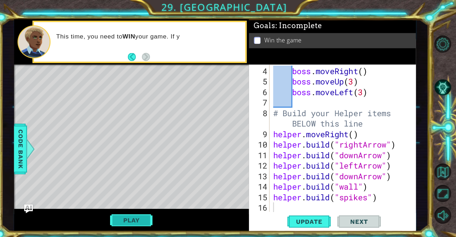
click at [137, 213] on button "Play" at bounding box center [137, 217] width 42 height 14
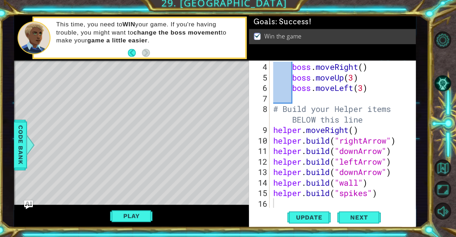
click at [315, 30] on div "Goals : Success!" at bounding box center [334, 25] width 164 height 13
click at [358, 218] on span "Next" at bounding box center [361, 218] width 32 height 7
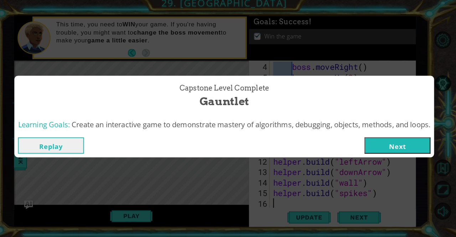
click at [399, 147] on button "Next" at bounding box center [398, 147] width 65 height 16
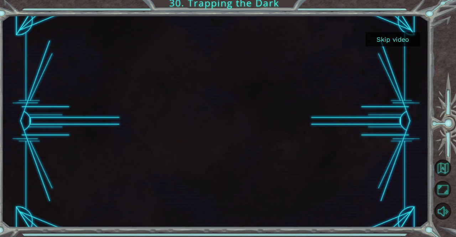
click at [406, 40] on button "Skip video" at bounding box center [393, 43] width 53 height 14
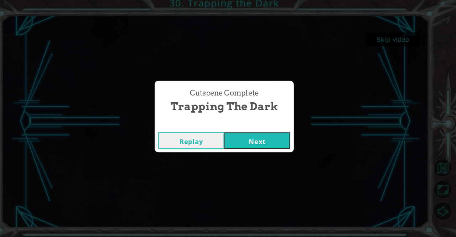
click at [244, 138] on button "Next" at bounding box center [260, 142] width 65 height 16
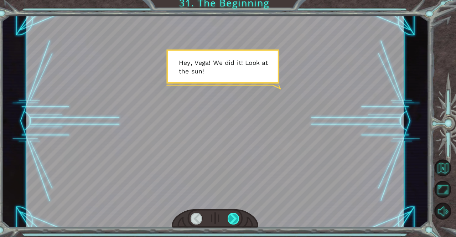
click at [234, 221] on div at bounding box center [237, 218] width 12 height 11
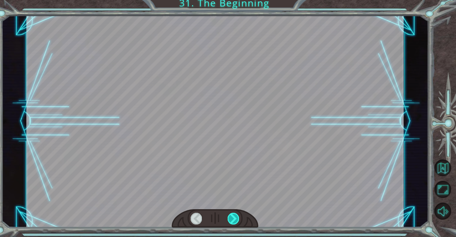
click at [234, 221] on div at bounding box center [237, 218] width 12 height 11
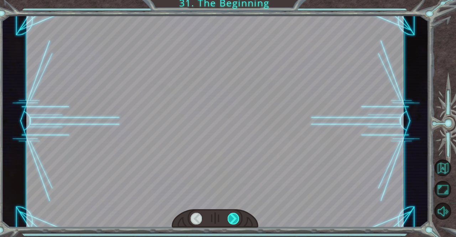
click at [234, 221] on div at bounding box center [237, 218] width 12 height 11
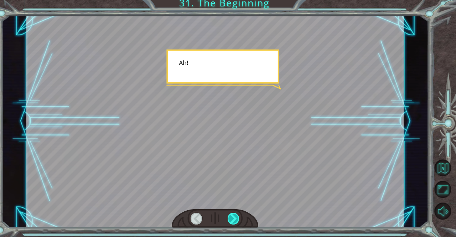
click at [234, 221] on div at bounding box center [237, 218] width 12 height 11
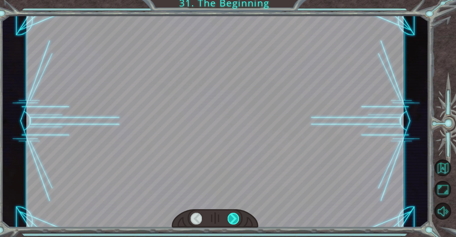
click at [234, 221] on div at bounding box center [237, 218] width 12 height 11
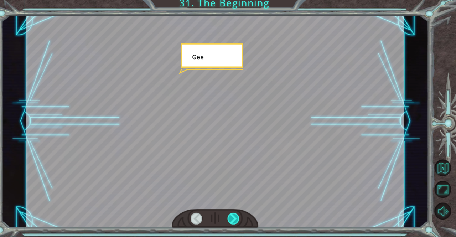
click at [234, 221] on div at bounding box center [237, 218] width 12 height 11
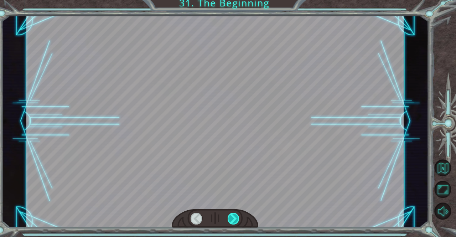
click at [234, 221] on div at bounding box center [237, 218] width 12 height 11
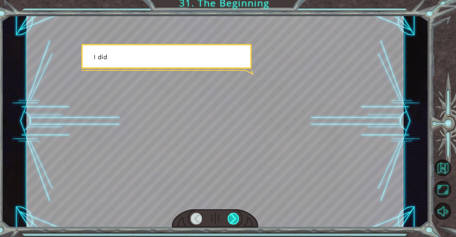
click at [234, 221] on div at bounding box center [237, 218] width 12 height 11
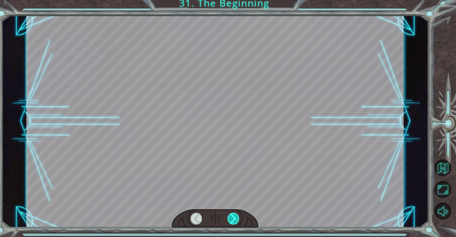
click at [234, 221] on div at bounding box center [237, 218] width 12 height 11
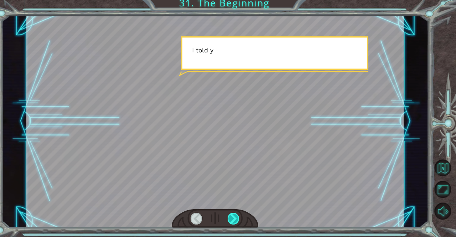
click at [234, 221] on div at bounding box center [237, 218] width 12 height 11
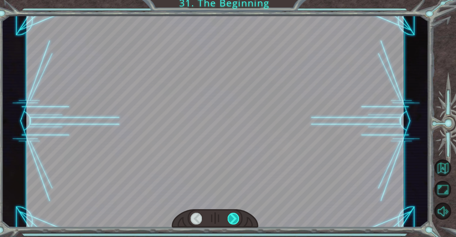
click at [234, 221] on div at bounding box center [237, 218] width 12 height 11
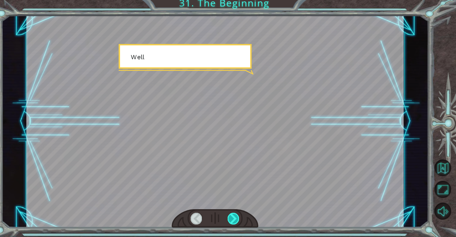
click at [234, 221] on div at bounding box center [237, 218] width 12 height 11
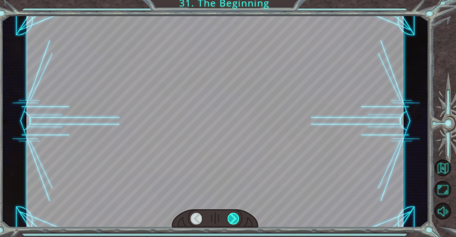
click at [234, 221] on div at bounding box center [237, 218] width 12 height 11
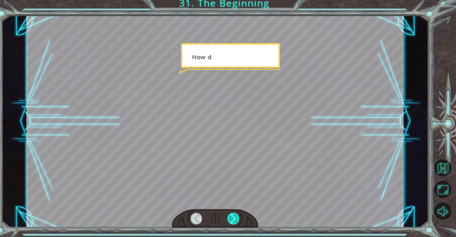
click at [234, 221] on div at bounding box center [237, 218] width 12 height 11
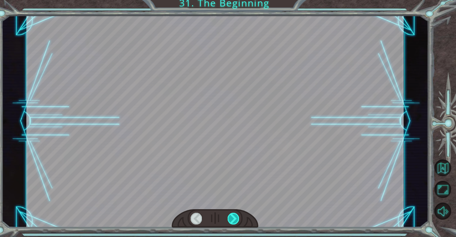
click at [234, 221] on div at bounding box center [237, 218] width 12 height 11
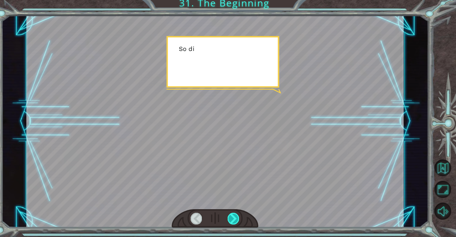
click at [234, 221] on div at bounding box center [237, 218] width 12 height 11
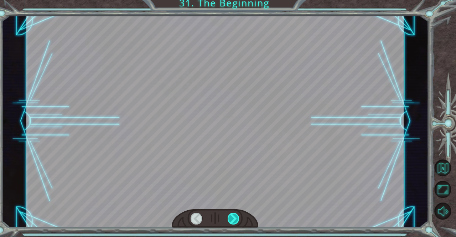
click at [234, 221] on div at bounding box center [237, 218] width 12 height 11
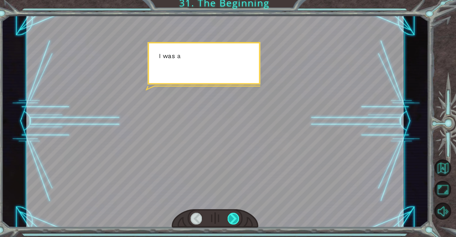
click at [234, 221] on div at bounding box center [237, 218] width 12 height 11
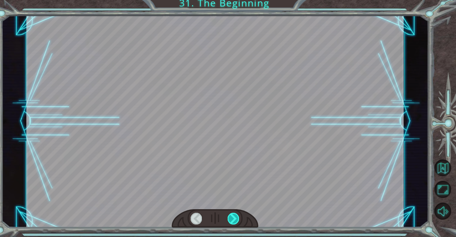
click at [234, 221] on div at bounding box center [237, 218] width 12 height 11
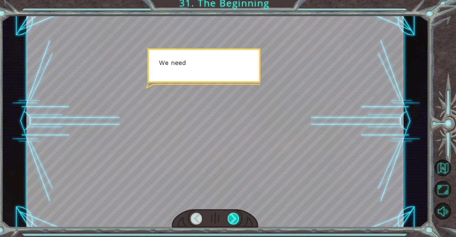
click at [234, 221] on div at bounding box center [237, 218] width 12 height 11
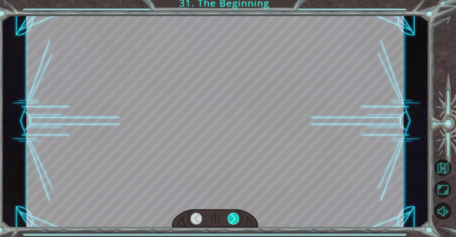
click at [234, 221] on div at bounding box center [237, 218] width 12 height 11
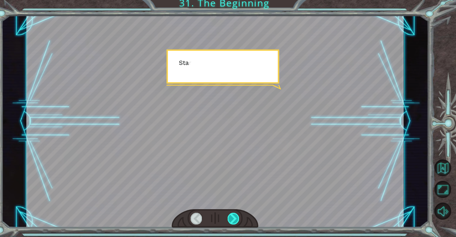
click at [234, 221] on div at bounding box center [237, 218] width 12 height 11
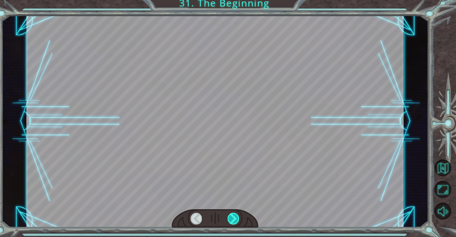
click at [234, 221] on div at bounding box center [237, 218] width 12 height 11
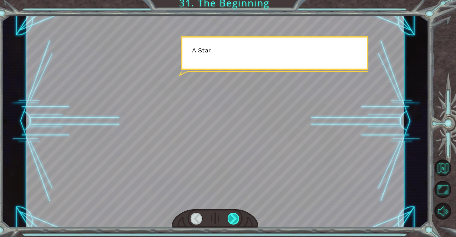
click at [234, 221] on div at bounding box center [237, 218] width 12 height 11
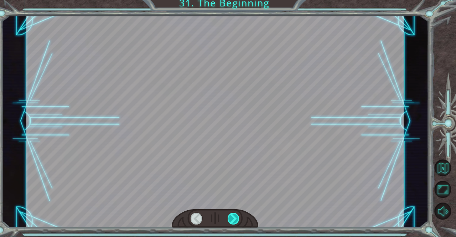
click at [234, 221] on div at bounding box center [237, 218] width 12 height 11
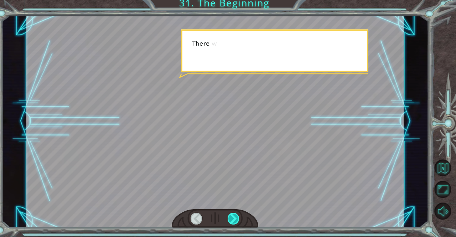
click at [234, 221] on div at bounding box center [237, 218] width 12 height 11
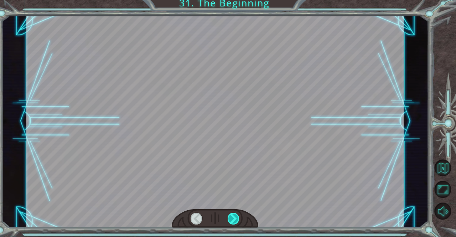
click at [234, 221] on div at bounding box center [237, 218] width 12 height 11
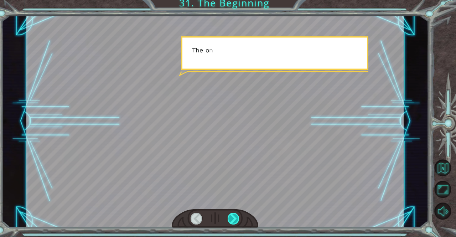
click at [234, 221] on div at bounding box center [237, 218] width 12 height 11
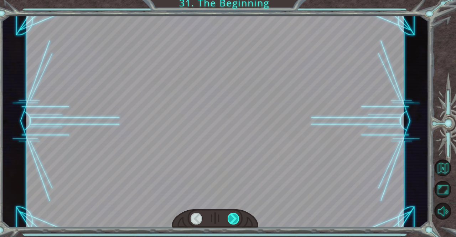
click at [234, 221] on div at bounding box center [237, 218] width 12 height 11
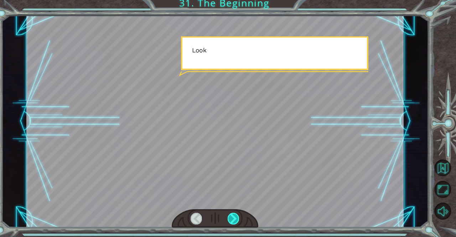
click at [234, 221] on div at bounding box center [237, 218] width 12 height 11
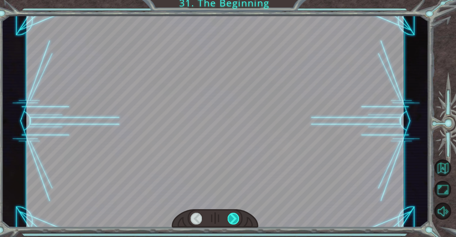
click at [234, 221] on div at bounding box center [237, 218] width 12 height 11
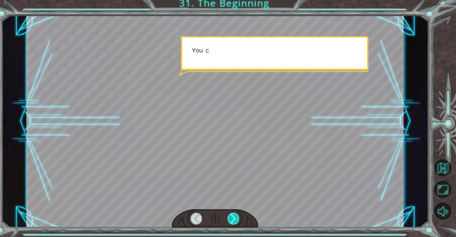
click at [234, 221] on div at bounding box center [237, 218] width 12 height 11
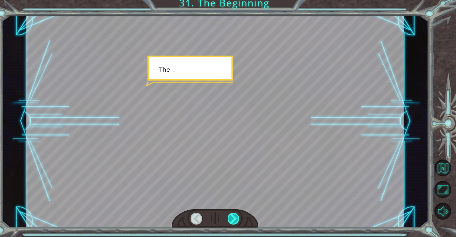
click at [234, 221] on div at bounding box center [237, 218] width 12 height 11
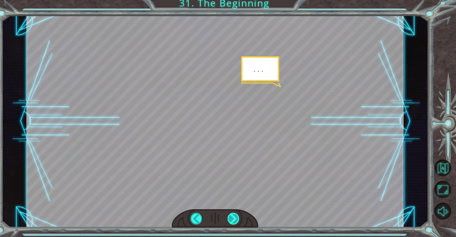
click at [234, 221] on div at bounding box center [237, 218] width 12 height 11
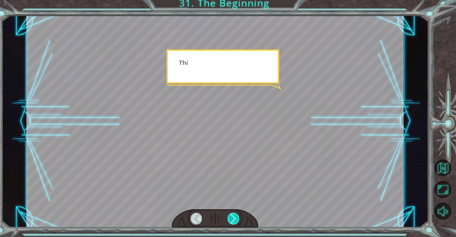
click at [234, 221] on div at bounding box center [237, 218] width 12 height 11
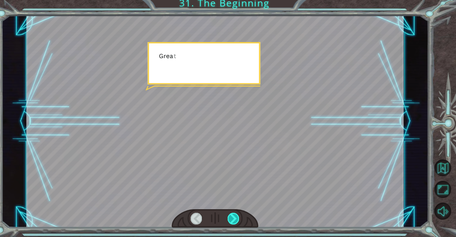
click at [234, 221] on div at bounding box center [237, 218] width 12 height 11
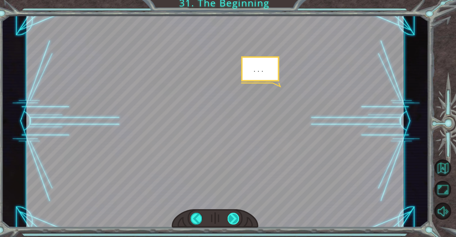
click at [234, 221] on div at bounding box center [237, 218] width 12 height 11
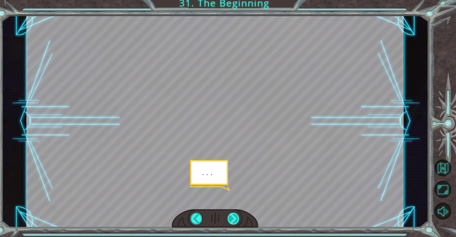
click at [234, 221] on div at bounding box center [237, 218] width 12 height 11
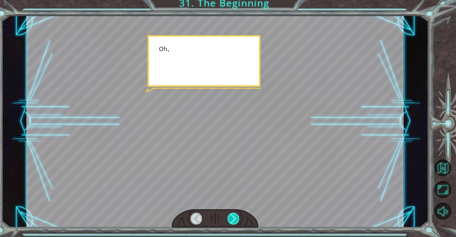
click at [234, 221] on div at bounding box center [237, 218] width 12 height 11
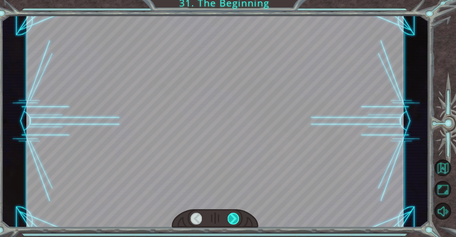
click at [234, 221] on div at bounding box center [237, 218] width 12 height 11
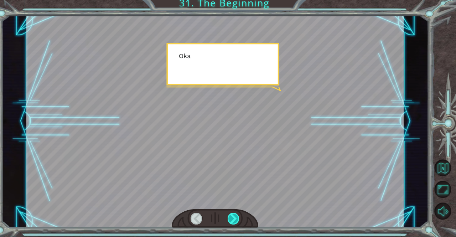
click at [234, 221] on div at bounding box center [237, 218] width 12 height 11
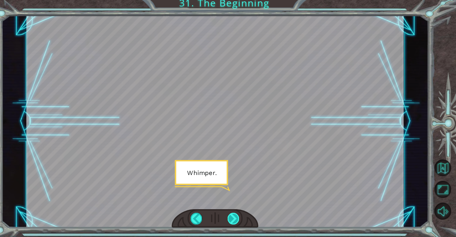
click at [234, 221] on div at bounding box center [237, 218] width 12 height 11
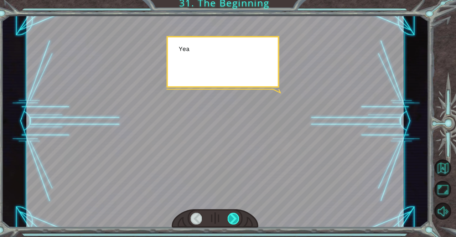
click at [234, 221] on div at bounding box center [237, 218] width 12 height 11
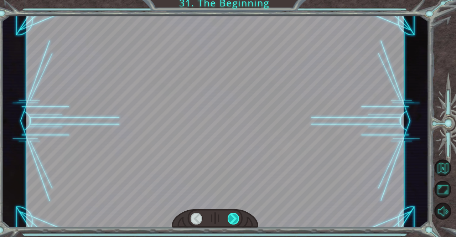
click at [234, 221] on div at bounding box center [237, 218] width 12 height 11
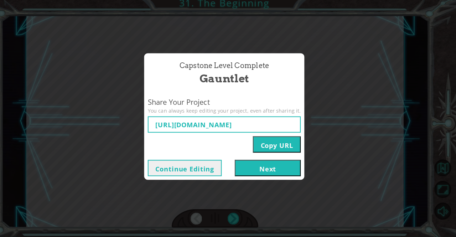
type input "[URL][DOMAIN_NAME]"
click at [251, 188] on div "Capstone Level Complete Gauntlet Share Your Project You can always keep editing…" at bounding box center [228, 118] width 456 height 237
click at [255, 163] on button "Next" at bounding box center [270, 169] width 65 height 16
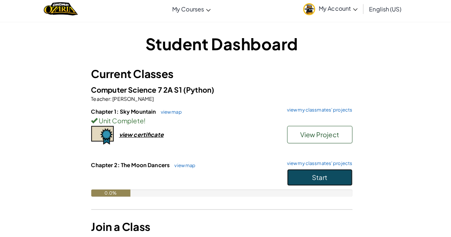
click at [306, 181] on button "Start" at bounding box center [322, 178] width 64 height 16
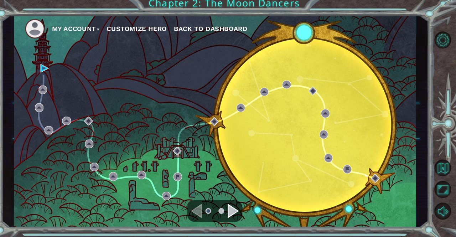
click at [244, 219] on div "My Account Customize Hero Back to Dashboard" at bounding box center [219, 123] width 396 height 208
click at [234, 214] on div "Navigate to the next page" at bounding box center [237, 211] width 11 height 14
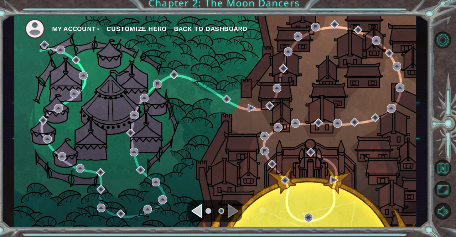
click at [198, 210] on div "Navigate to the previous page" at bounding box center [200, 211] width 11 height 14
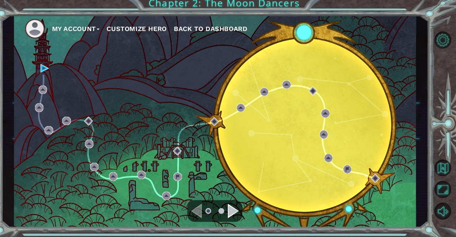
drag, startPoint x: 48, startPoint y: 68, endPoint x: 186, endPoint y: 111, distance: 145.1
click at [186, 111] on div "My Account Customize Hero Back to Dashboard" at bounding box center [219, 123] width 396 height 208
click at [54, 57] on div "My Account Customize Hero Back to Dashboard" at bounding box center [219, 123] width 396 height 208
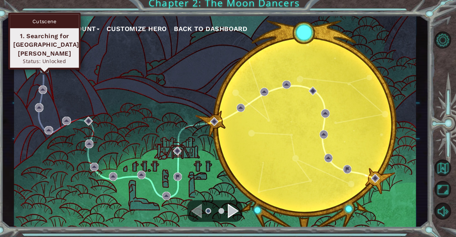
click at [52, 74] on img at bounding box center [51, 71] width 8 height 8
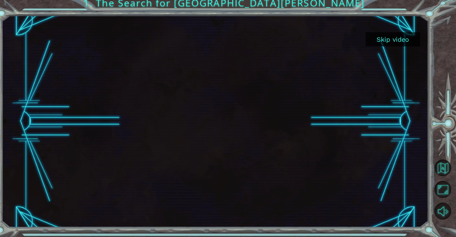
click at [96, 115] on div at bounding box center [218, 123] width 371 height 208
click at [399, 40] on button "Skip video" at bounding box center [393, 43] width 53 height 14
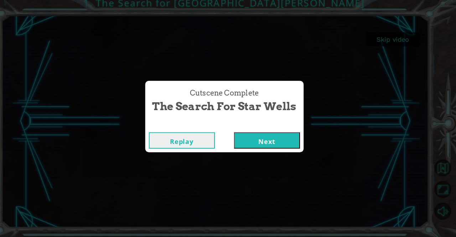
click at [284, 137] on button "Next" at bounding box center [270, 142] width 65 height 16
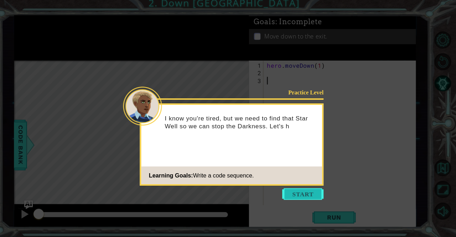
click at [304, 198] on button "Start" at bounding box center [305, 194] width 41 height 11
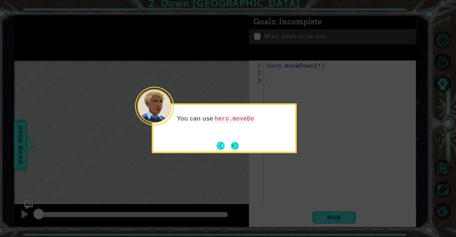
click at [236, 148] on button "Next" at bounding box center [238, 147] width 8 height 8
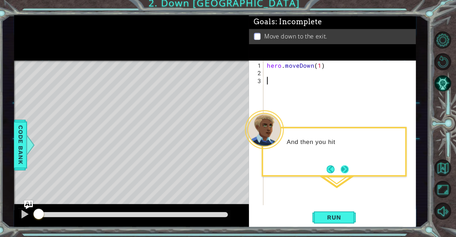
click at [349, 173] on button "Next" at bounding box center [346, 170] width 8 height 8
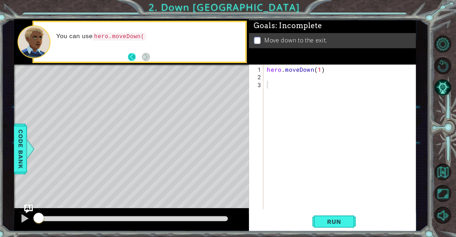
click at [144, 53] on button "Back" at bounding box center [140, 56] width 14 height 8
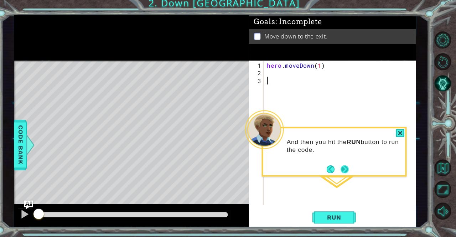
click at [344, 167] on button "Next" at bounding box center [346, 170] width 8 height 8
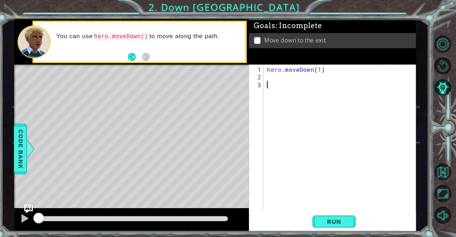
click at [271, 113] on div "hero . moveDown ( 1 )" at bounding box center [344, 142] width 150 height 157
click at [277, 75] on div "hero . moveDown ( 1 )" at bounding box center [344, 142] width 150 height 157
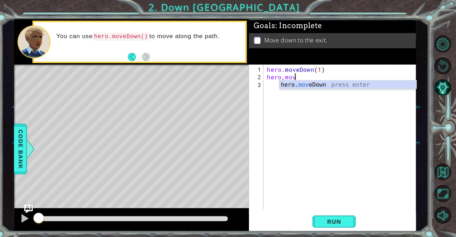
scroll to position [0, 1]
click at [290, 83] on div "hero. move Down press enter" at bounding box center [349, 92] width 135 height 26
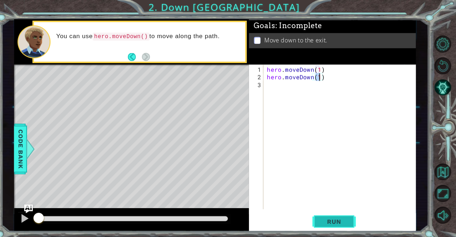
type textarea "hero.moveDown(1)"
click at [329, 215] on span "Run" at bounding box center [336, 217] width 28 height 7
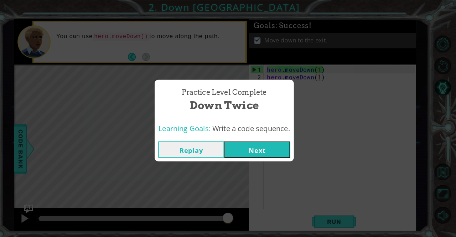
drag, startPoint x: 265, startPoint y: 137, endPoint x: 262, endPoint y: 148, distance: 11.4
click at [262, 148] on div "Replay Next" at bounding box center [228, 146] width 137 height 23
click at [321, 182] on div "Practice Level Complete Down Twice Learning Goals: Write a code sequence. Repla…" at bounding box center [228, 118] width 456 height 237
click at [275, 147] on button "Next" at bounding box center [260, 147] width 65 height 16
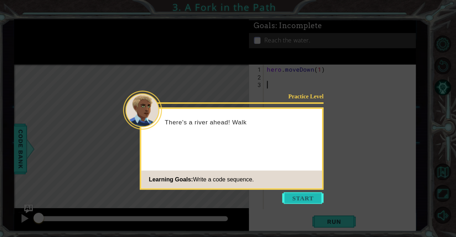
click at [305, 200] on button "Start" at bounding box center [305, 194] width 41 height 11
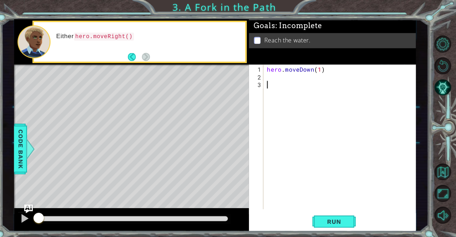
click at [345, 79] on div "hero . moveDown ( 1 )" at bounding box center [344, 142] width 150 height 157
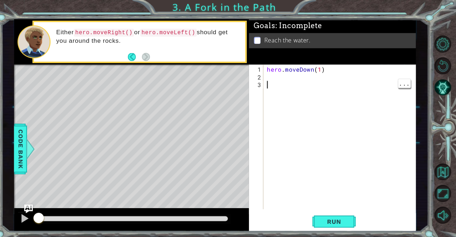
click at [302, 78] on div "hero . moveDown ( 1 )" at bounding box center [344, 142] width 150 height 157
click at [297, 79] on div "hero . moveDown ( 1 )" at bounding box center [344, 142] width 150 height 157
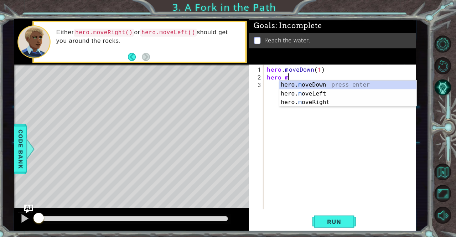
click at [313, 66] on div "hero . moveDown ( 1 ) hero m" at bounding box center [344, 142] width 150 height 157
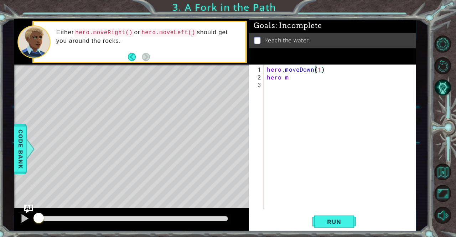
click at [318, 68] on div "hero . moveDown ( 1 ) hero m" at bounding box center [344, 142] width 150 height 157
click at [321, 69] on div "hero . moveDown ( 1 ) hero m" at bounding box center [344, 142] width 150 height 157
click at [310, 74] on div "hero . moveDown ( 2 ) hero m" at bounding box center [344, 142] width 150 height 157
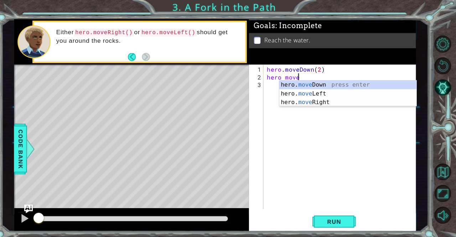
scroll to position [0, 1]
click at [329, 92] on div "hero. move Down press enter hero. move Left press enter hero. move Right press …" at bounding box center [349, 100] width 135 height 43
type textarea "hero.moveLeft(1)"
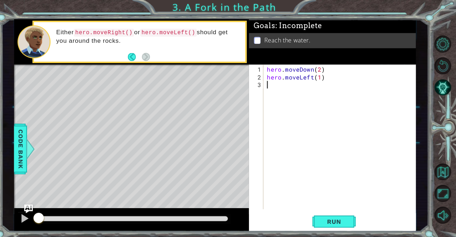
click at [310, 86] on div "hero . moveDown ( 2 ) hero . moveLeft ( 1 )" at bounding box center [344, 142] width 150 height 157
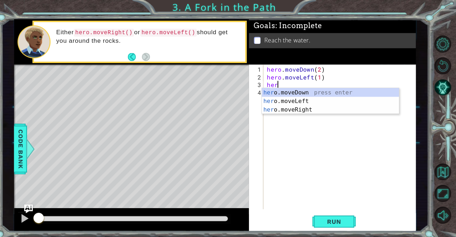
scroll to position [0, 0]
click at [308, 91] on div "hero .moveDown press enter hero .moveLeft press enter hero .moveRight press ent…" at bounding box center [332, 108] width 135 height 43
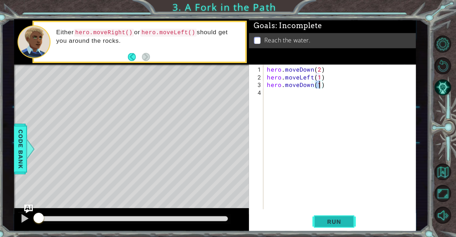
click at [331, 226] on button "Run" at bounding box center [336, 218] width 43 height 16
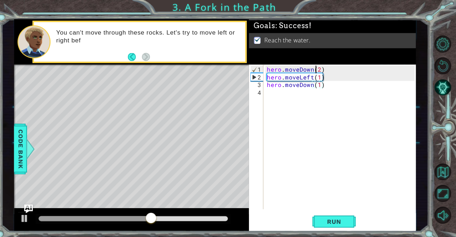
click at [319, 70] on div "hero . moveDown ( 2 ) hero . moveLeft ( 1 ) hero . moveDown ( 1 )" at bounding box center [344, 142] width 150 height 157
type textarea "hero.moveDown(2)"
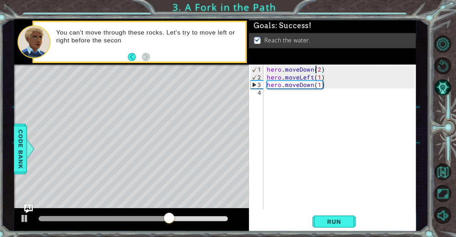
click at [318, 65] on div "hero . moveDown ( 2 ) hero . moveLeft ( 1 ) hero . moveDown ( 1 )" at bounding box center [344, 142] width 150 height 157
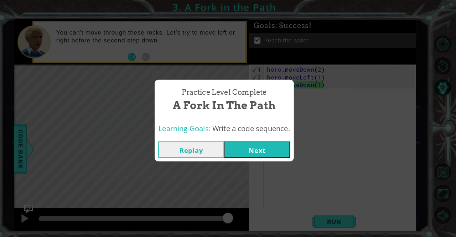
click at [288, 149] on button "Next" at bounding box center [260, 147] width 65 height 16
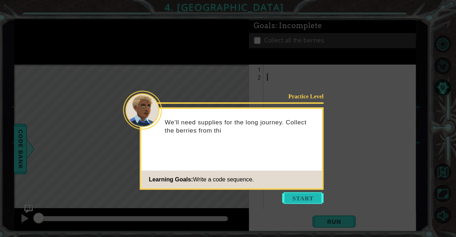
click at [298, 196] on button "Start" at bounding box center [305, 194] width 41 height 11
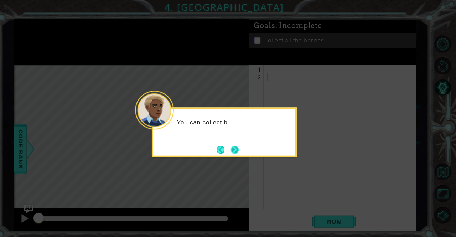
click at [236, 144] on button "Next" at bounding box center [238, 147] width 8 height 8
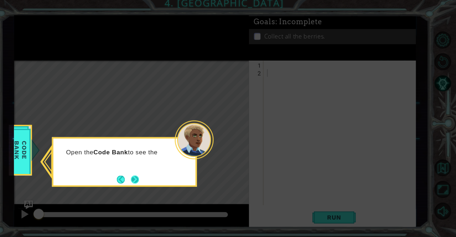
click at [144, 176] on button "Next" at bounding box center [140, 180] width 8 height 8
click at [147, 174] on div "Then c" at bounding box center [130, 163] width 143 height 49
click at [144, 178] on button "Next" at bounding box center [140, 180] width 8 height 8
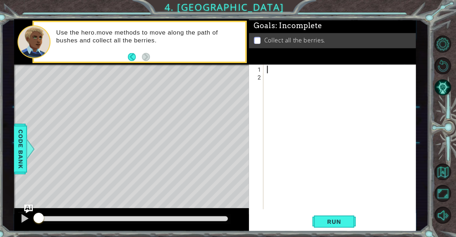
click at [294, 69] on div at bounding box center [344, 142] width 150 height 157
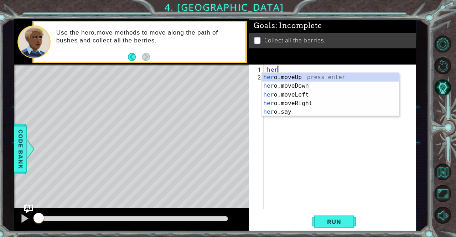
scroll to position [0, 0]
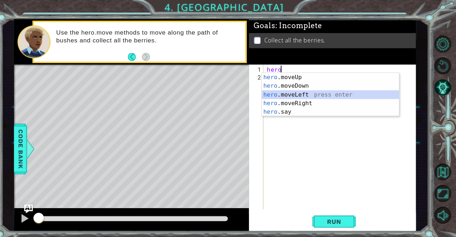
click at [301, 94] on div "hero .moveUp press enter hero .moveDown press enter hero .moveLeft press enter …" at bounding box center [332, 102] width 135 height 60
type textarea "hero.moveLeft(1)"
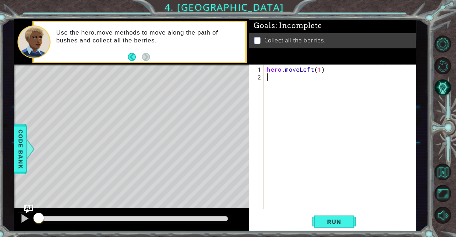
click at [291, 77] on div "hero . moveLeft ( 1 )" at bounding box center [344, 142] width 150 height 157
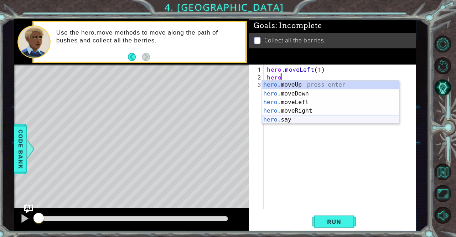
click at [294, 120] on div "hero .moveUp press enter hero .moveDown press enter hero .moveLeft press enter …" at bounding box center [332, 109] width 135 height 60
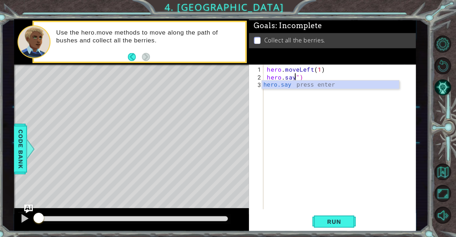
click at [324, 74] on div "hero . moveLeft ( 1 ) hero . say ")" at bounding box center [344, 142] width 150 height 157
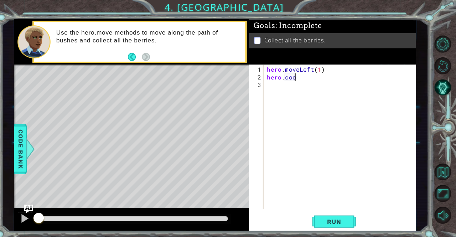
scroll to position [0, 1]
type textarea "[DOMAIN_NAME]"
click at [26, 159] on span "Code Bank" at bounding box center [27, 146] width 11 height 43
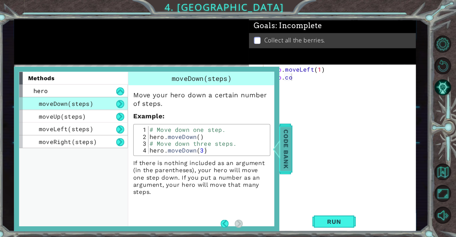
scroll to position [0, 0]
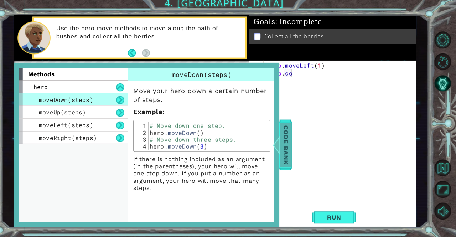
click at [42, 120] on div "moveLeft(steps)" at bounding box center [79, 126] width 107 height 12
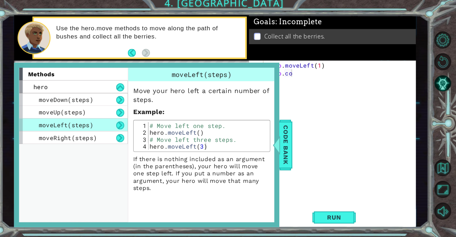
click at [47, 129] on span "moveLeft(steps)" at bounding box center [72, 126] width 53 height 7
click at [53, 140] on span "moveRight(steps)" at bounding box center [74, 138] width 57 height 7
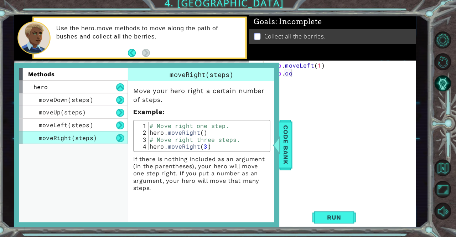
click at [350, 133] on div "hero . moveLeft ( 1 ) hero . co" at bounding box center [344, 142] width 150 height 157
click at [295, 160] on div "hero . moveLeft ( 1 ) hero . co" at bounding box center [344, 142] width 150 height 157
click at [292, 160] on span "Code Bank" at bounding box center [288, 146] width 11 height 43
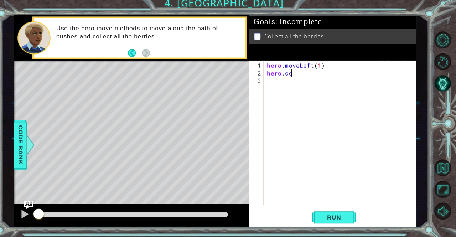
click at [316, 77] on div "hero . moveLeft ( 1 ) hero . co" at bounding box center [344, 142] width 150 height 157
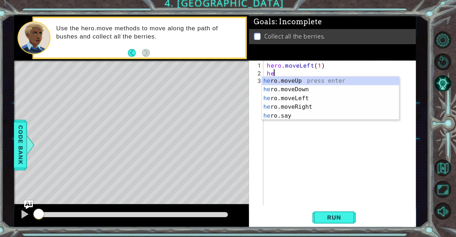
type textarea "h"
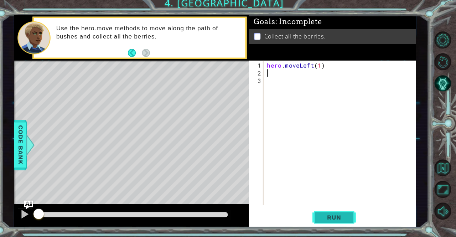
click at [337, 218] on span "Run" at bounding box center [336, 217] width 28 height 7
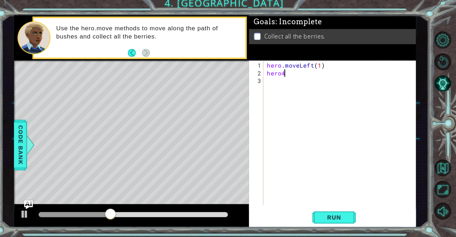
scroll to position [0, 0]
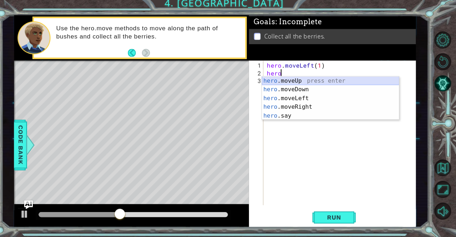
click at [308, 82] on div "hero .moveUp press enter hero .moveDown press enter hero .moveLeft press enter …" at bounding box center [332, 109] width 135 height 60
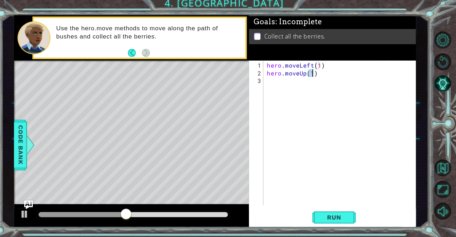
click at [331, 226] on div "hero.moveUp(1) 1 2 3 hero . moveLeft ( 1 ) hero . moveUp ( 1 ) הההההההההההההההה…" at bounding box center [334, 145] width 164 height 164
click at [329, 221] on button "Run" at bounding box center [336, 218] width 43 height 16
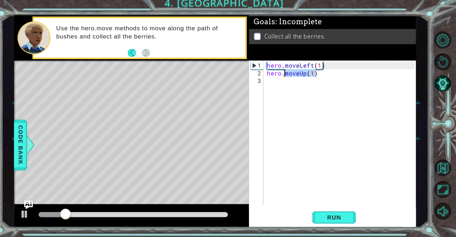
drag, startPoint x: 324, startPoint y: 74, endPoint x: 286, endPoint y: 75, distance: 37.1
click at [286, 75] on div "hero . moveLeft ( 1 ) hero . moveUp ( 1 )" at bounding box center [344, 142] width 150 height 157
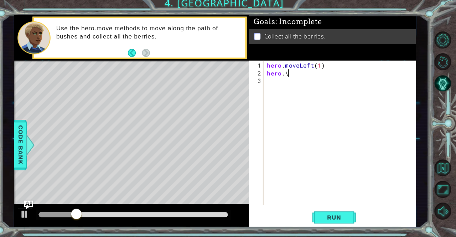
type textarea "hero."
click at [276, 148] on div "hero . moveLeft ( 1 ) hero ." at bounding box center [344, 142] width 150 height 157
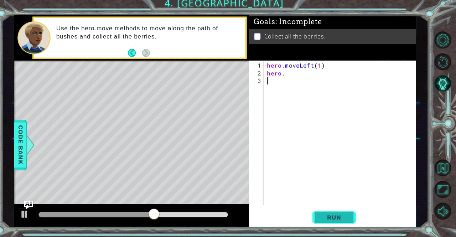
click at [339, 210] on button "Run" at bounding box center [336, 218] width 43 height 16
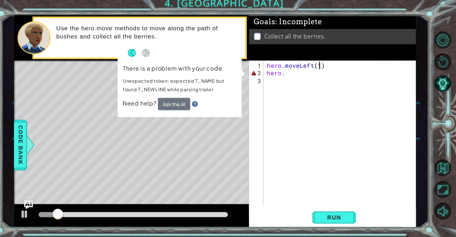
click at [321, 67] on div "hero . moveLeft ( 1 ) hero ." at bounding box center [344, 142] width 150 height 157
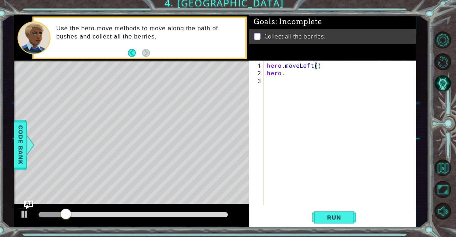
scroll to position [0, 3]
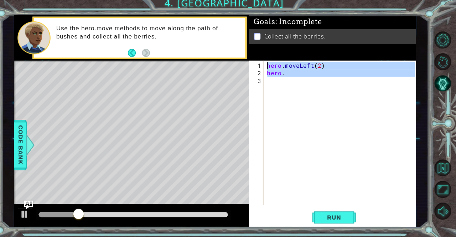
click at [250, 69] on div "1 ההההההההההההההההההההההההההההההההההההההההההההההההההההההההההההההההההההההההההההה…" at bounding box center [219, 123] width 396 height 208
type textarea "hero.moveLeft(2) hero."
click at [295, 81] on div "hero . moveLeft ( 2 ) hero ." at bounding box center [342, 134] width 146 height 142
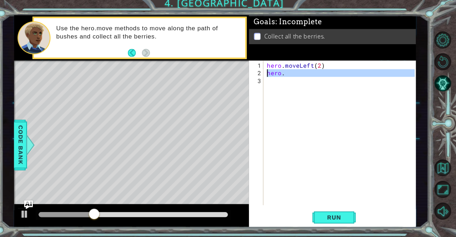
drag, startPoint x: 294, startPoint y: 80, endPoint x: 254, endPoint y: 74, distance: 40.6
click at [254, 74] on div "1 2 3 hero . moveLeft ( 2 ) hero . הההההההההההההההההההההההההההההההההההההההההההה…" at bounding box center [333, 134] width 162 height 142
type textarea "hero."
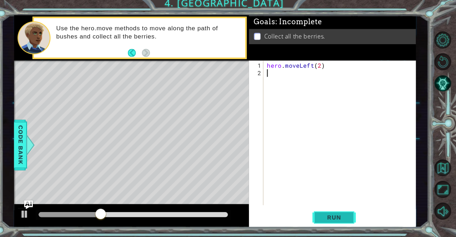
click at [342, 219] on span "Run" at bounding box center [336, 217] width 28 height 7
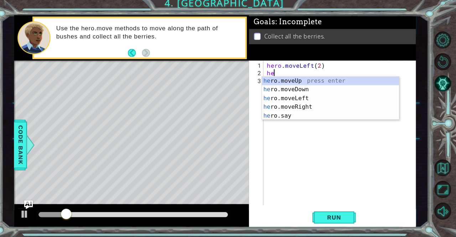
scroll to position [0, 0]
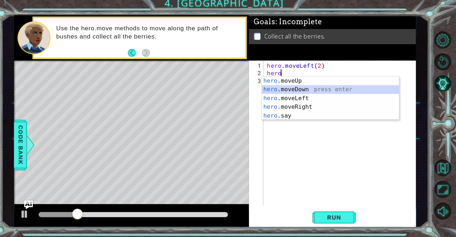
click at [308, 89] on div "hero .moveUp press enter hero .moveDown press enter hero .moveLeft press enter …" at bounding box center [332, 109] width 135 height 60
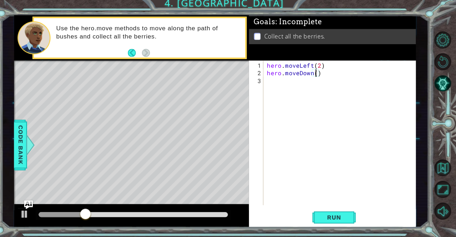
type textarea "hero.moveDown(2)"
click at [316, 82] on div "hero . moveLeft ( 2 ) hero . moveDown ( 2 )" at bounding box center [344, 142] width 150 height 157
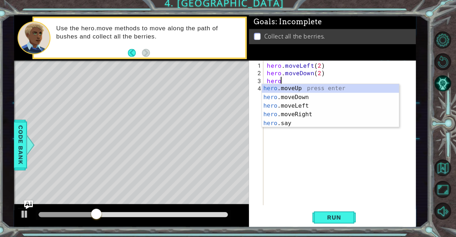
scroll to position [0, 0]
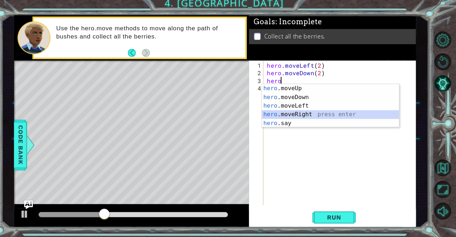
click at [321, 113] on div "hero .moveUp press enter hero .moveDown press enter hero .moveLeft press enter …" at bounding box center [332, 117] width 135 height 60
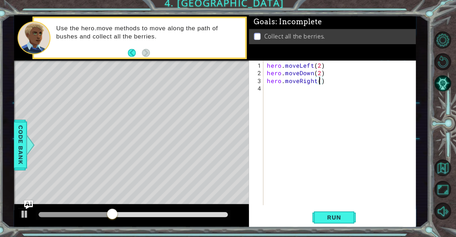
type textarea "hero.moveRight(2)"
click at [306, 91] on div "hero . moveLeft ( 2 ) hero . moveDown ( 2 ) hero . moveRight ( 2 )" at bounding box center [344, 142] width 150 height 157
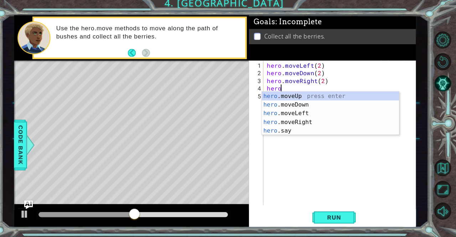
scroll to position [0, 0]
click at [301, 95] on div "hero .moveUp press enter hero .moveDown press enter hero .moveLeft press enter …" at bounding box center [332, 124] width 135 height 60
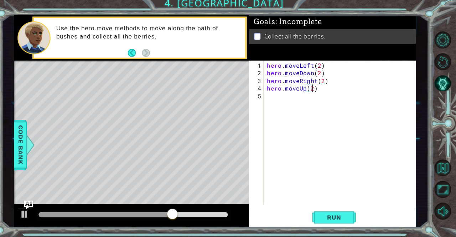
scroll to position [0, 2]
type textarea "hero.moveUp(2)"
click at [332, 223] on button "Run" at bounding box center [336, 218] width 43 height 16
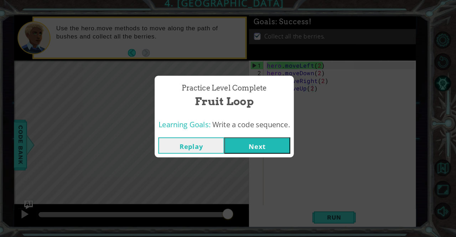
click at [247, 147] on button "Next" at bounding box center [260, 147] width 65 height 16
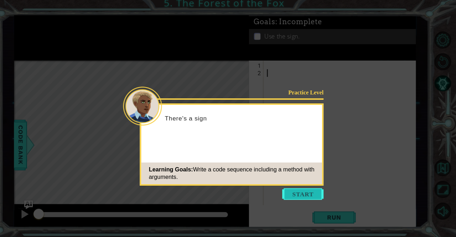
click at [316, 194] on button "Start" at bounding box center [305, 194] width 41 height 11
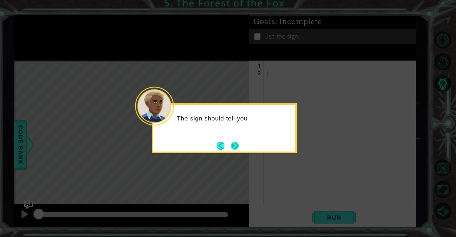
click at [234, 145] on button "Next" at bounding box center [238, 147] width 8 height 8
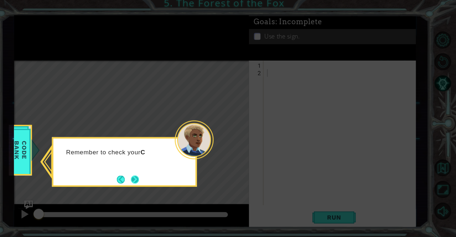
drag, startPoint x: 145, startPoint y: 175, endPoint x: 141, endPoint y: 174, distance: 4.3
click at [141, 176] on button "Next" at bounding box center [140, 180] width 8 height 8
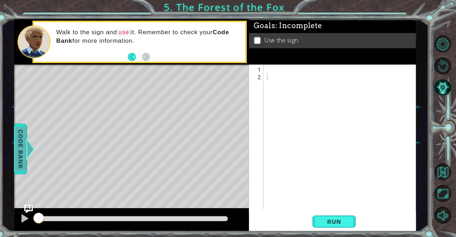
click at [28, 146] on span "Code Bank" at bounding box center [27, 146] width 11 height 43
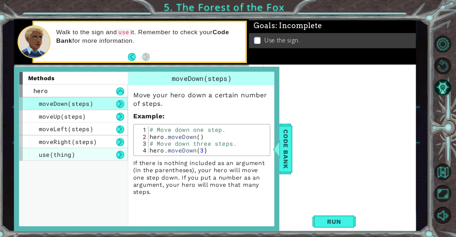
click at [108, 150] on div "use(thing)" at bounding box center [79, 151] width 107 height 12
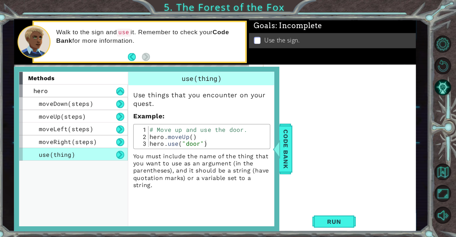
click at [128, 153] on button at bounding box center [126, 152] width 8 height 8
click at [289, 149] on span "Code Bank" at bounding box center [288, 146] width 11 height 43
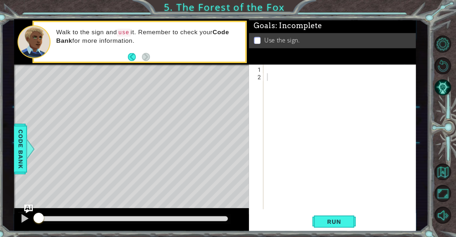
click at [189, 154] on div "Level Map" at bounding box center [185, 168] width 329 height 210
click at [277, 65] on div at bounding box center [344, 142] width 150 height 157
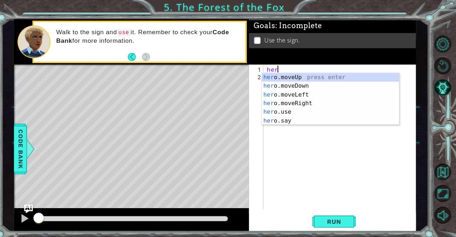
scroll to position [0, 0]
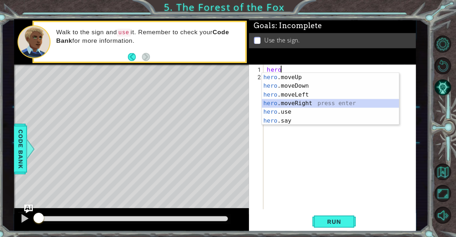
click at [313, 99] on div "hero .moveUp press enter hero .moveDown press enter hero .moveLeft press enter …" at bounding box center [332, 106] width 135 height 68
type textarea "hero.moveRight(1)"
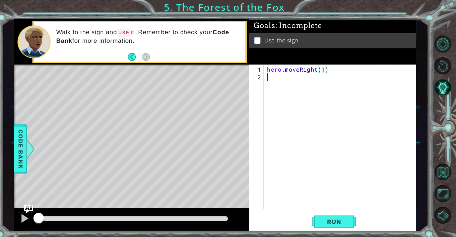
click at [290, 94] on div "hero . moveRight ( 1 )" at bounding box center [344, 142] width 150 height 157
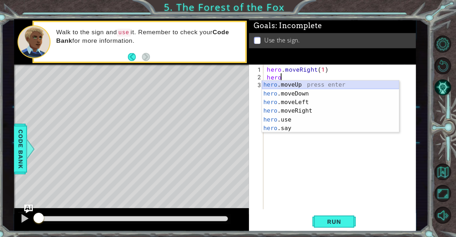
click at [296, 86] on div "hero .moveUp press enter hero .moveDown press enter hero .moveLeft press enter …" at bounding box center [332, 113] width 135 height 68
type textarea "hero.moveUp(1)"
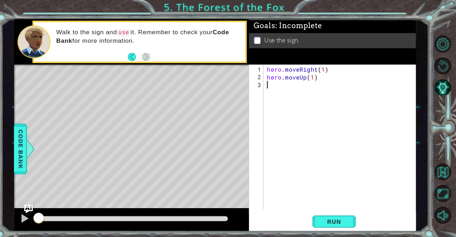
click at [291, 87] on div "hero . moveRight ( 1 ) hero . moveUp ( 1 )" at bounding box center [344, 142] width 150 height 157
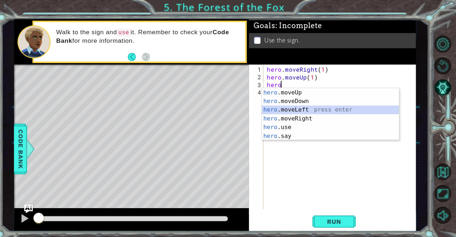
click at [302, 106] on div "hero .moveUp press enter hero .moveDown press enter hero .moveLeft press enter …" at bounding box center [332, 121] width 135 height 68
type textarea "hero.moveLeft(1)"
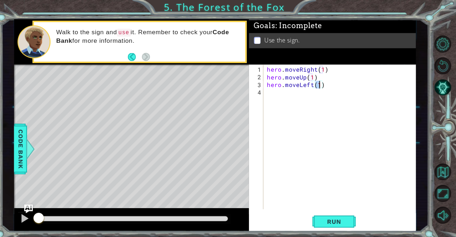
click at [292, 95] on div "hero . moveRight ( 1 ) hero . moveUp ( 1 ) hero . moveLeft ( 1 )" at bounding box center [344, 142] width 150 height 157
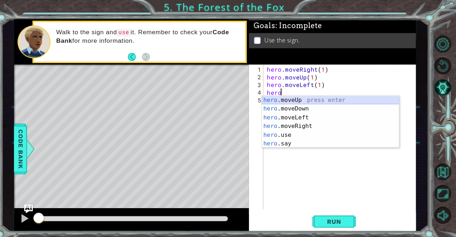
click at [293, 94] on div "hero .moveUp press enter hero .moveDown press enter hero .moveLeft press enter …" at bounding box center [332, 128] width 135 height 68
type textarea "hero.moveUp(1)"
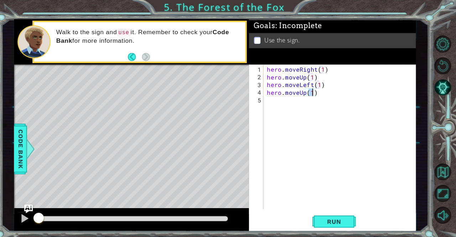
click at [294, 102] on div "hero . moveRight ( 1 ) hero . moveUp ( 1 ) hero . moveLeft ( 1 ) hero . moveUp …" at bounding box center [344, 142] width 150 height 157
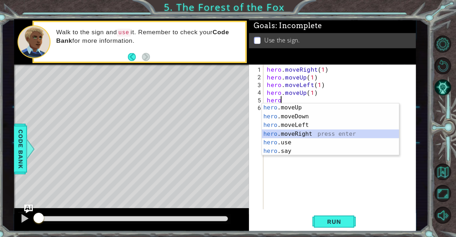
click at [304, 128] on div "hero .moveUp press enter hero .moveDown press enter hero .moveLeft press enter …" at bounding box center [332, 136] width 135 height 68
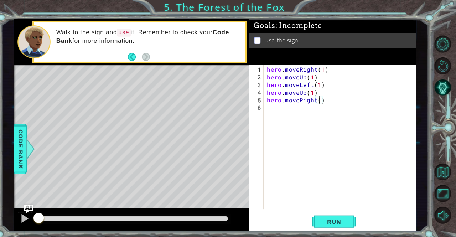
type textarea "hero.moveRight(2)"
click at [322, 104] on div "hero . moveRight ( 1 ) hero . moveUp ( 1 ) hero . moveLeft ( 1 ) hero . moveUp …" at bounding box center [344, 142] width 150 height 157
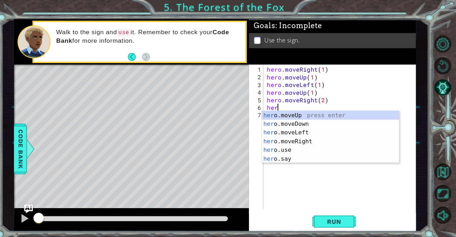
scroll to position [0, 0]
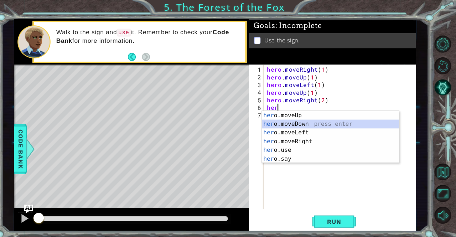
click at [327, 120] on div "her o.moveUp press enter her o.moveDown press enter her o.moveLeft press enter …" at bounding box center [332, 143] width 135 height 68
type textarea "hero.moveDown(1)"
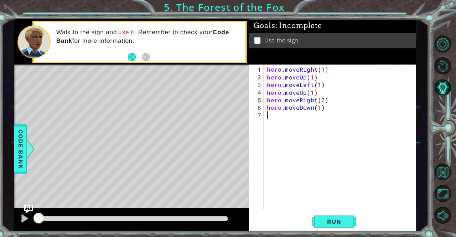
click at [298, 117] on div "hero . moveRight ( 1 ) hero . moveUp ( 1 ) hero . moveLeft ( 1 ) hero . moveUp …" at bounding box center [344, 142] width 150 height 157
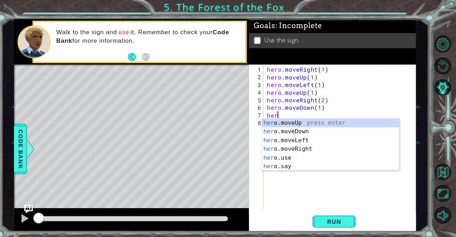
scroll to position [0, 0]
click at [304, 148] on div "hero .moveUp press enter hero .moveDown press enter hero .moveLeft press enter …" at bounding box center [332, 151] width 135 height 68
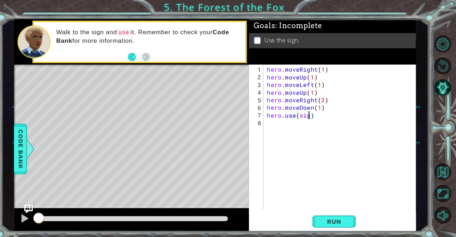
scroll to position [0, 2]
type textarea "hero.use(sign)"
click at [336, 212] on button "Run" at bounding box center [336, 218] width 43 height 16
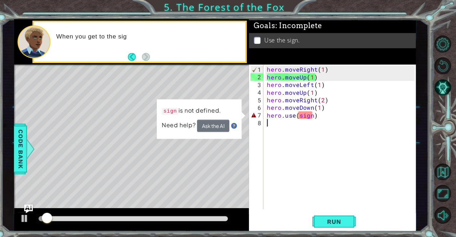
click at [319, 116] on div "hero . moveRight ( 1 ) hero . moveUp ( 1 ) hero . moveLeft ( 1 ) hero . moveUp …" at bounding box center [344, 142] width 150 height 157
click at [317, 114] on div "hero . moveRight ( 1 ) hero . moveUp ( 1 ) hero . moveLeft ( 1 ) hero . moveUp …" at bounding box center [344, 142] width 150 height 157
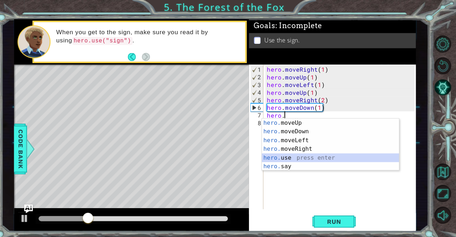
click at [309, 151] on div "hero. moveUp press enter hero. moveDown press enter hero. moveLeft press enter …" at bounding box center [332, 151] width 135 height 68
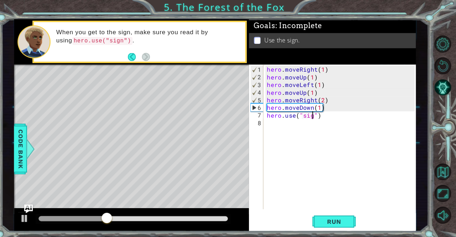
scroll to position [0, 3]
type textarea "hero.use("sign")"
click at [348, 222] on button "Run" at bounding box center [336, 218] width 43 height 16
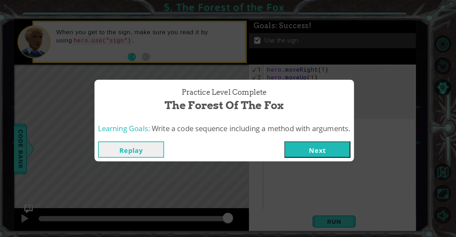
click at [306, 142] on button "Next" at bounding box center [319, 147] width 65 height 16
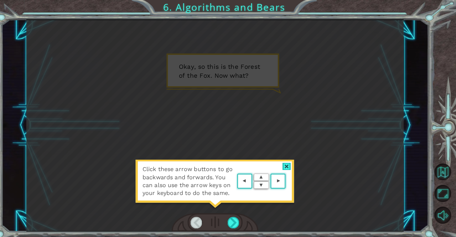
click at [283, 164] on div "Click these arrow buttons to go backwards and forwards. You can also use the ar…" at bounding box center [218, 182] width 157 height 50
click at [290, 157] on div "Click these arrow buttons to go backwards and forwards. You can also use the ar…" at bounding box center [218, 182] width 157 height 50
click at [287, 160] on div at bounding box center [289, 163] width 8 height 7
